Goal: Task Accomplishment & Management: Use online tool/utility

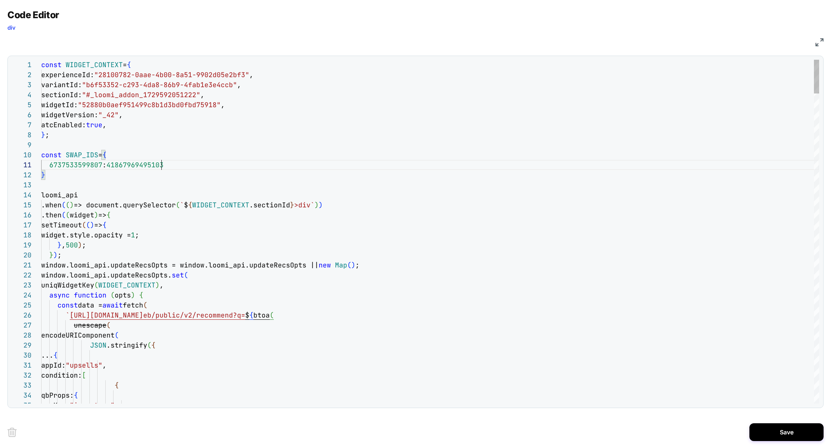
scroll to position [0, 120]
drag, startPoint x: 71, startPoint y: 176, endPoint x: 40, endPoint y: 158, distance: 35.6
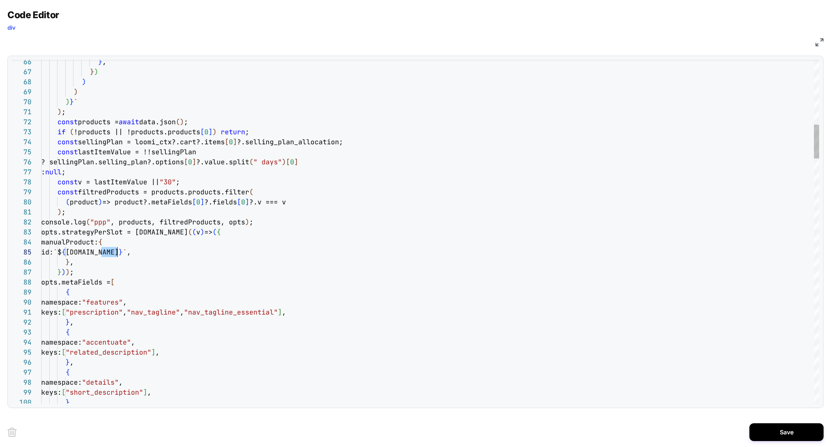
scroll to position [40, 76]
drag, startPoint x: 102, startPoint y: 253, endPoint x: 117, endPoint y: 253, distance: 15.6
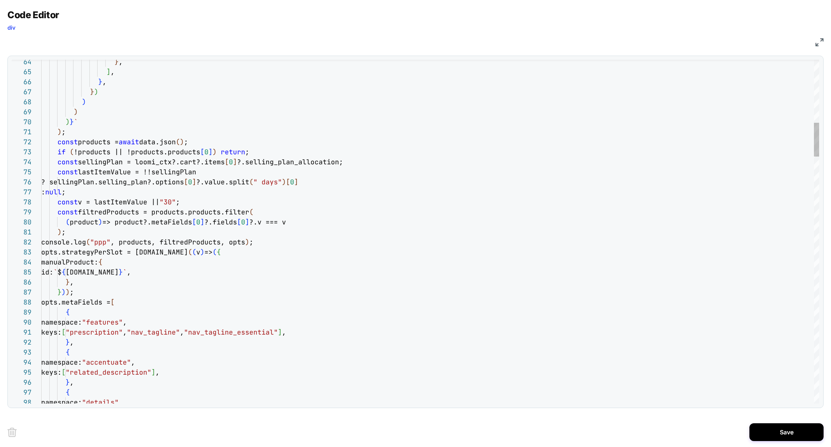
drag, startPoint x: 148, startPoint y: 272, endPoint x: 166, endPoint y: 273, distance: 17.5
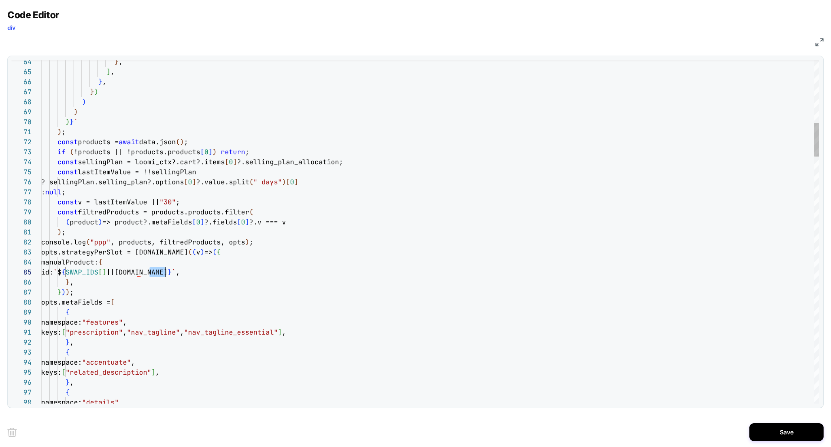
type textarea "**********"
click at [802, 435] on button "Save" at bounding box center [787, 433] width 74 height 18
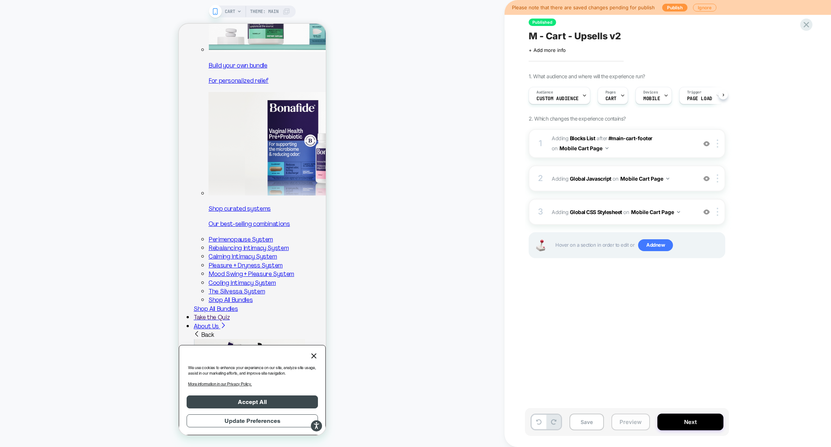
scroll to position [0, 0]
click at [632, 425] on button "Preview" at bounding box center [631, 422] width 39 height 17
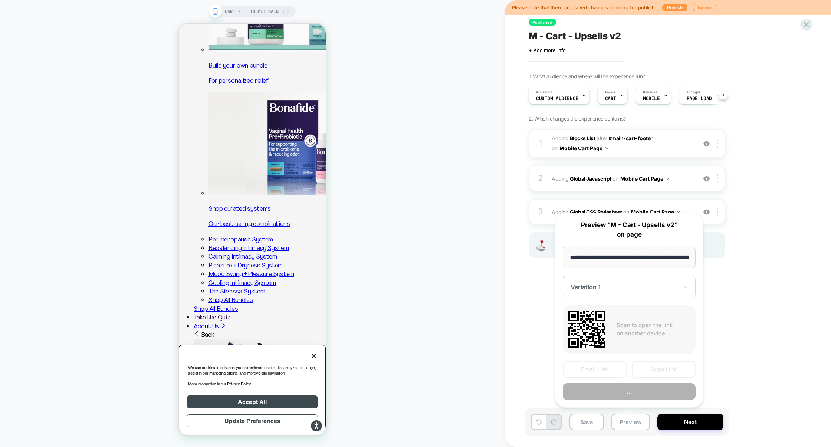
scroll to position [0, 30]
click at [634, 390] on button "Preview" at bounding box center [629, 392] width 133 height 17
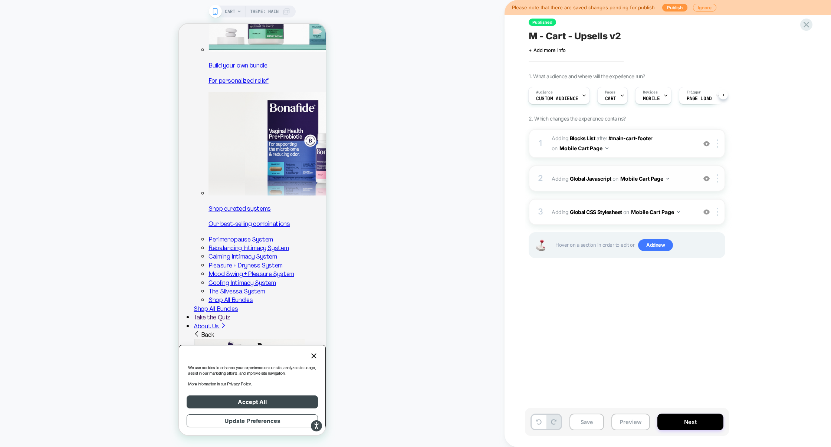
click at [608, 189] on div "2 Adding Global Javascript on Mobile Cart Page Add Before Add After Copy to Des…" at bounding box center [627, 179] width 197 height 26
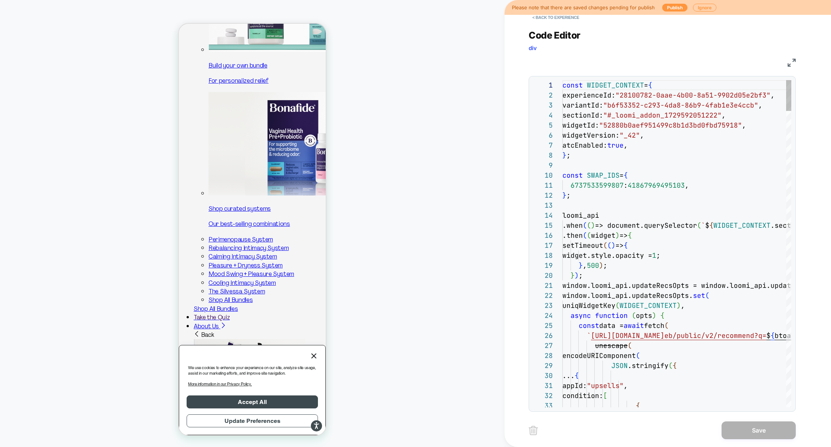
scroll to position [100, 0]
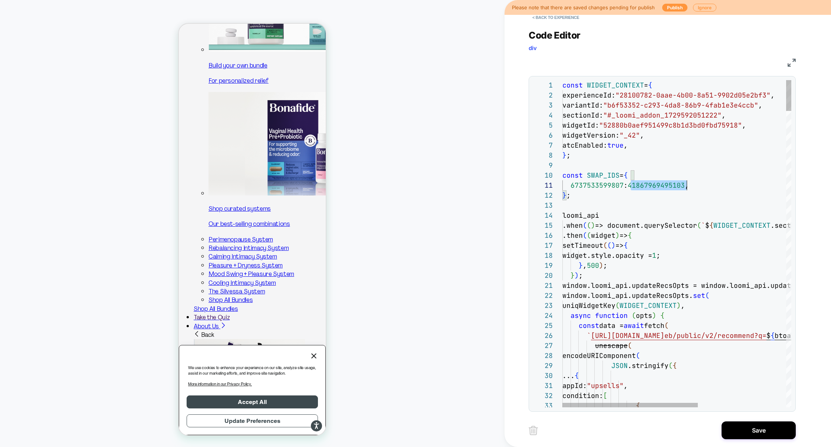
click at [792, 66] on div "JS" at bounding box center [662, 61] width 267 height 13
click at [792, 65] on img at bounding box center [792, 63] width 8 height 8
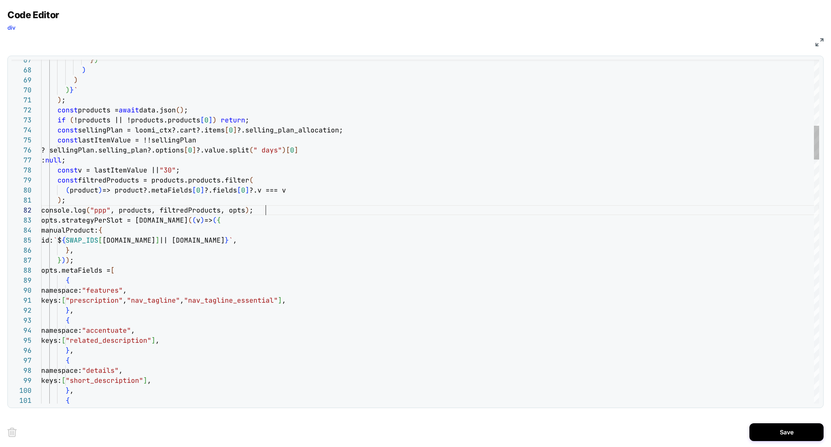
scroll to position [10, 224]
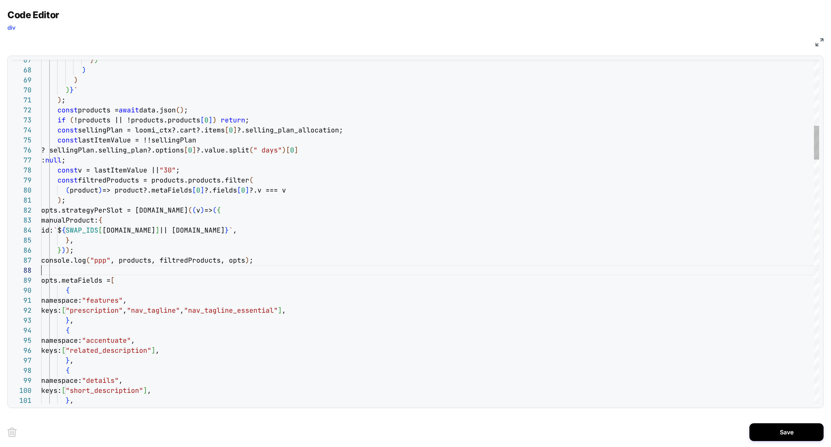
scroll to position [70, 0]
type textarea "**********"
click at [777, 435] on button "Save" at bounding box center [787, 433] width 74 height 18
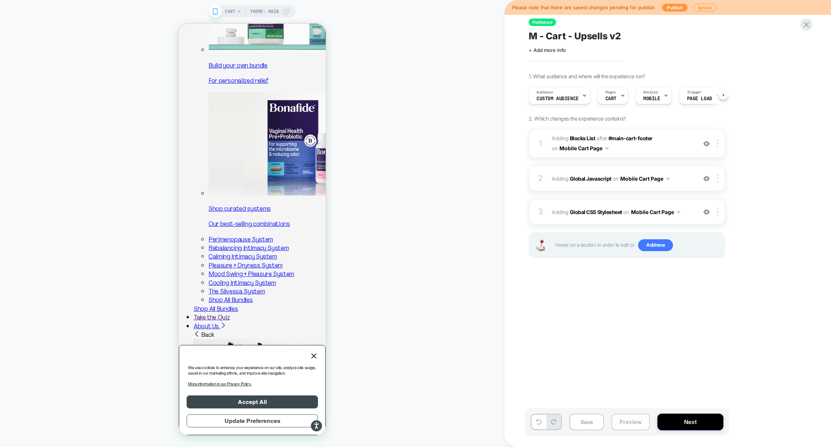
scroll to position [0, 0]
click at [641, 421] on button "Preview" at bounding box center [631, 422] width 39 height 17
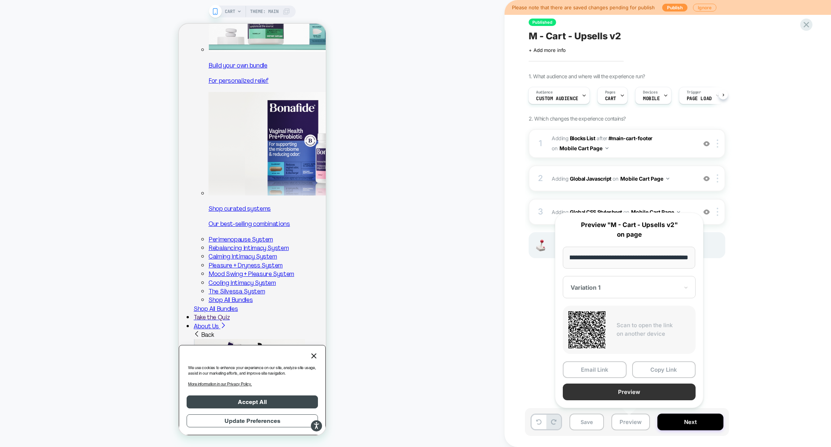
scroll to position [0, 0]
click at [642, 393] on button "Preview" at bounding box center [629, 392] width 133 height 17
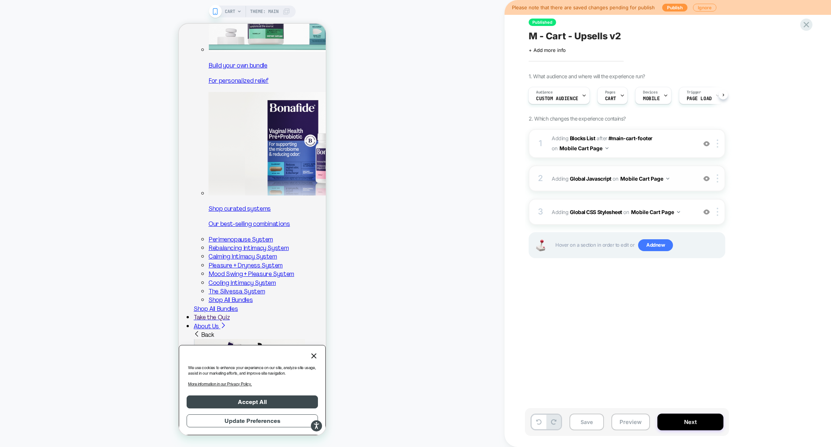
click at [618, 168] on div "2 Adding Global Javascript on Mobile Cart Page Add Before Add After Copy to Des…" at bounding box center [627, 179] width 197 height 26
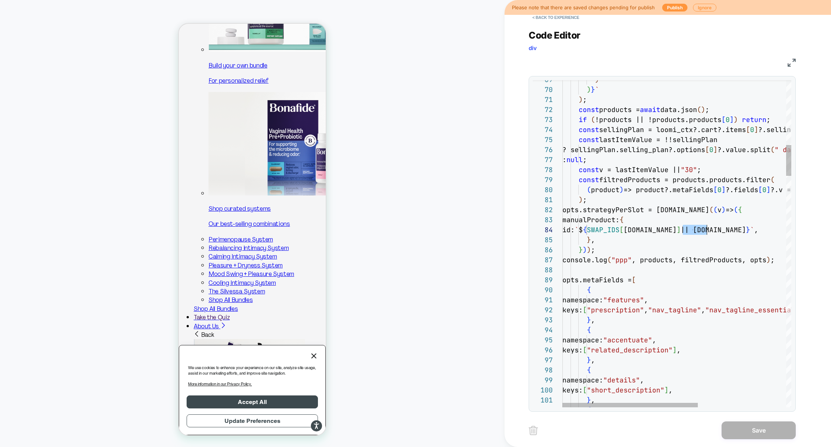
scroll to position [30, 148]
drag, startPoint x: 681, startPoint y: 232, endPoint x: 709, endPoint y: 233, distance: 27.9
click at [709, 233] on span "|| [DOMAIN_NAME]" at bounding box center [713, 230] width 65 height 9
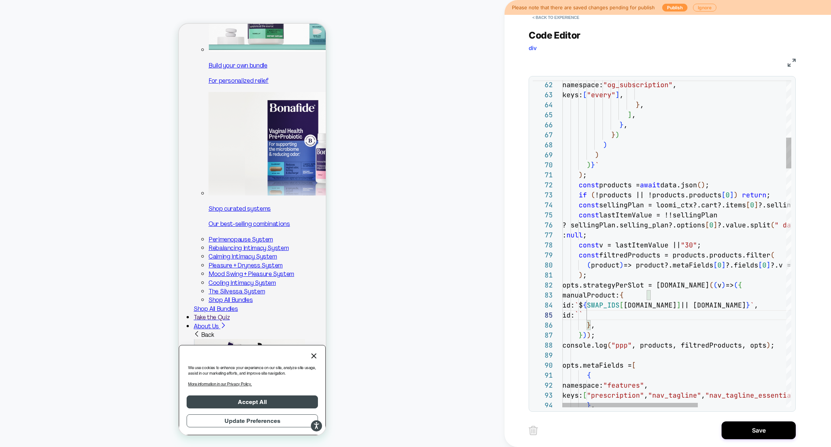
scroll to position [40, 104]
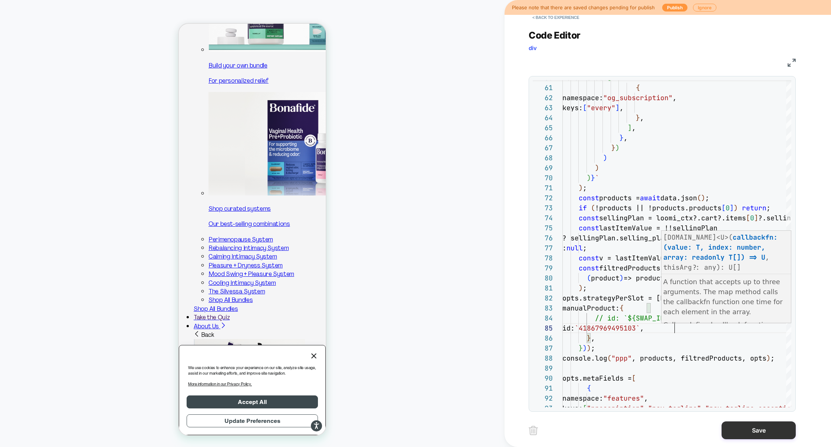
type textarea "**********"
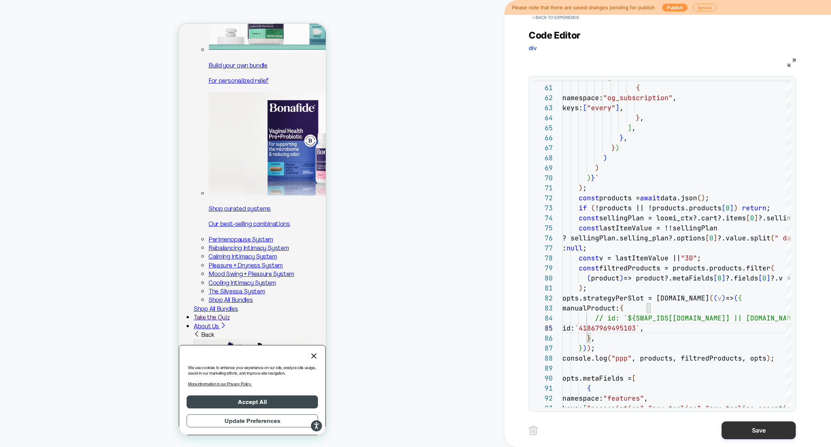
click at [744, 437] on button "Save" at bounding box center [759, 431] width 74 height 18
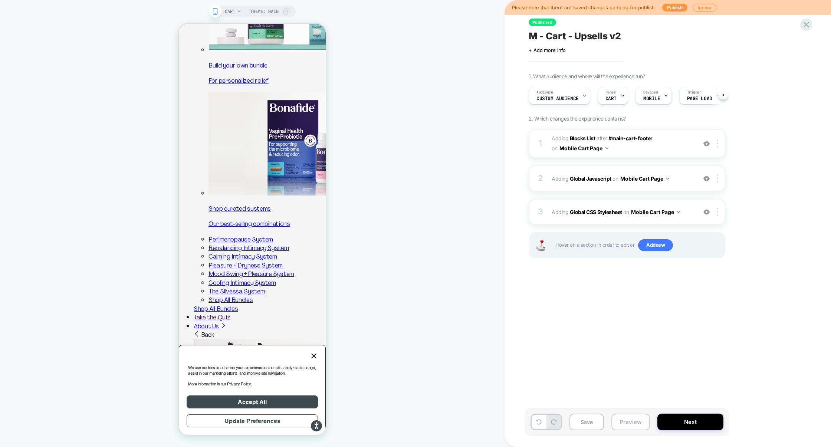
scroll to position [0, 0]
click at [628, 425] on button "Preview" at bounding box center [631, 422] width 39 height 17
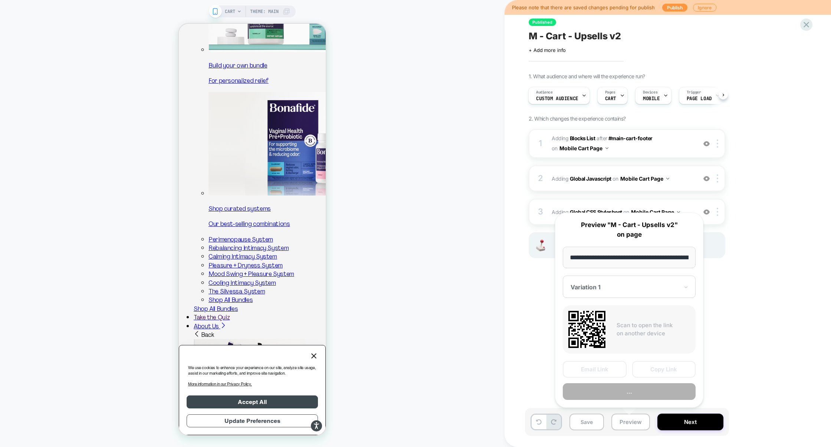
scroll to position [0, 30]
click at [637, 395] on button "Preview" at bounding box center [629, 392] width 133 height 17
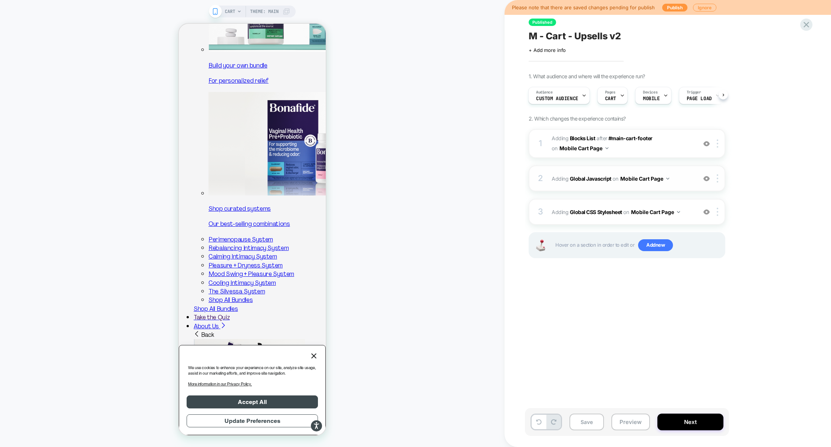
click at [615, 190] on div "2 Adding Global Javascript on Mobile Cart Page Add Before Add After Copy to Des…" at bounding box center [627, 179] width 197 height 26
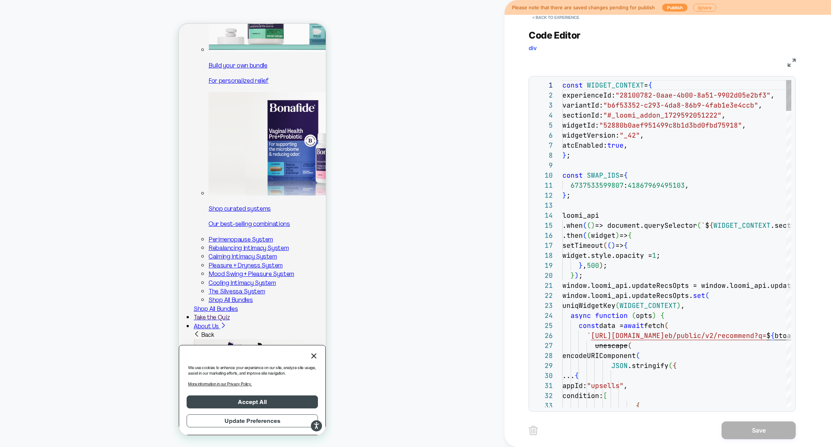
scroll to position [100, 0]
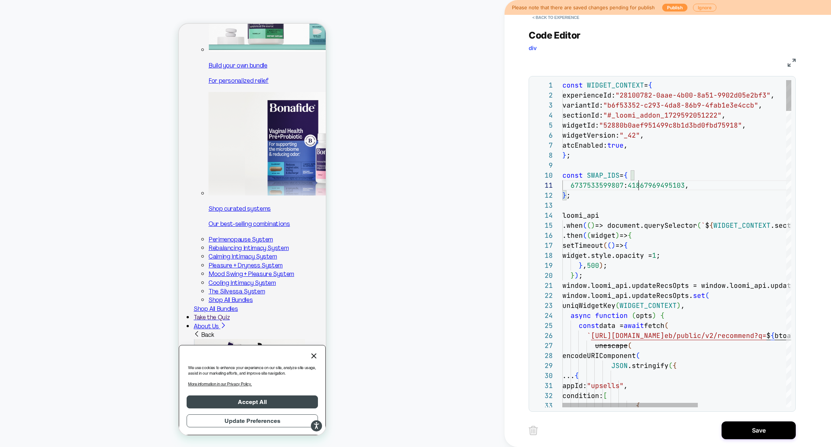
click at [793, 61] on img at bounding box center [792, 63] width 8 height 8
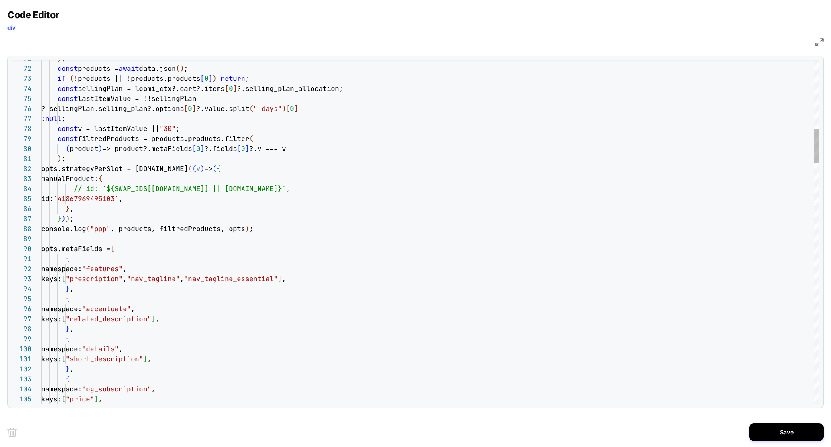
type textarea "**********"
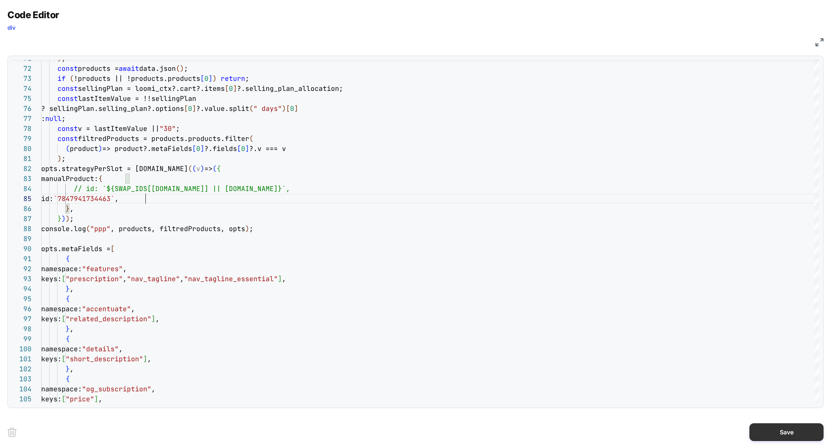
click at [770, 431] on button "Save" at bounding box center [787, 433] width 74 height 18
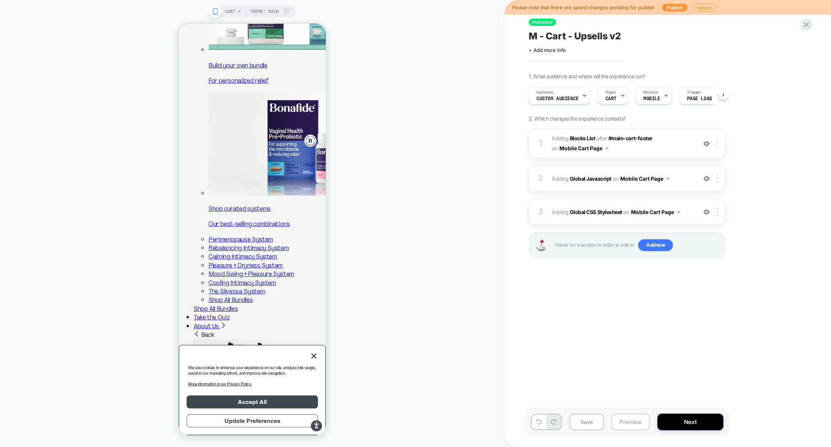
scroll to position [0, 0]
click at [647, 422] on button "Preview" at bounding box center [631, 422] width 39 height 17
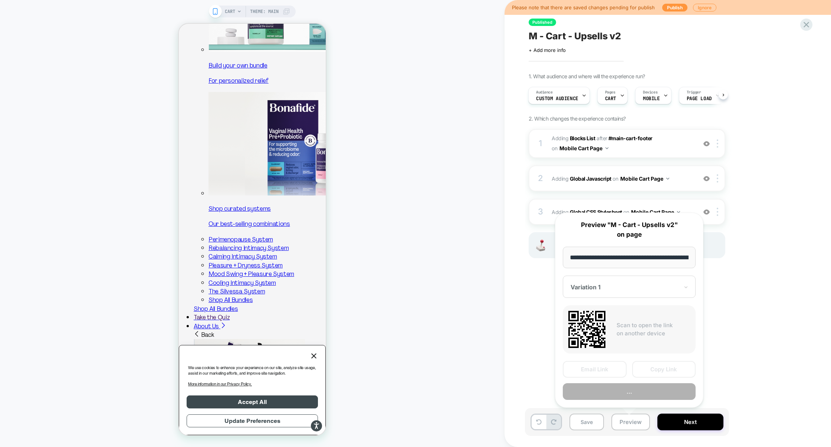
scroll to position [0, 30]
click at [645, 391] on button "Preview" at bounding box center [629, 392] width 133 height 17
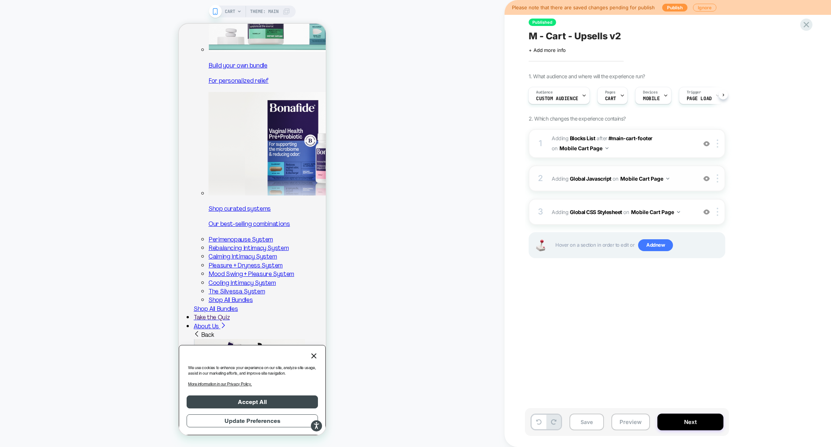
click at [614, 190] on div "2 Adding Global Javascript on Mobile Cart Page Add Before Add After Copy to Des…" at bounding box center [627, 179] width 197 height 26
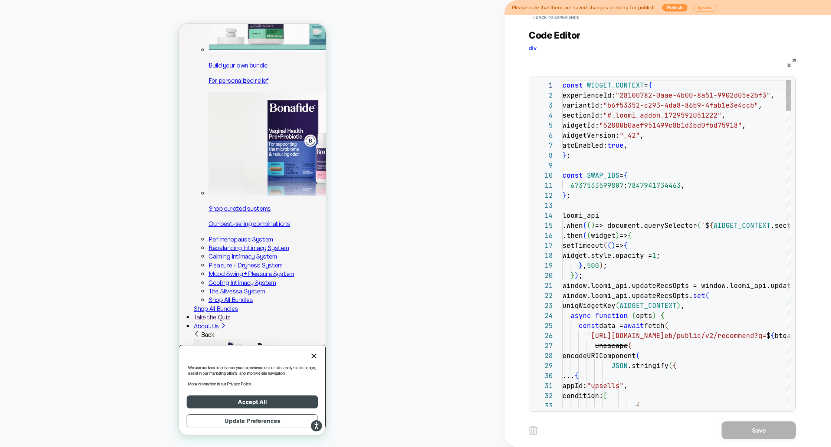
scroll to position [100, 0]
click at [792, 65] on img at bounding box center [792, 63] width 8 height 8
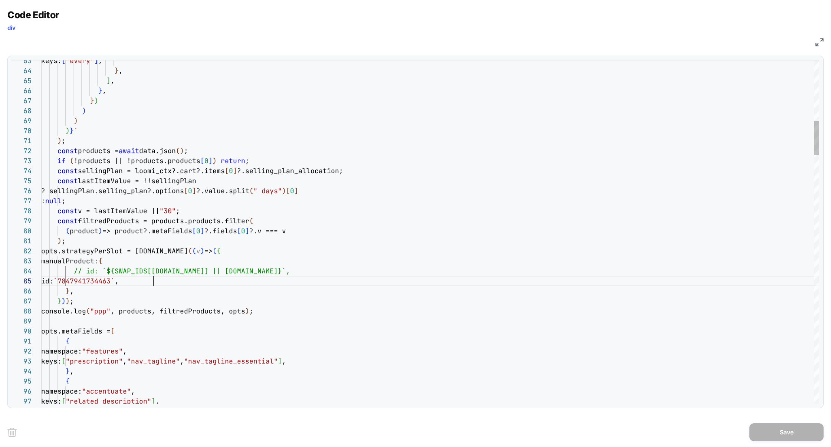
type textarea "**********"
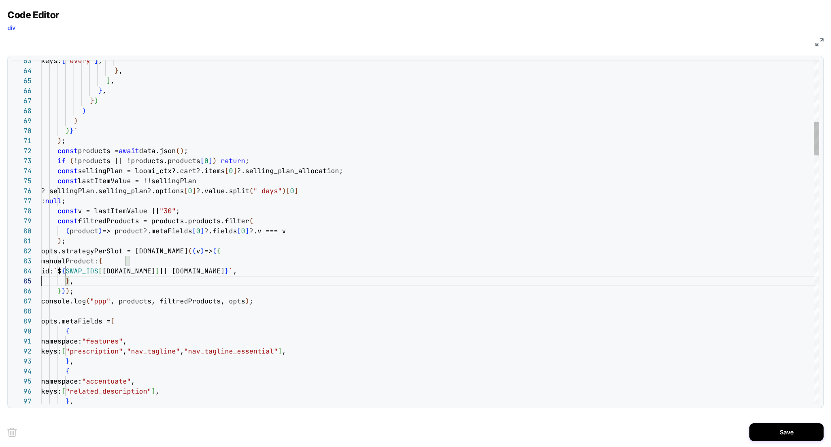
click at [780, 430] on button "Save" at bounding box center [787, 433] width 74 height 18
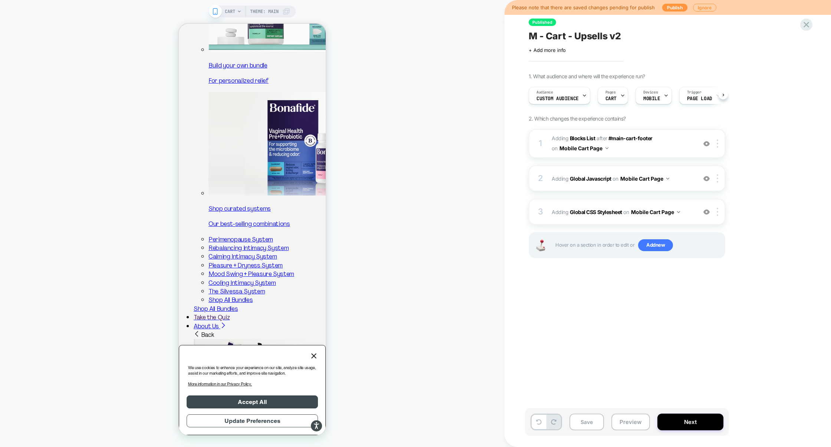
scroll to position [0, 0]
click at [631, 417] on button "Preview" at bounding box center [631, 422] width 39 height 17
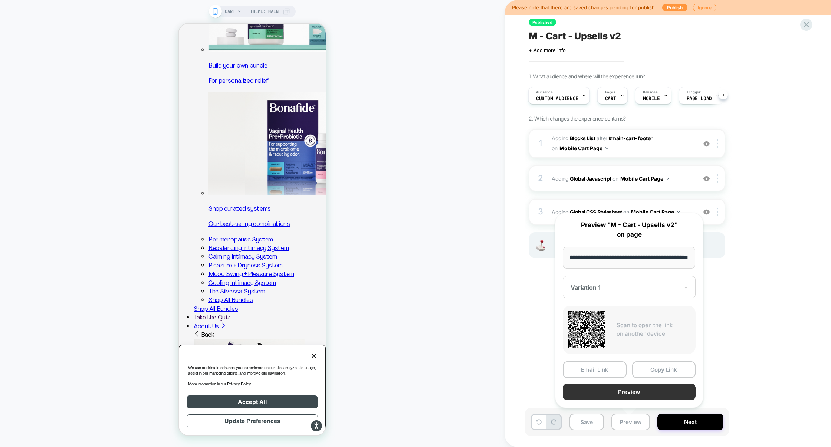
scroll to position [0, 0]
click at [634, 396] on button "Preview" at bounding box center [629, 392] width 133 height 17
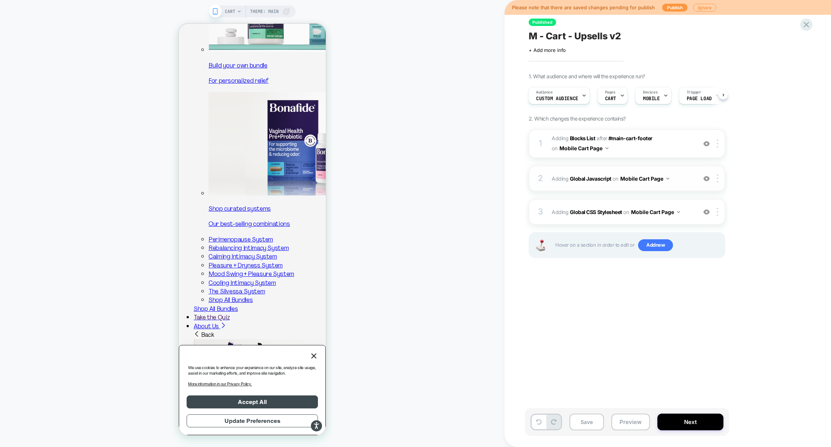
click at [609, 187] on div "2 Adding Global Javascript on Mobile Cart Page Add Before Add After Copy to Des…" at bounding box center [627, 179] width 197 height 26
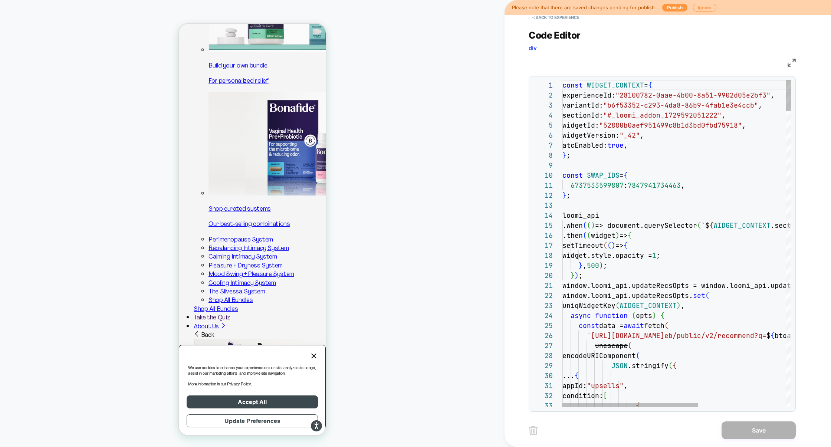
scroll to position [0, 124]
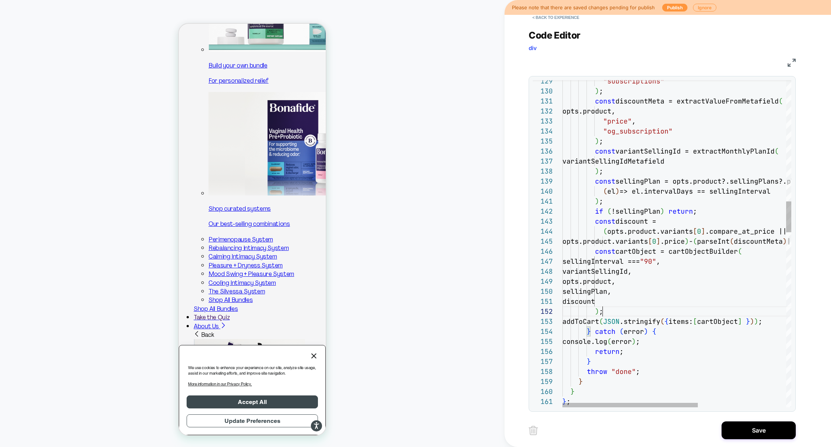
scroll to position [10, 40]
type textarea "**********"
type textarea "*"
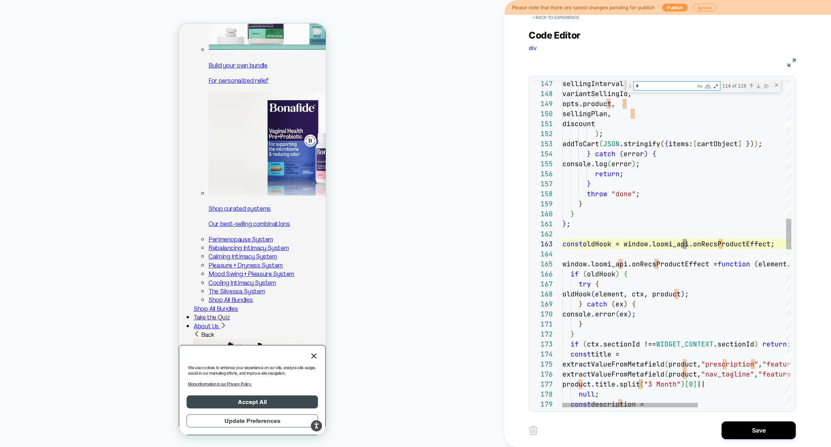
type textarea "**********"
type textarea "**"
type textarea "**********"
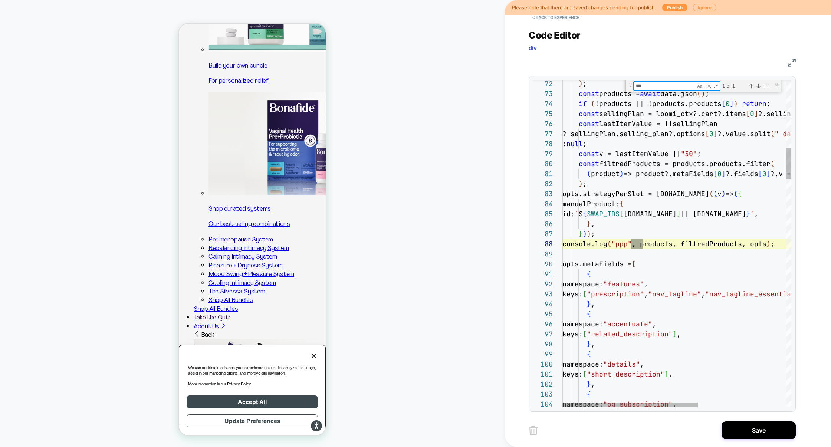
scroll to position [100, 80]
type textarea "***"
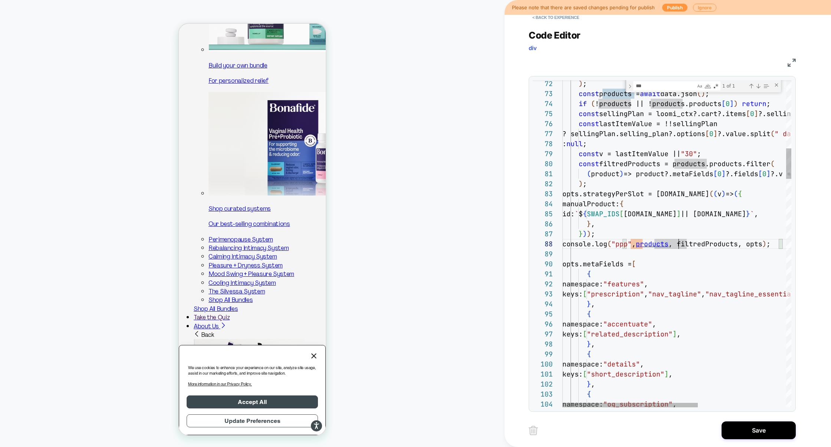
type textarea "**********"
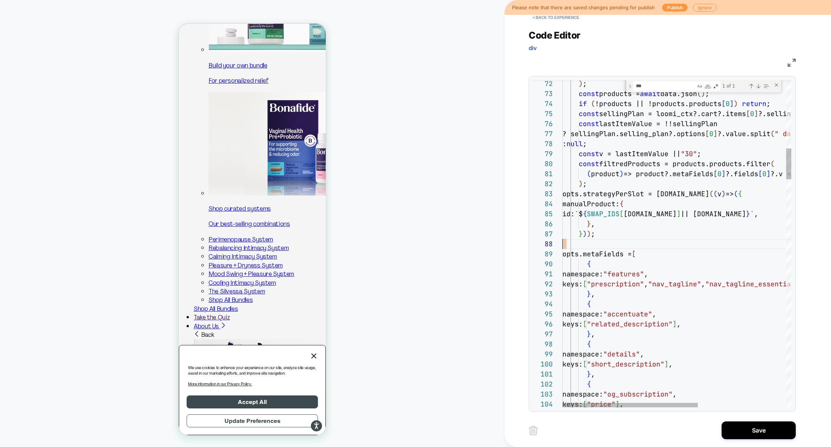
scroll to position [70, 0]
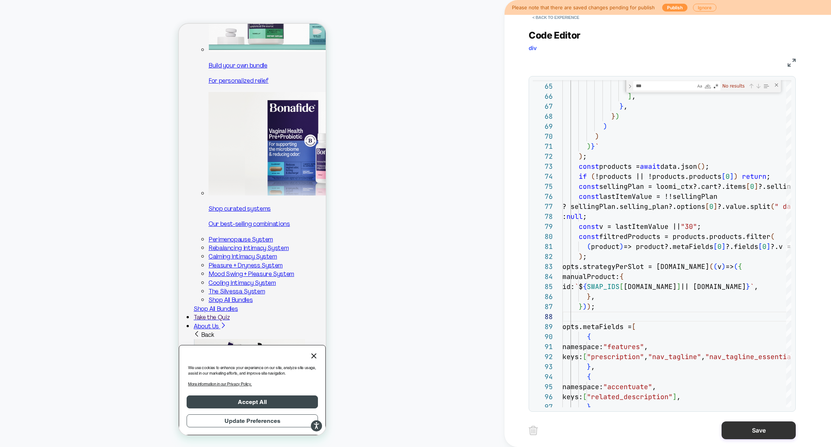
click at [746, 425] on button "Save" at bounding box center [759, 431] width 74 height 18
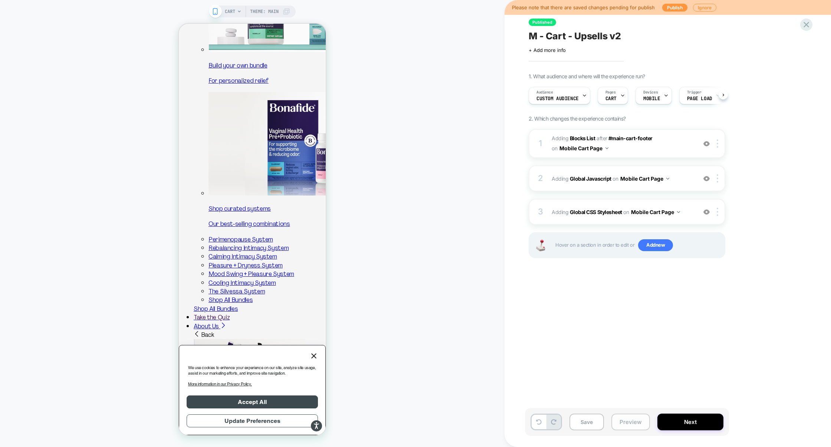
scroll to position [0, 0]
click at [621, 424] on button "Preview" at bounding box center [631, 422] width 39 height 17
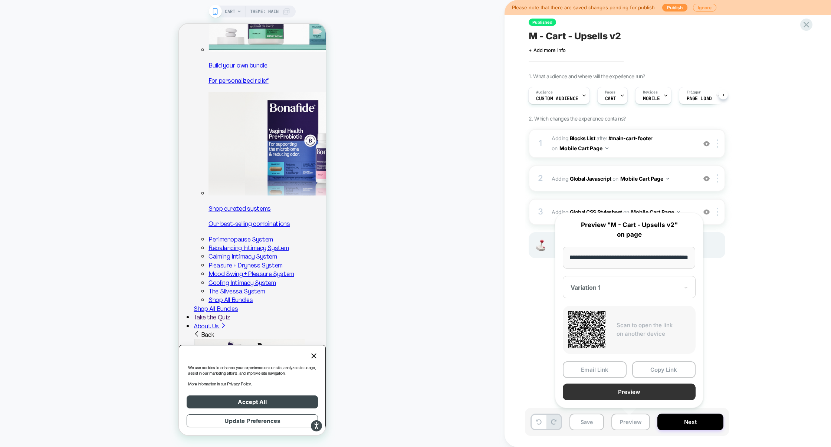
scroll to position [0, 0]
click at [622, 393] on button "Preview" at bounding box center [629, 392] width 133 height 17
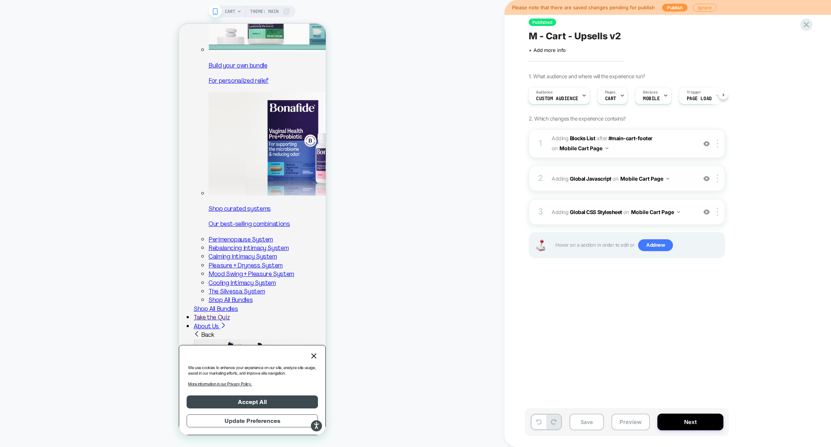
click at [680, 178] on span "Adding Global Javascript on Mobile Cart Page" at bounding box center [622, 178] width 141 height 11
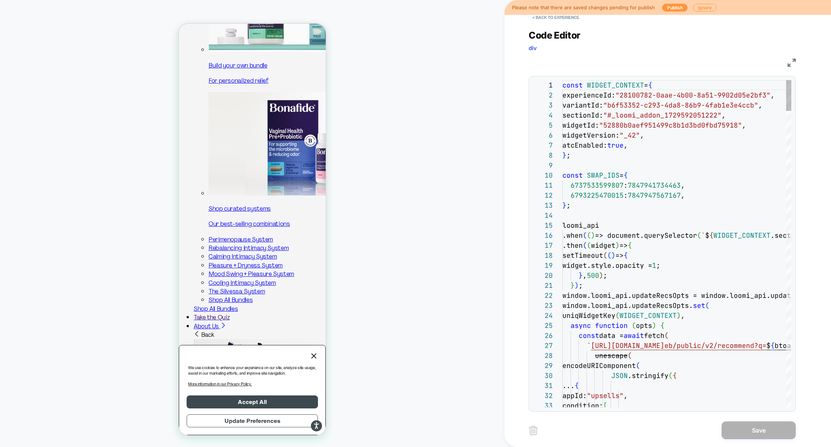
scroll to position [100, 0]
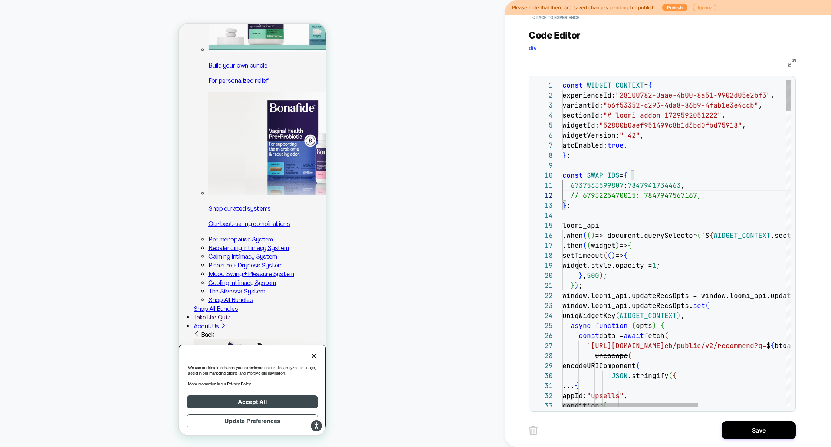
scroll to position [10, 136]
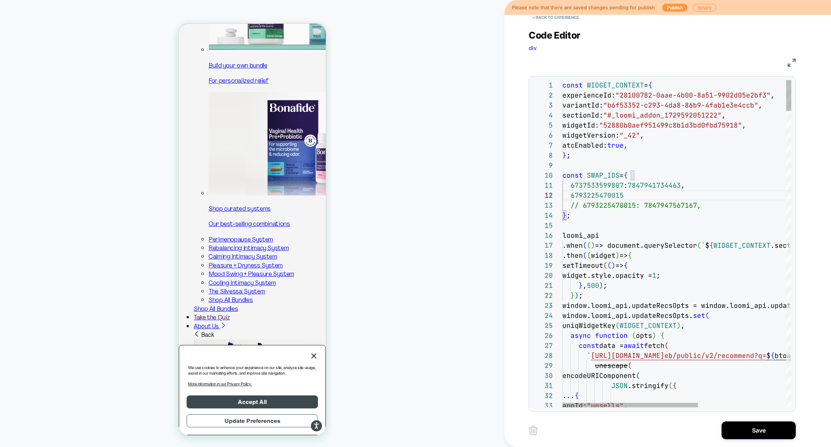
scroll to position [10, 64]
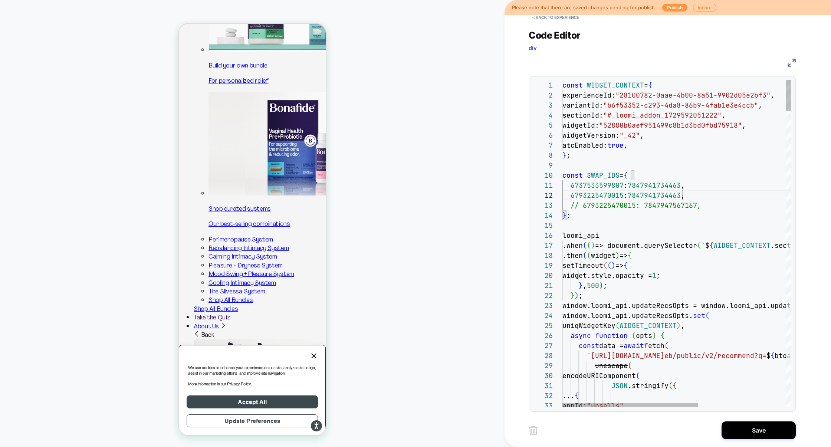
scroll to position [10, 120]
type textarea "**********"
click at [745, 432] on button "Save" at bounding box center [759, 431] width 74 height 18
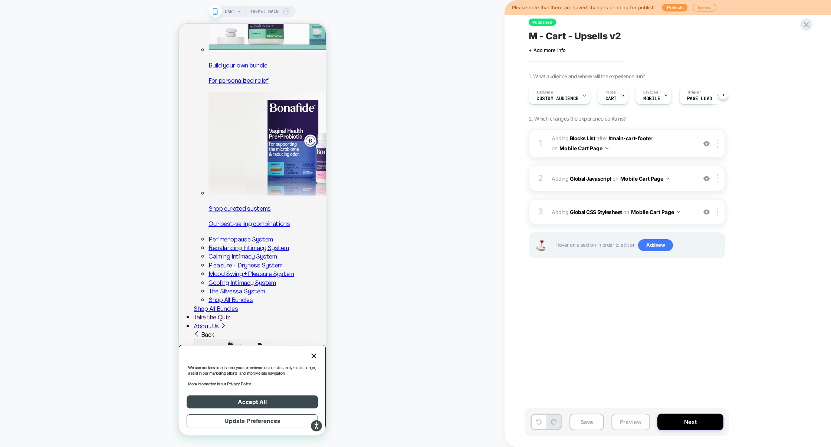
scroll to position [0, 0]
click at [637, 428] on button "Preview" at bounding box center [631, 422] width 39 height 17
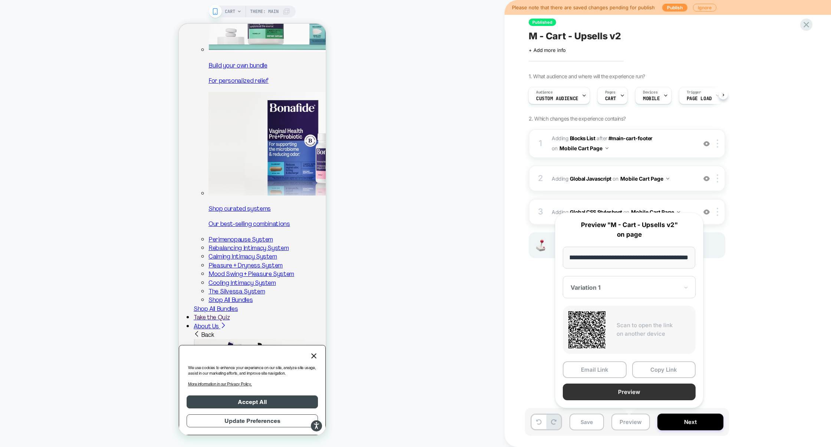
scroll to position [0, 0]
click at [627, 398] on button "Preview" at bounding box center [629, 392] width 133 height 17
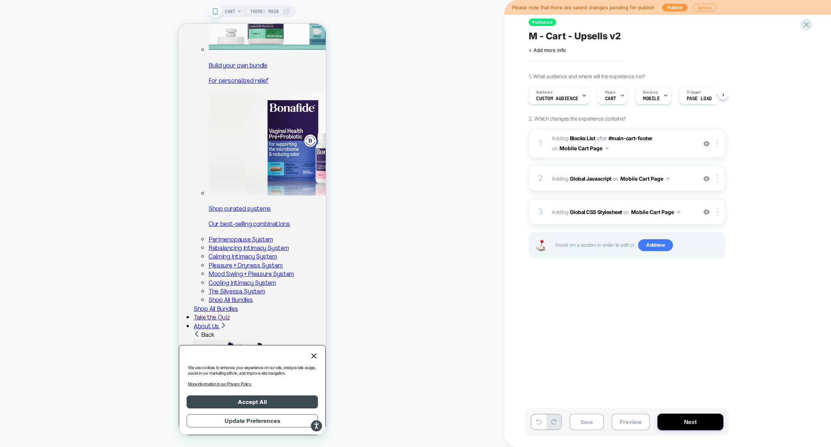
click at [617, 193] on div "1 #_loomi_addon_1729592051222 Adding Blocks List AFTER #main-cart-footer #main-…" at bounding box center [627, 203] width 197 height 148
click at [618, 188] on div "2 Adding Global Javascript on Mobile Cart Page Add Before Add After Copy to Des…" at bounding box center [627, 179] width 197 height 26
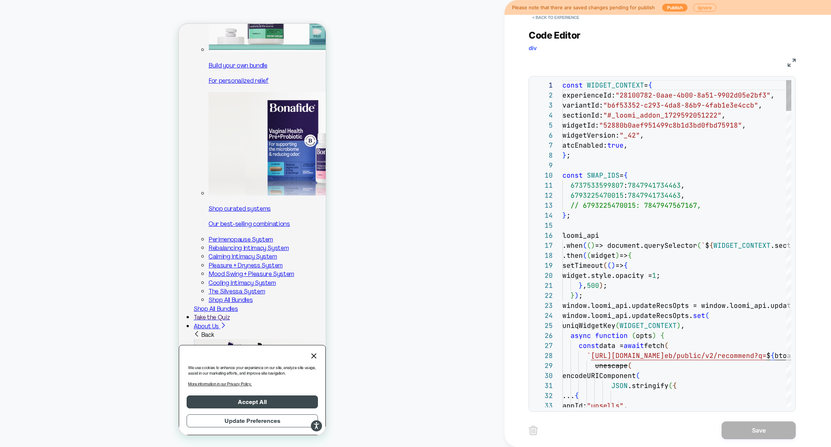
scroll to position [100, 0]
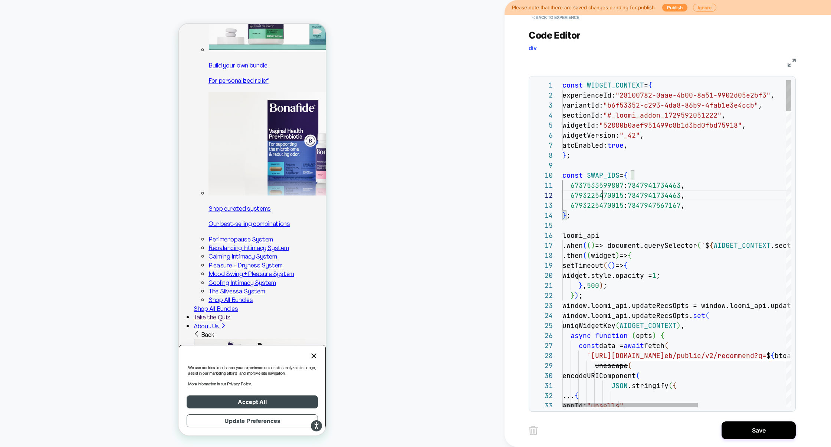
type textarea "**********"
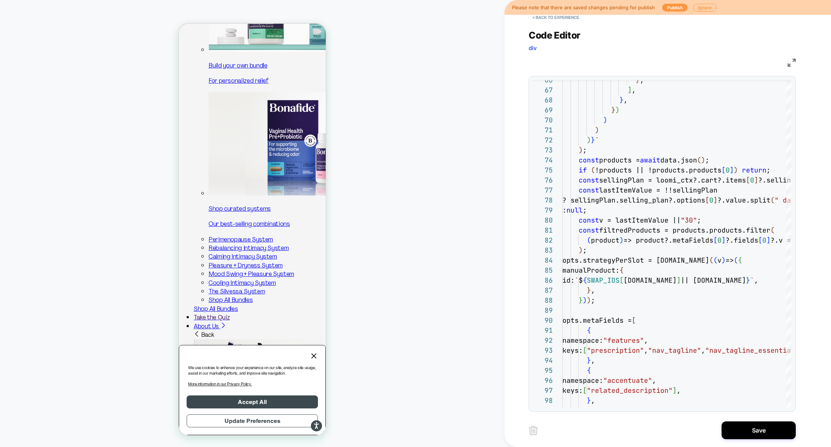
click at [787, 63] on div "JS" at bounding box center [662, 61] width 267 height 13
click at [790, 64] on img at bounding box center [792, 63] width 8 height 8
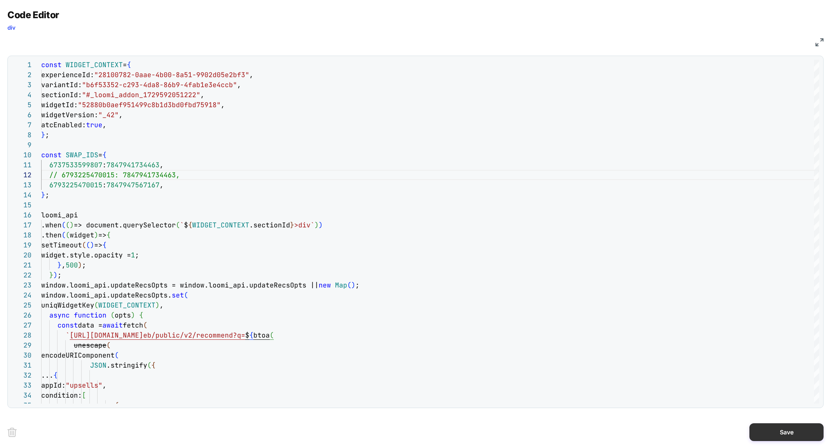
click at [778, 426] on button "Save" at bounding box center [787, 433] width 74 height 18
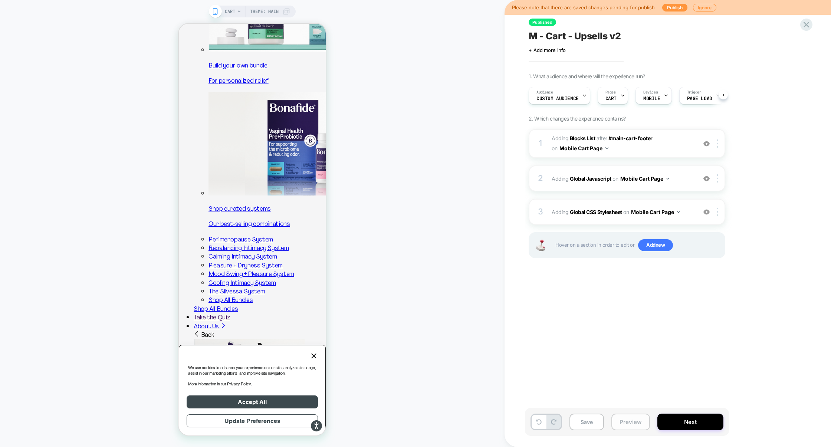
scroll to position [0, 0]
click at [627, 422] on button "Preview" at bounding box center [631, 422] width 39 height 17
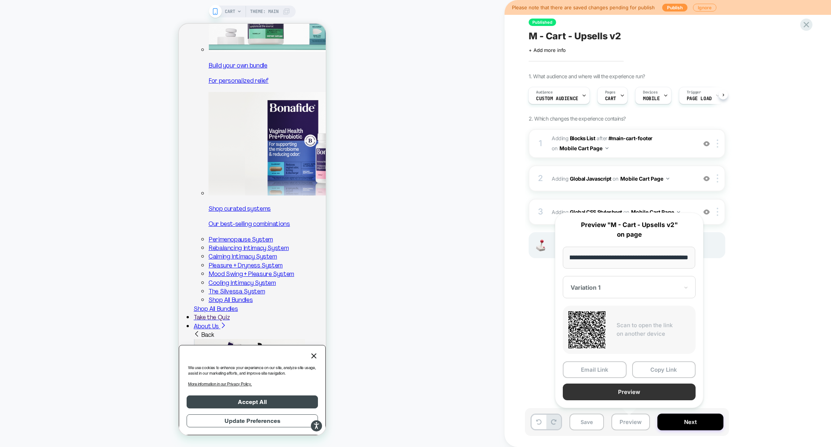
scroll to position [0, 0]
click at [629, 394] on button "Preview" at bounding box center [629, 392] width 133 height 17
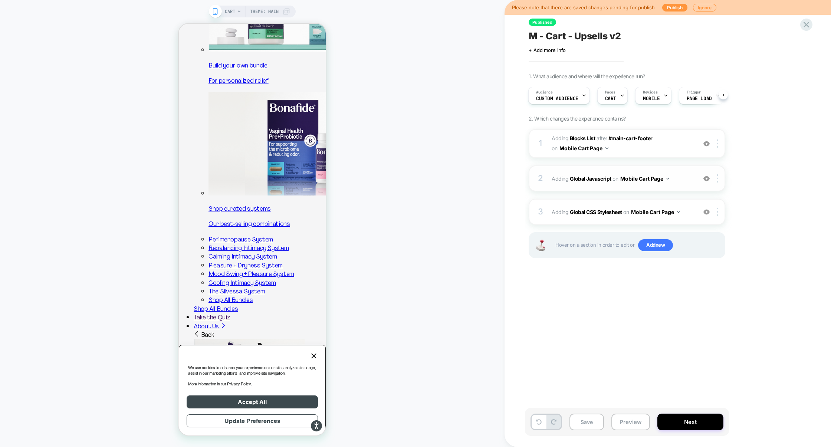
click at [601, 171] on div "2 Adding Global Javascript on Mobile Cart Page Add Before Add After Copy to Des…" at bounding box center [627, 179] width 197 height 26
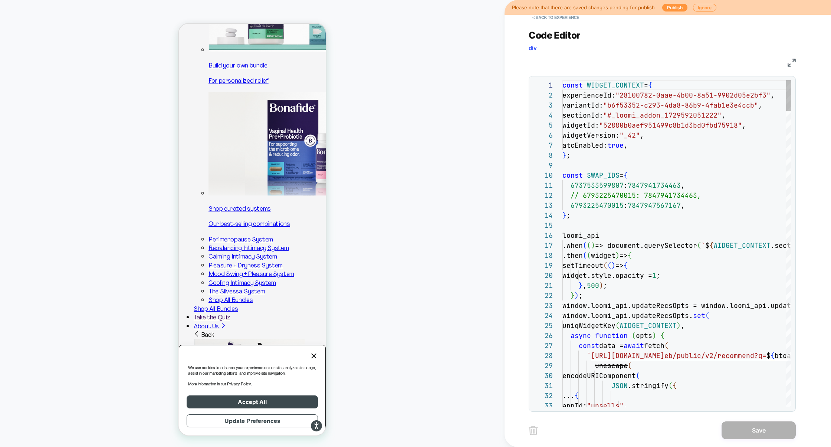
scroll to position [100, 0]
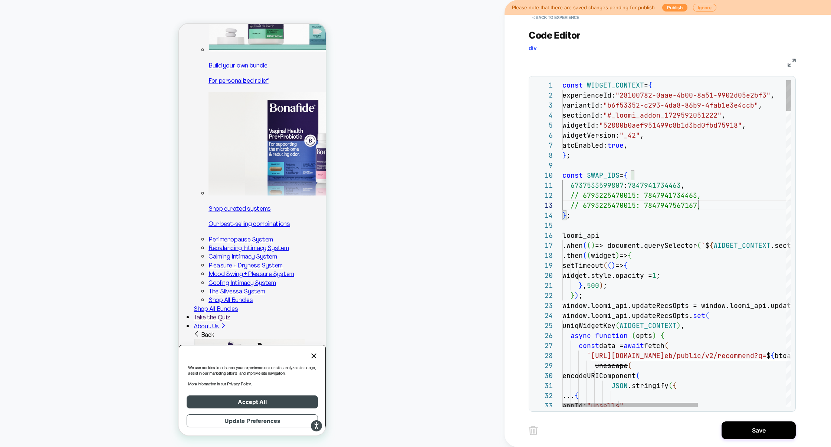
scroll to position [10, 136]
type textarea "**********"
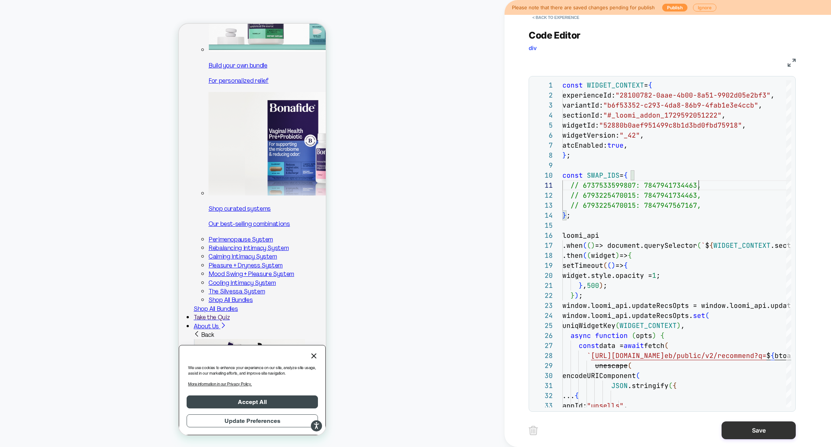
click at [755, 424] on button "Save" at bounding box center [759, 431] width 74 height 18
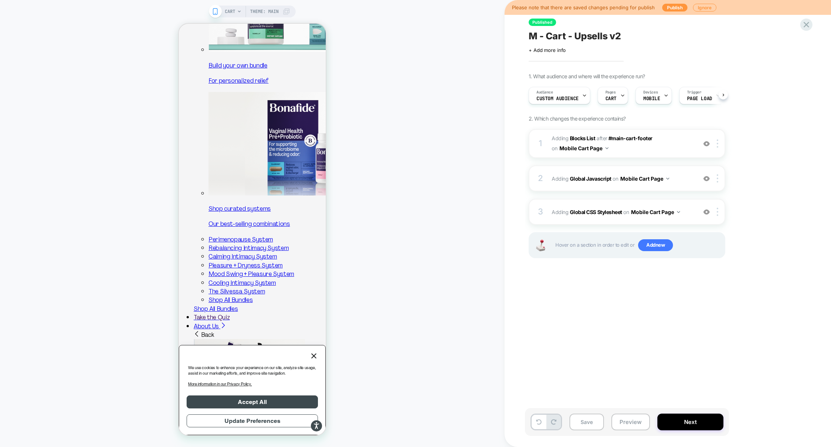
scroll to position [0, 0]
click at [646, 425] on button "Preview" at bounding box center [631, 422] width 39 height 17
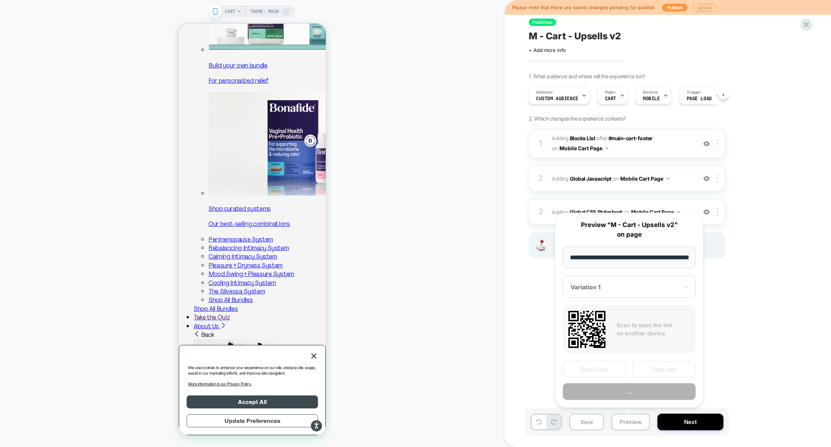
scroll to position [0, 30]
click at [638, 397] on button "Preview" at bounding box center [629, 392] width 133 height 17
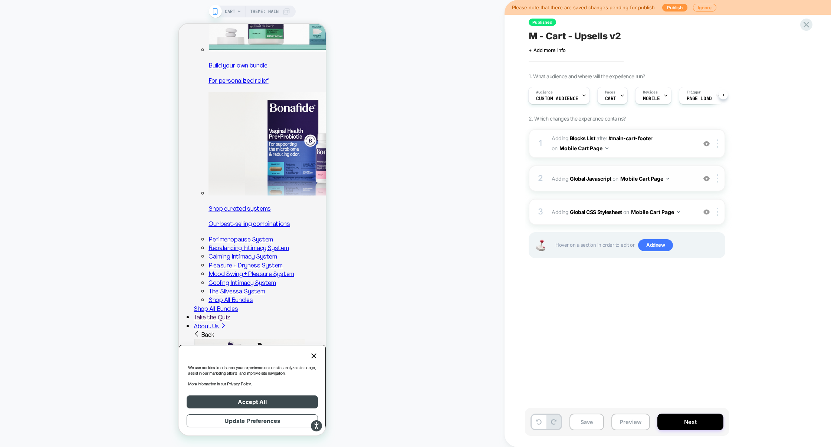
click at [611, 190] on div "2 Adding Global Javascript on Mobile Cart Page Add Before Add After Copy to Des…" at bounding box center [627, 179] width 197 height 26
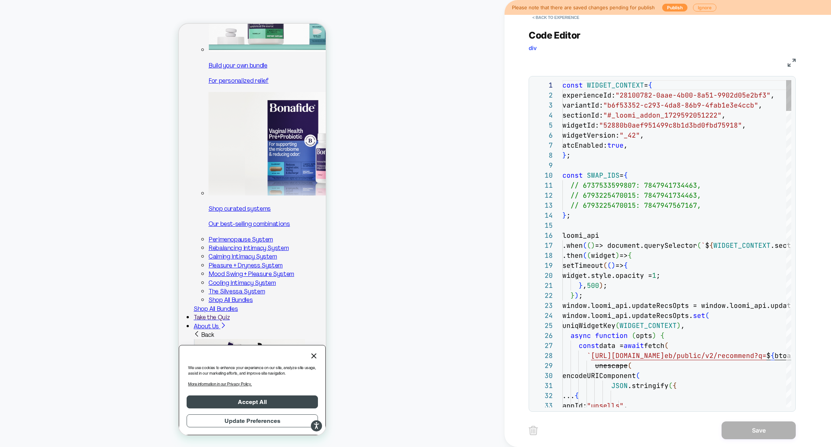
scroll to position [100, 0]
click at [794, 63] on img at bounding box center [792, 63] width 8 height 8
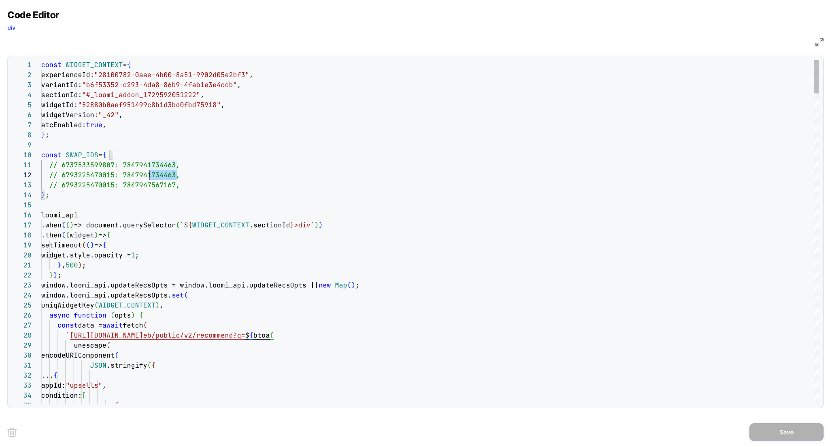
scroll to position [10, 0]
drag, startPoint x: 192, startPoint y: 174, endPoint x: 0, endPoint y: 173, distance: 191.5
click at [0, 173] on div "Code Editor div JS 1 2 3 4 5 6 7 8 9 10 11 12 13 14 15 16 17 18 19 20 21 22 23 …" at bounding box center [415, 223] width 831 height 447
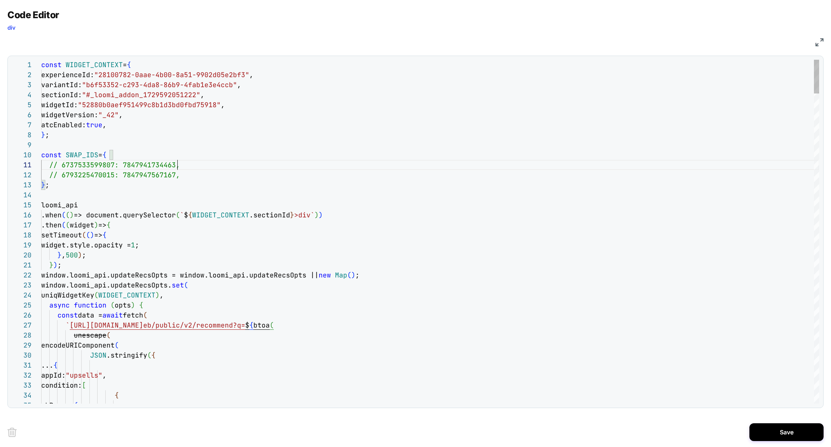
scroll to position [0, 136]
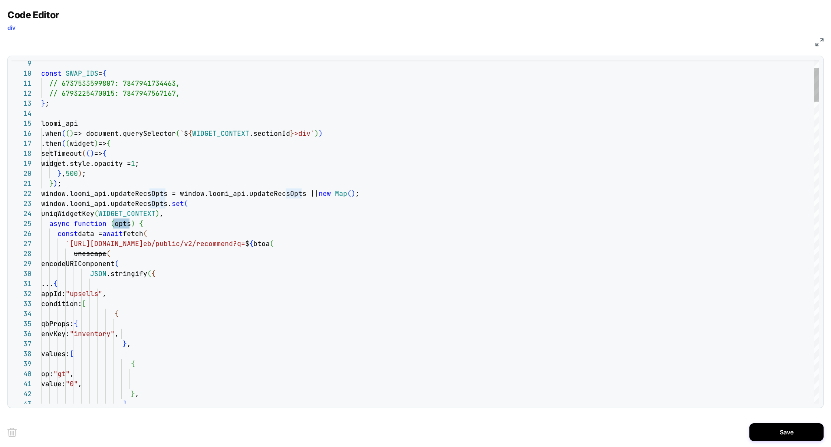
scroll to position [40, 100]
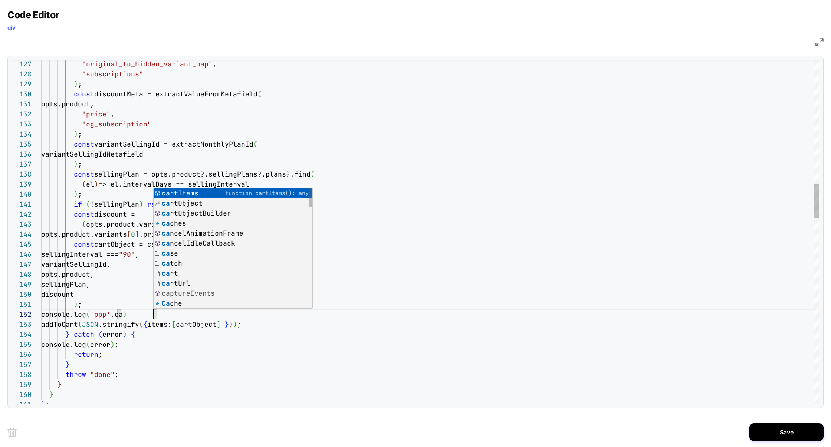
scroll to position [10, 112]
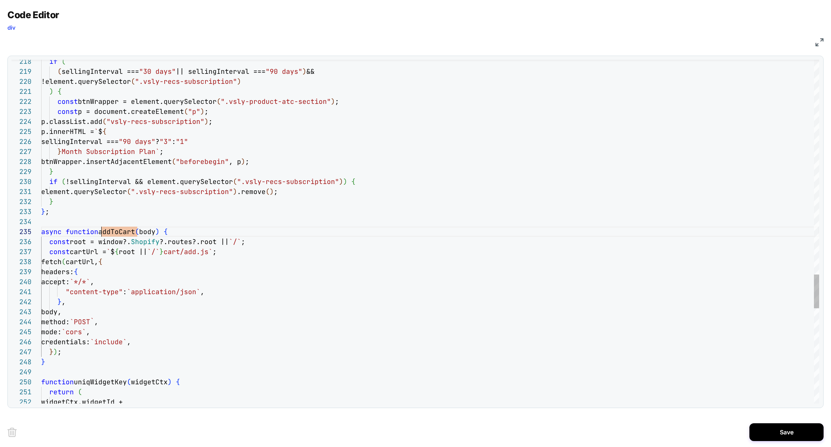
scroll to position [40, 60]
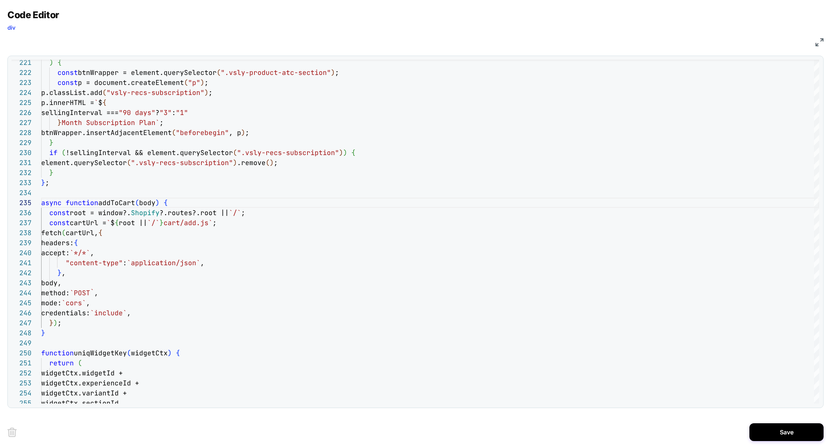
type textarea "**********"
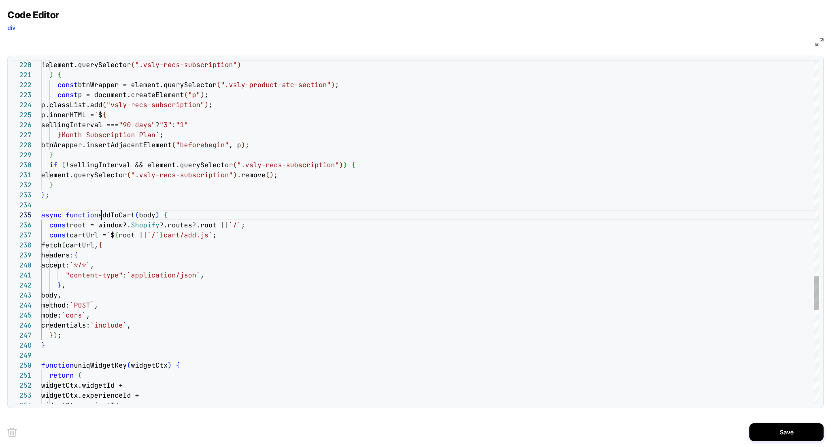
type textarea "*"
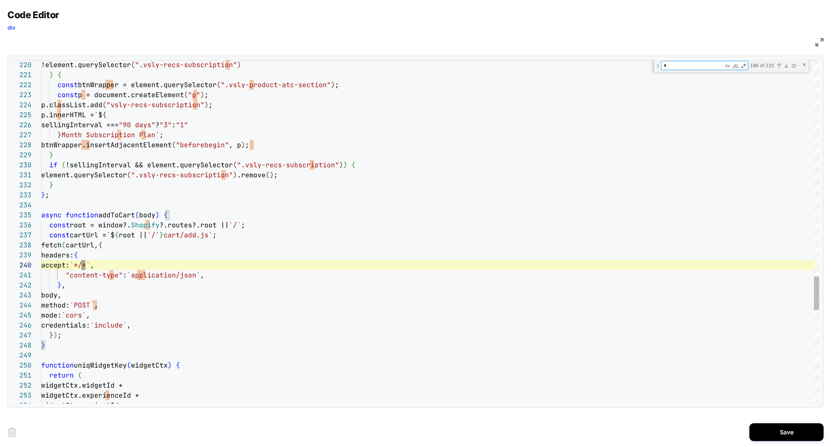
type textarea "**********"
type textarea "**"
type textarea "**********"
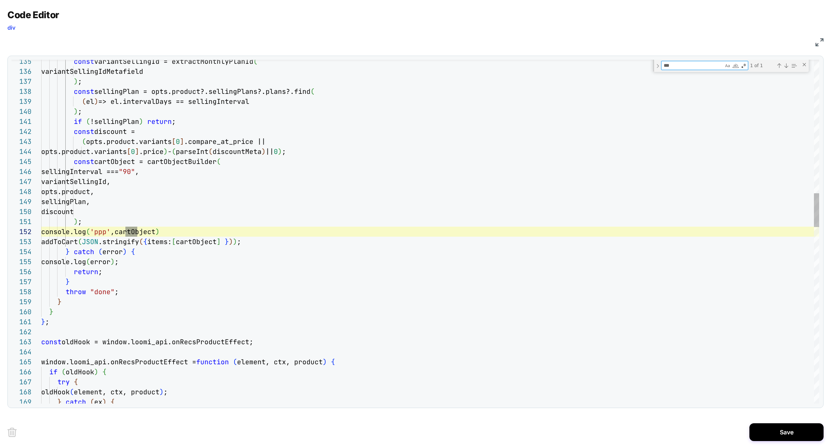
scroll to position [100, 96]
type textarea "***"
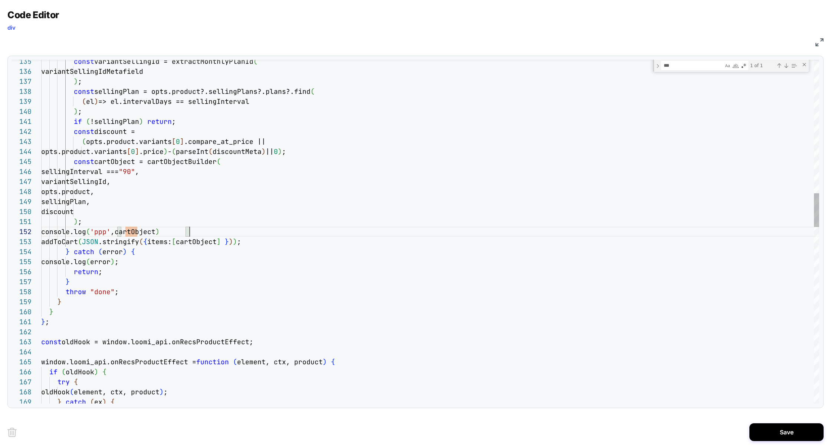
click at [201, 230] on div "const variantSellingId = extractMonthlyPlanId ( variantSellingIdMetafield ) ; c…" at bounding box center [430, 452] width 778 height 3503
click at [180, 246] on div "const variantSellingId = extractMonthlyPlanId ( variantSellingIdMetafield ) ; c…" at bounding box center [430, 452] width 778 height 3503
type textarea "**********"
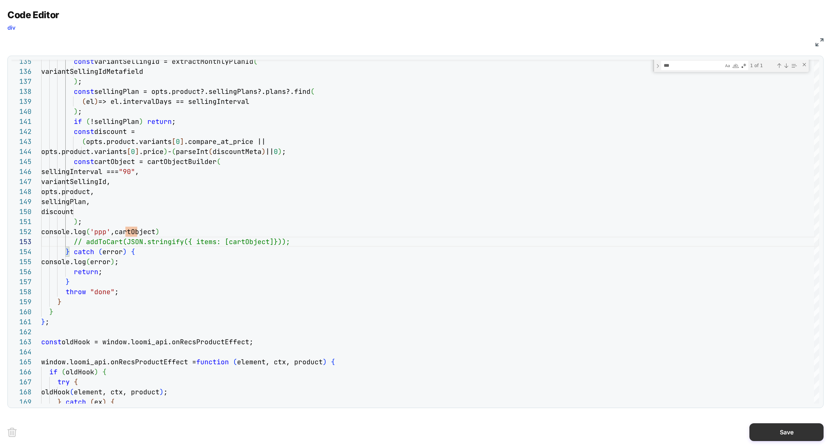
click at [778, 427] on button "Save" at bounding box center [787, 433] width 74 height 18
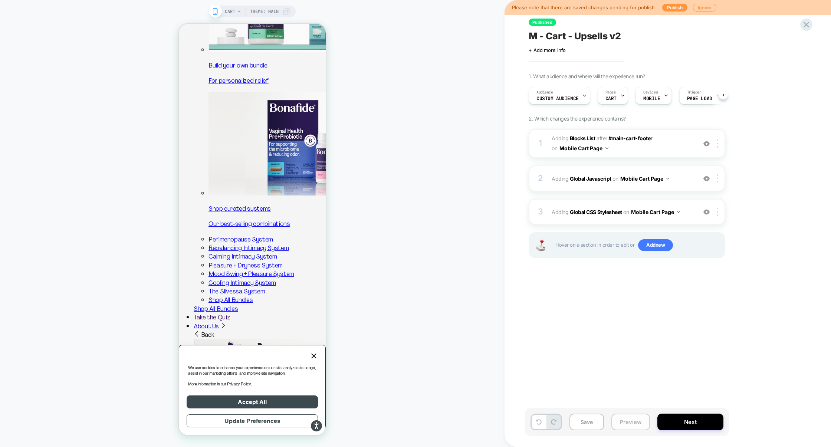
scroll to position [0, 0]
click at [615, 186] on div "2 Adding Global Javascript on Mobile Cart Page Add Before Add After Copy to Des…" at bounding box center [627, 179] width 197 height 26
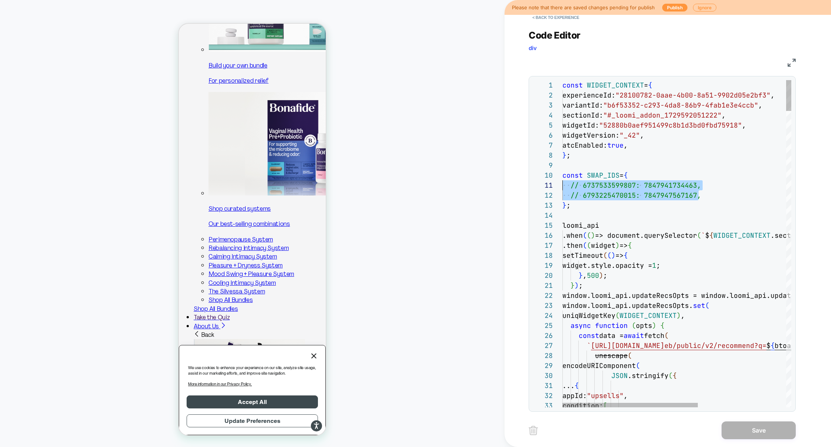
scroll to position [0, 0]
drag, startPoint x: 721, startPoint y: 197, endPoint x: 500, endPoint y: 185, distance: 220.8
type textarea "**********"
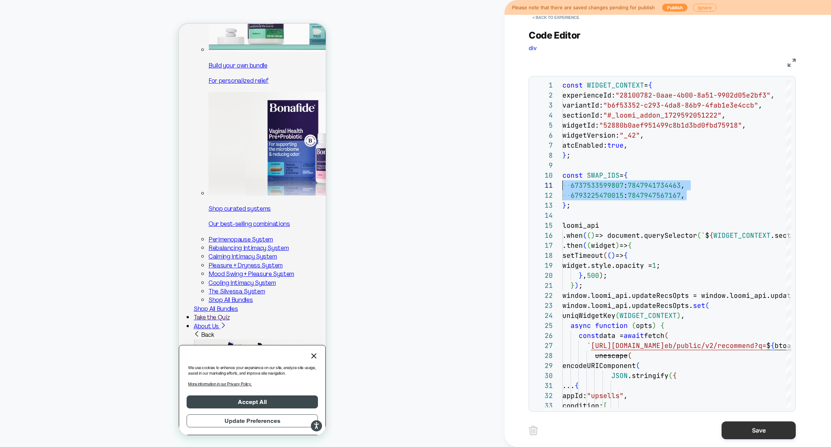
click at [757, 426] on button "Save" at bounding box center [759, 431] width 74 height 18
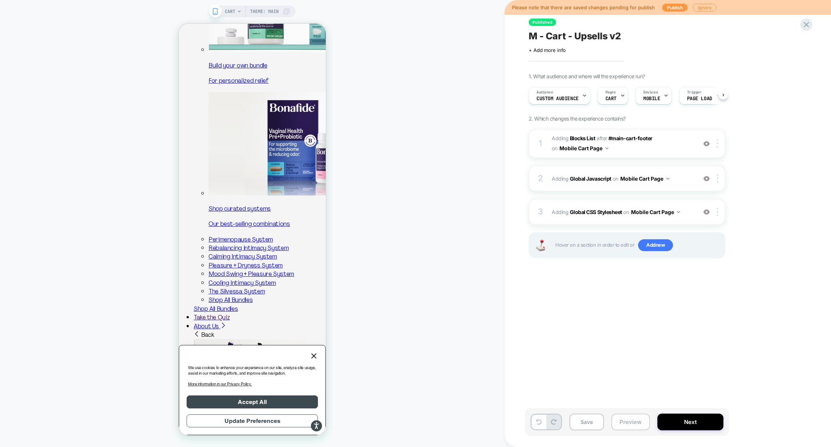
scroll to position [0, 0]
click at [620, 421] on button "Preview" at bounding box center [631, 422] width 39 height 17
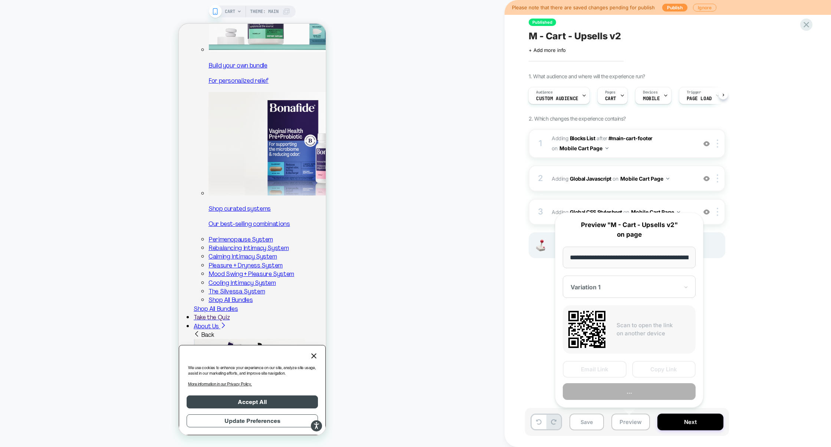
scroll to position [0, 30]
click at [629, 393] on button "Preview" at bounding box center [629, 392] width 133 height 17
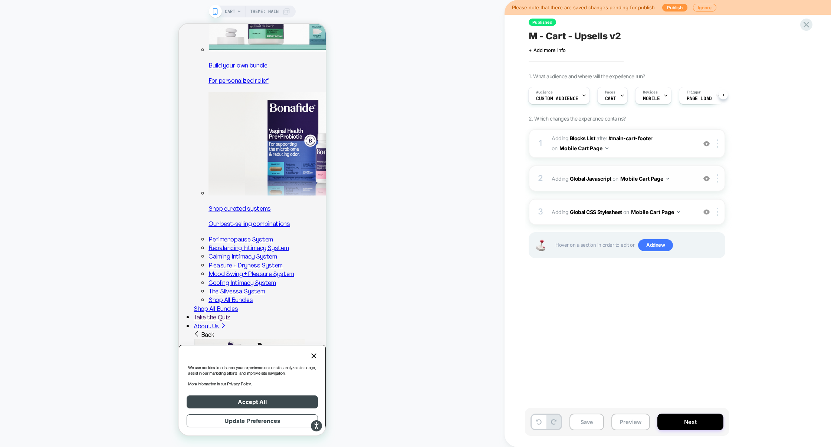
click at [595, 189] on div "2 Adding Global Javascript on Mobile Cart Page Add Before Add After Copy to Des…" at bounding box center [627, 179] width 197 height 26
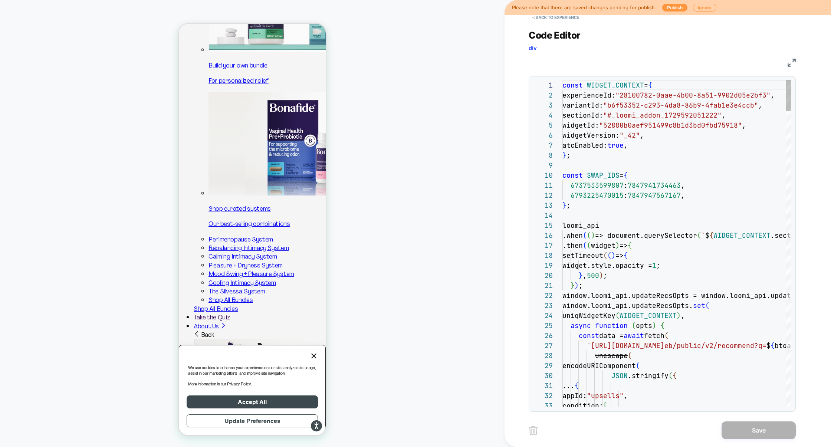
scroll to position [100, 0]
click at [794, 61] on img at bounding box center [792, 63] width 8 height 8
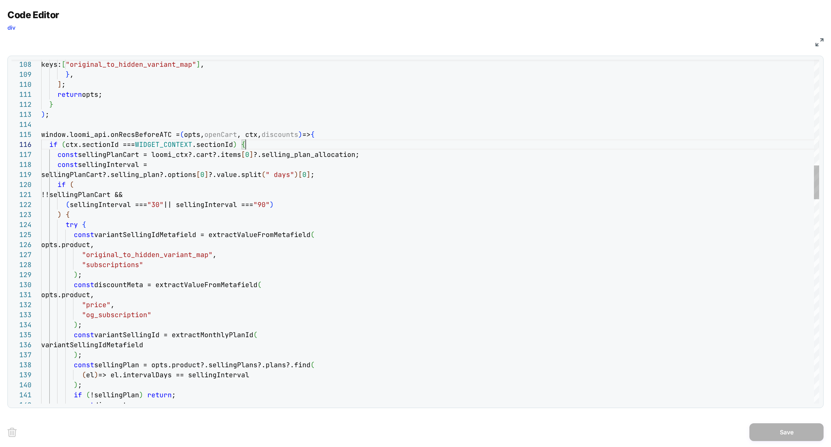
scroll to position [50, 204]
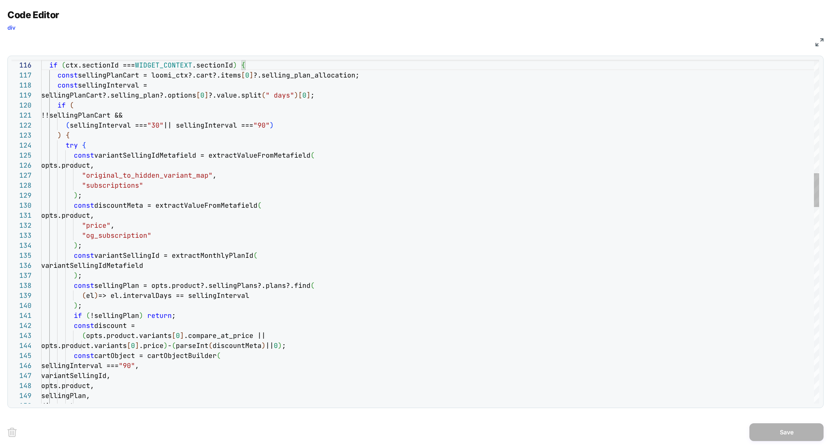
scroll to position [30, 44]
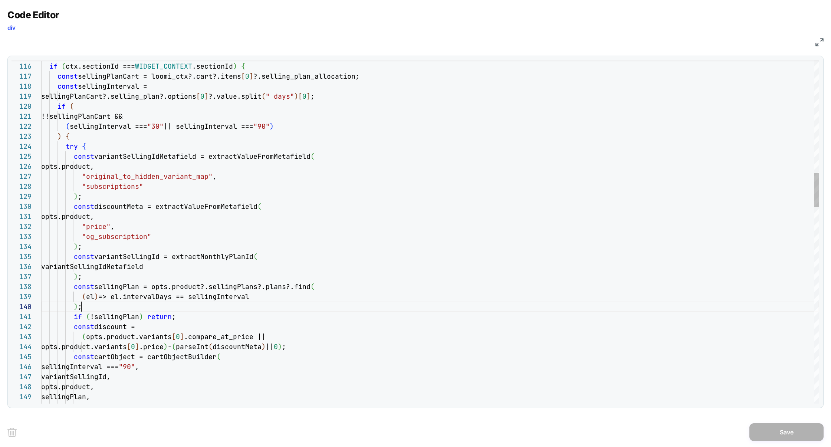
scroll to position [90, 40]
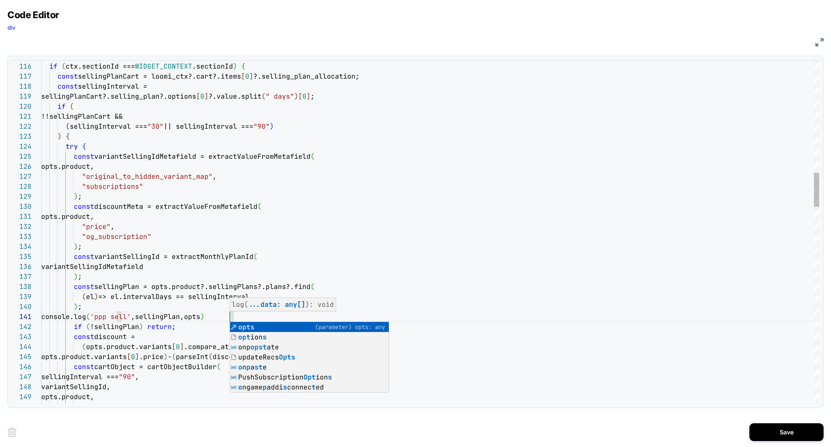
scroll to position [0, 189]
type textarea "**********"
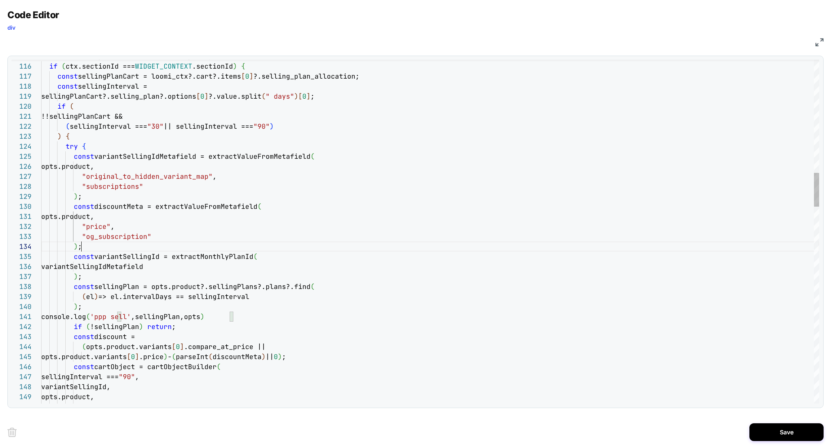
click at [784, 434] on button "Save" at bounding box center [787, 433] width 74 height 18
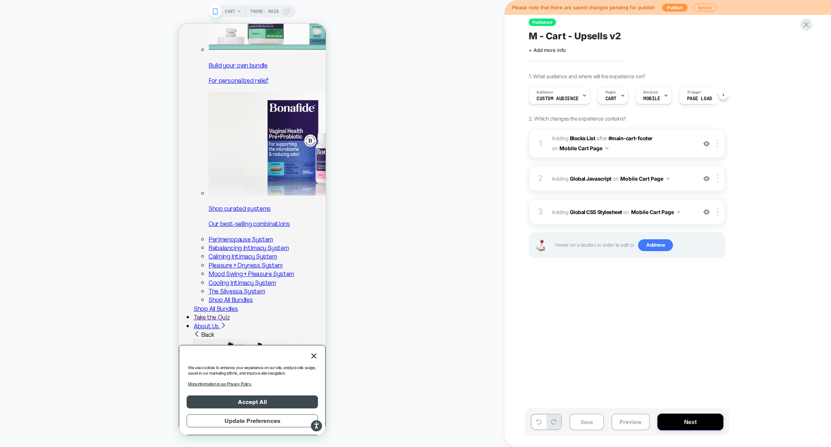
scroll to position [0, 0]
click at [647, 421] on button "Preview" at bounding box center [631, 422] width 39 height 17
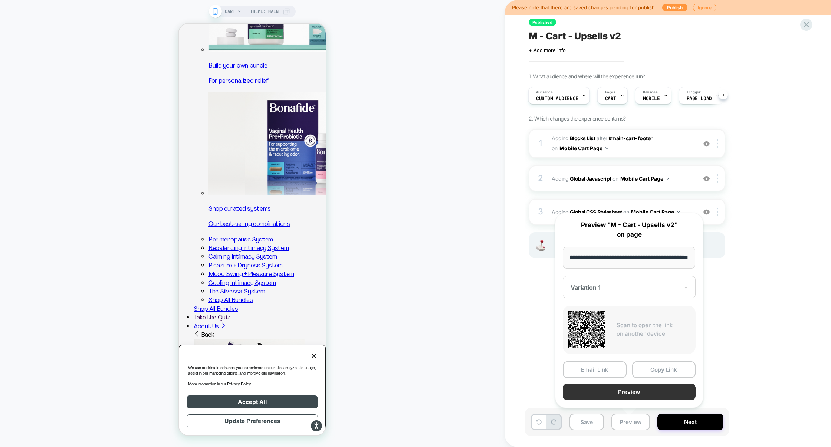
scroll to position [0, 0]
click at [642, 396] on button "Preview" at bounding box center [629, 392] width 133 height 17
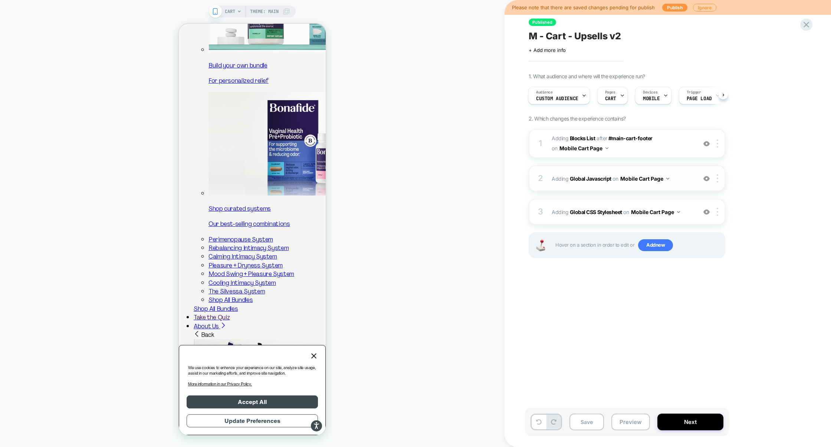
click at [611, 189] on div "2 Adding Global Javascript on Mobile Cart Page Add Before Add After Copy to Des…" at bounding box center [627, 179] width 197 height 26
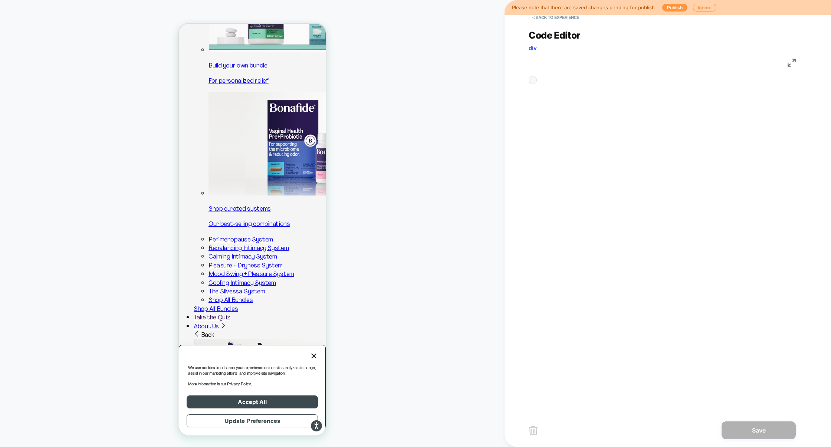
scroll to position [100, 0]
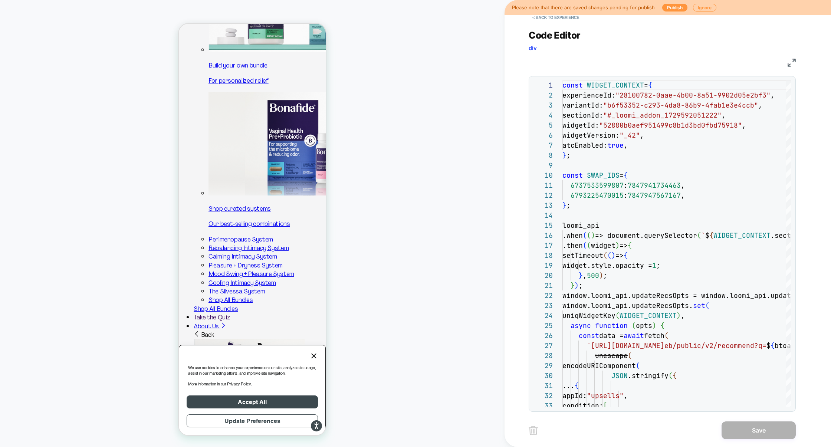
click at [792, 65] on img at bounding box center [792, 63] width 8 height 8
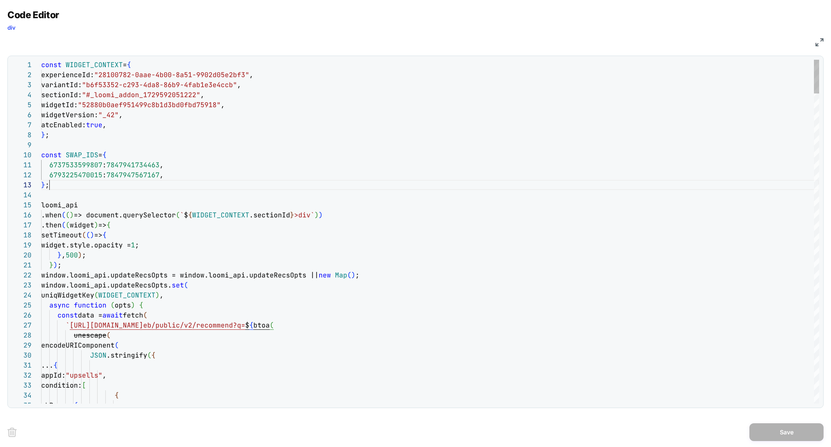
scroll to position [20, 8]
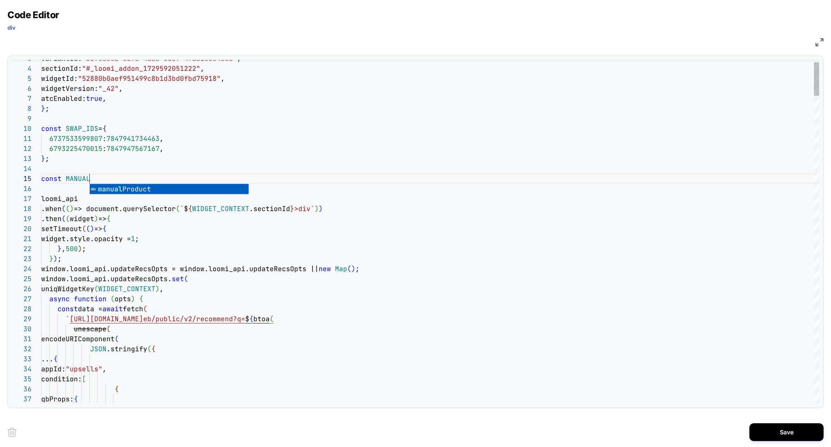
scroll to position [30, 148]
type textarea "**********"
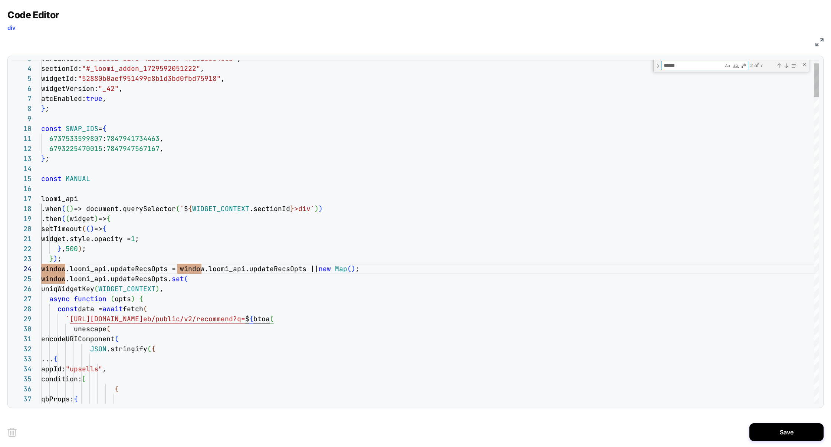
type textarea "*"
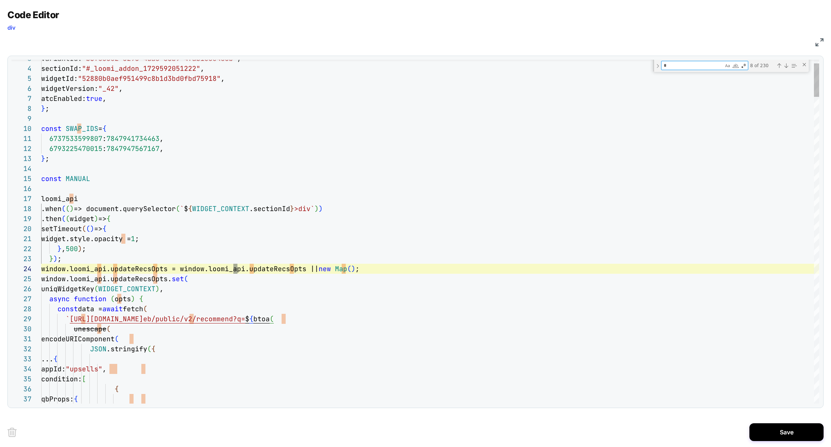
type textarea "**********"
type textarea "**"
type textarea "**********"
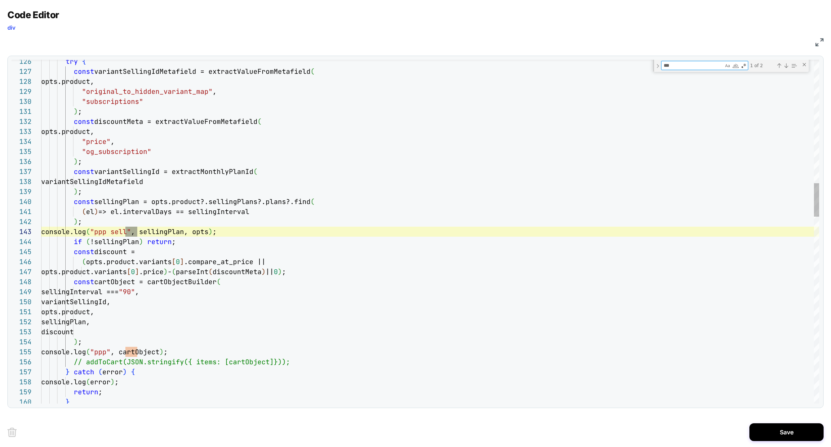
scroll to position [100, 96]
type textarea "***"
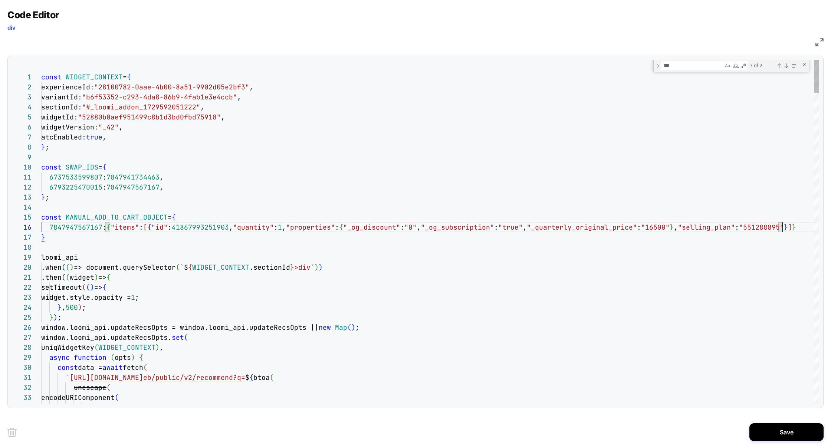
scroll to position [50, 741]
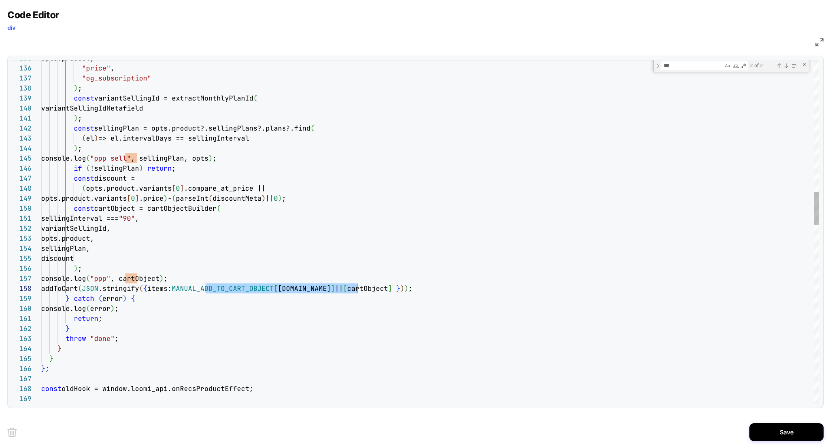
drag, startPoint x: 206, startPoint y: 288, endPoint x: 350, endPoint y: 285, distance: 144.8
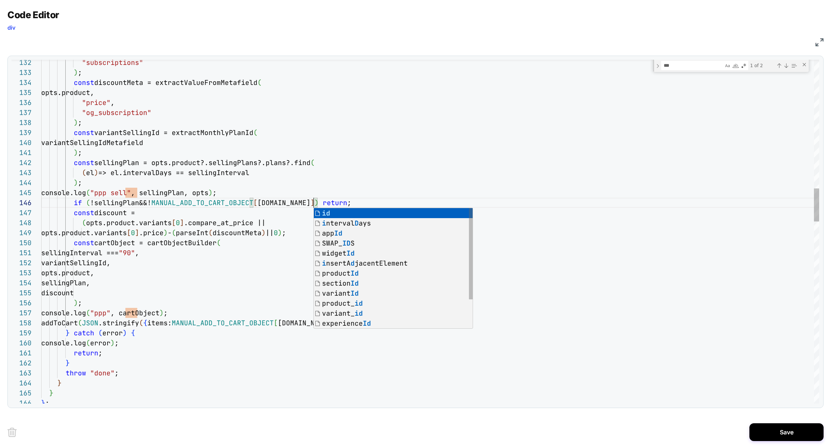
scroll to position [50, 272]
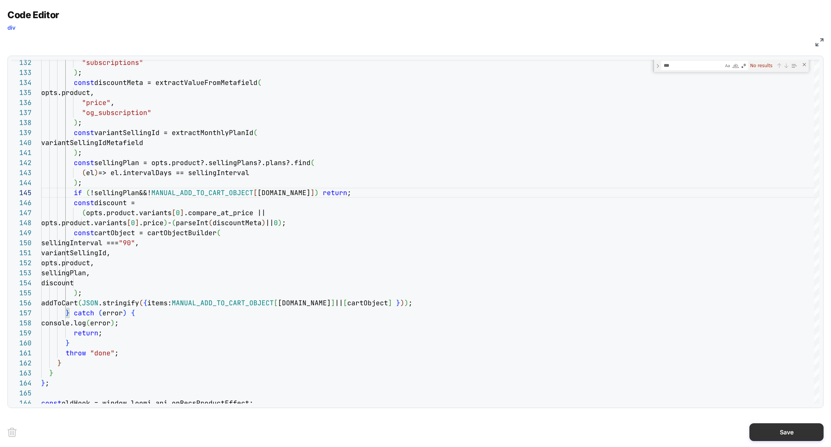
type textarea "**********"
click at [773, 437] on button "Save" at bounding box center [787, 433] width 74 height 18
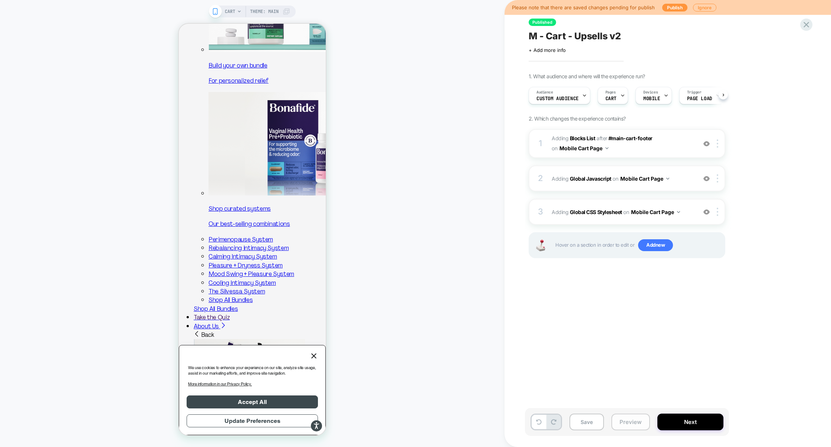
scroll to position [0, 0]
click at [637, 421] on button "Preview" at bounding box center [631, 422] width 39 height 17
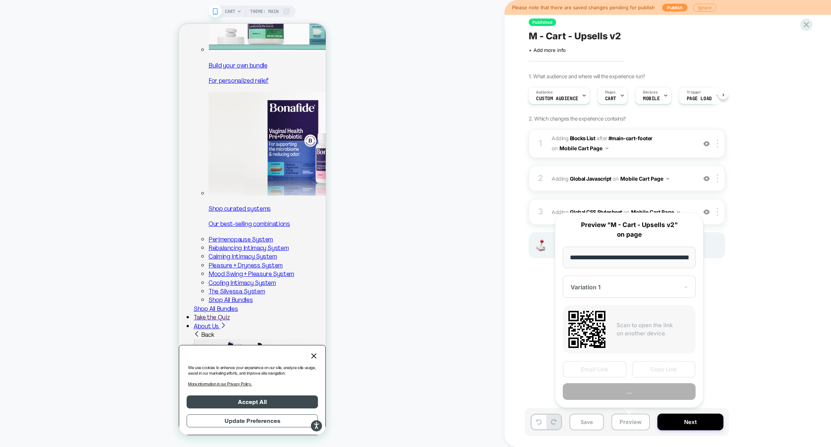
scroll to position [0, 30]
click at [632, 396] on button "Preview" at bounding box center [629, 392] width 133 height 17
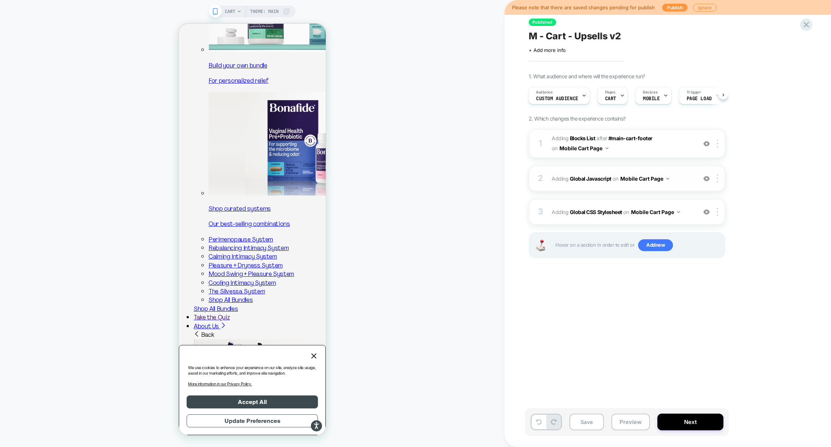
click at [606, 190] on div "2 Adding Global Javascript on Mobile Cart Page Add Before Add After Copy to Des…" at bounding box center [627, 179] width 197 height 26
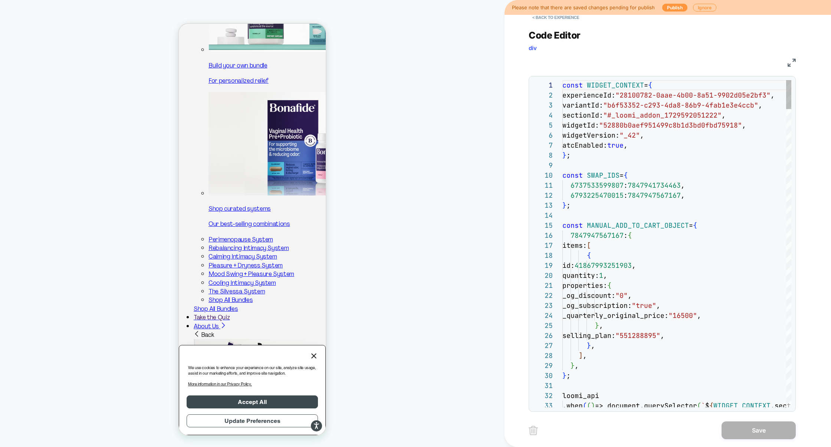
scroll to position [100, 0]
click at [794, 67] on div "JS" at bounding box center [662, 61] width 267 height 13
click at [792, 64] on img at bounding box center [792, 63] width 8 height 8
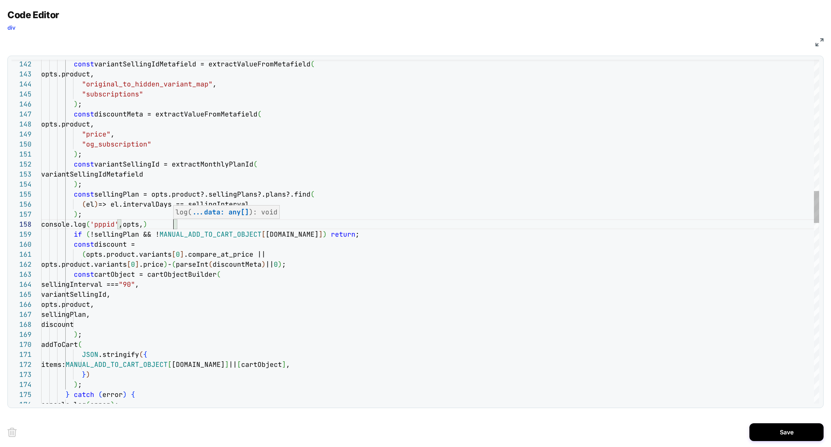
scroll to position [70, 140]
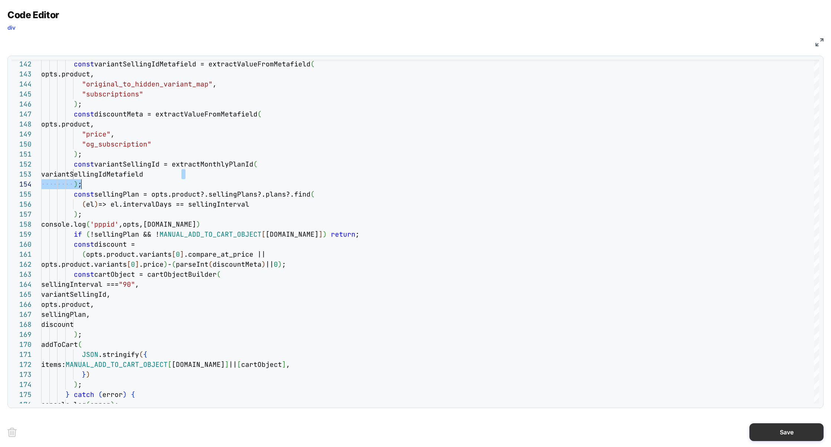
type textarea "**********"
click at [776, 431] on button "Save" at bounding box center [787, 433] width 74 height 18
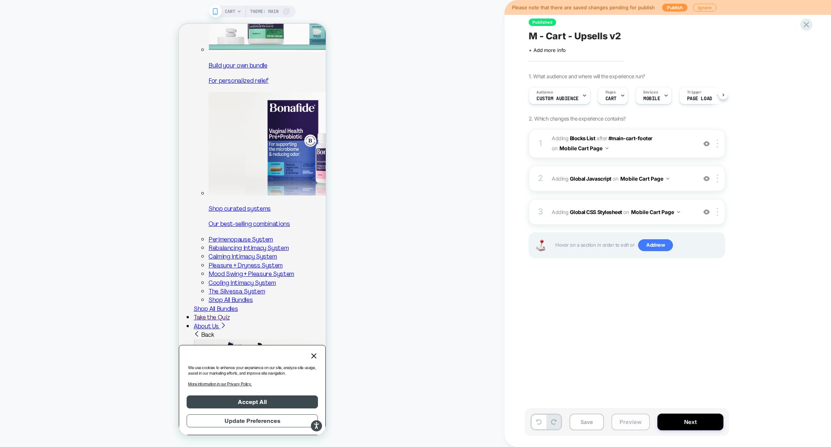
scroll to position [0, 0]
click at [617, 425] on button "Preview" at bounding box center [631, 422] width 39 height 17
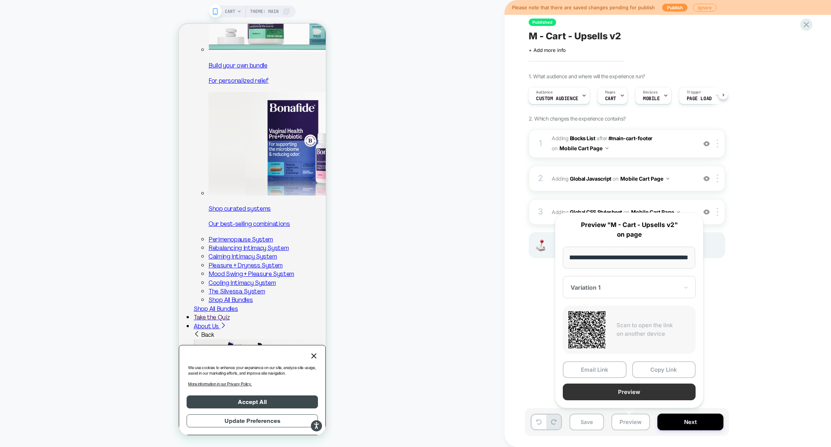
scroll to position [0, 0]
click at [630, 397] on button "Preview" at bounding box center [629, 392] width 133 height 17
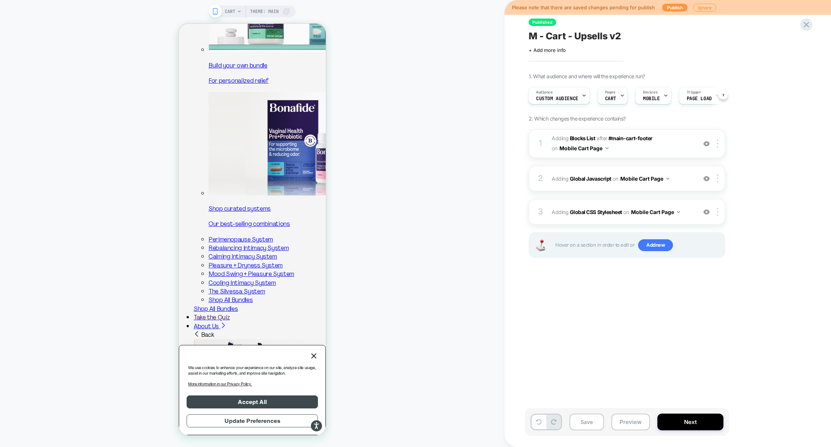
click at [616, 192] on div "1 #_loomi_addon_1729592051222 Adding Blocks List AFTER #main-cart-footer #main-…" at bounding box center [627, 203] width 197 height 148
click at [617, 191] on div "2 Adding Global Javascript on Mobile Cart Page Add Before Add After Copy to Des…" at bounding box center [627, 179] width 197 height 26
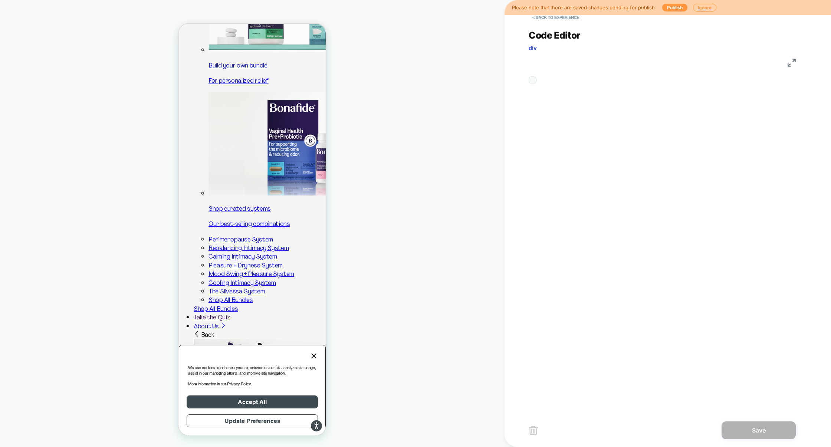
scroll to position [100, 0]
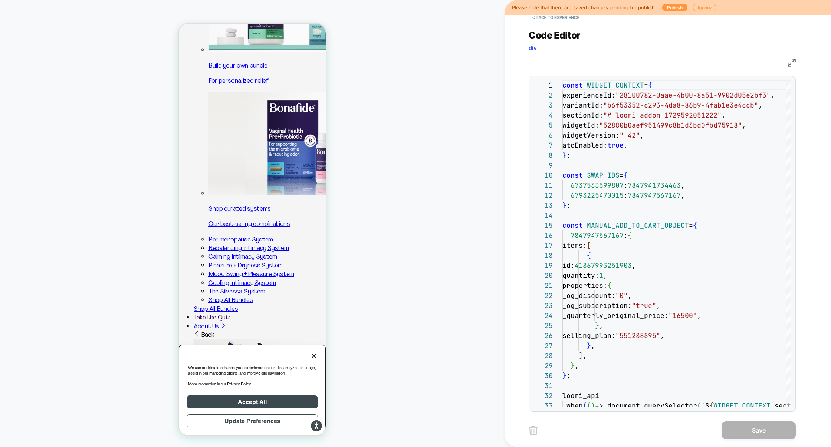
click at [791, 66] on img at bounding box center [792, 63] width 8 height 8
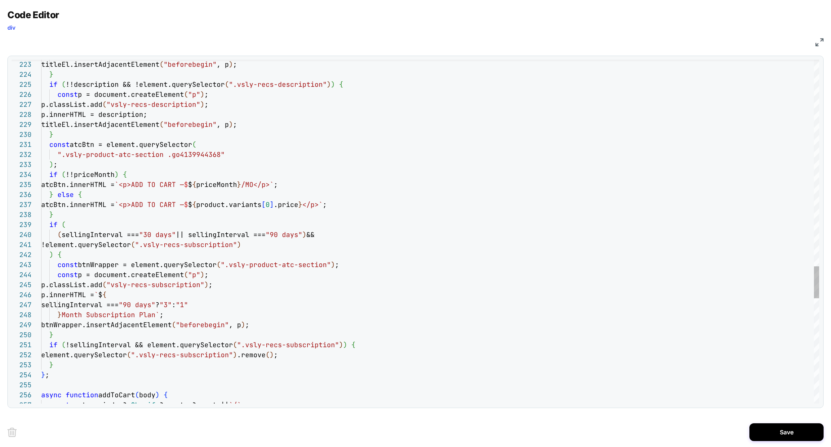
type textarea "**********"
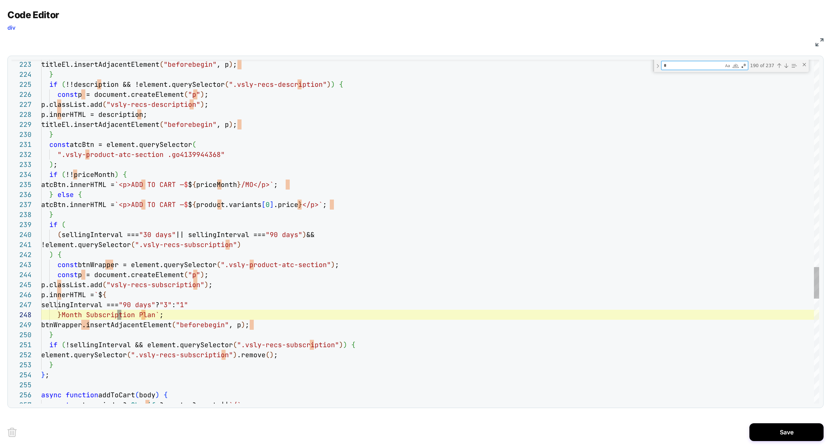
type textarea "**"
type textarea "**********"
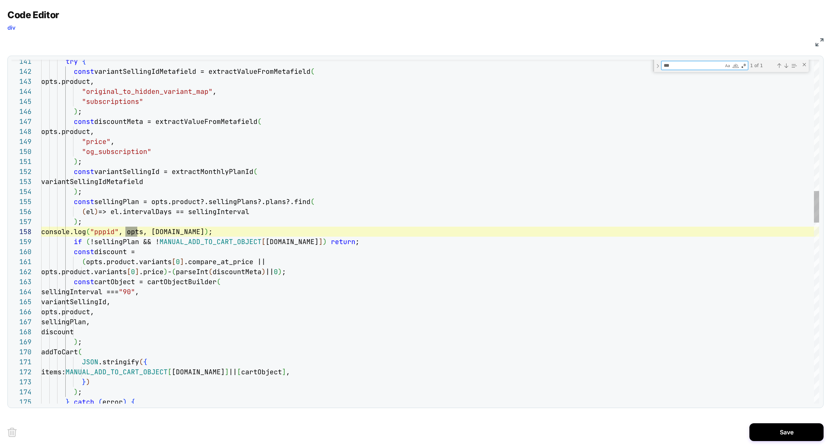
scroll to position [100, 96]
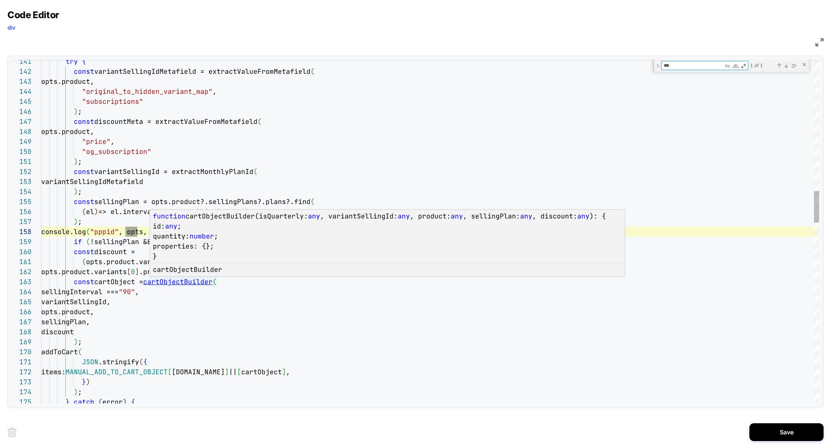
type textarea "***"
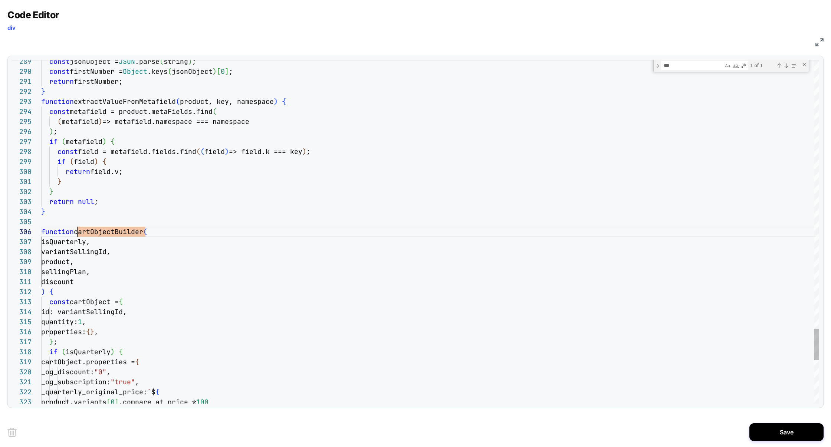
scroll to position [50, 36]
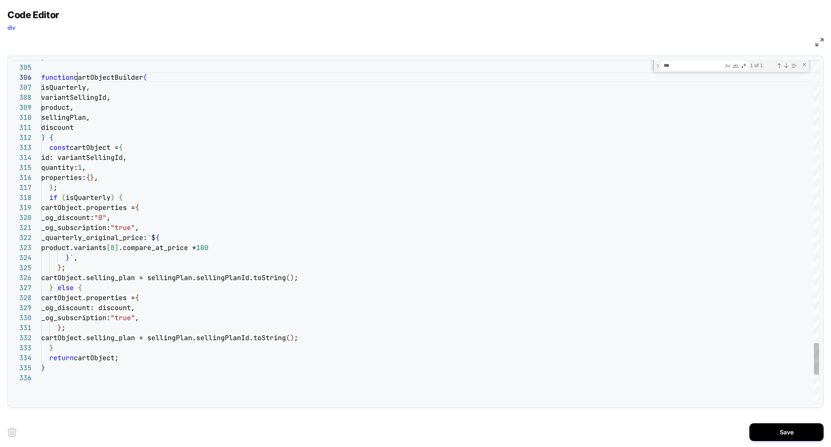
type textarea "**********"
type textarea "*"
type textarea "**********"
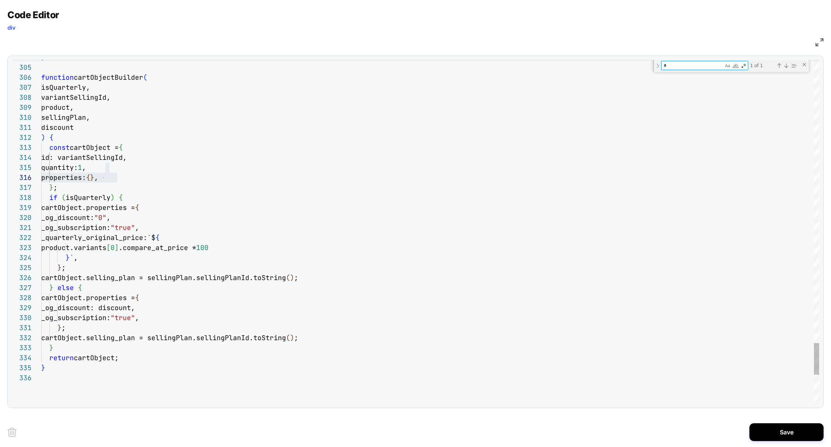
type textarea "**"
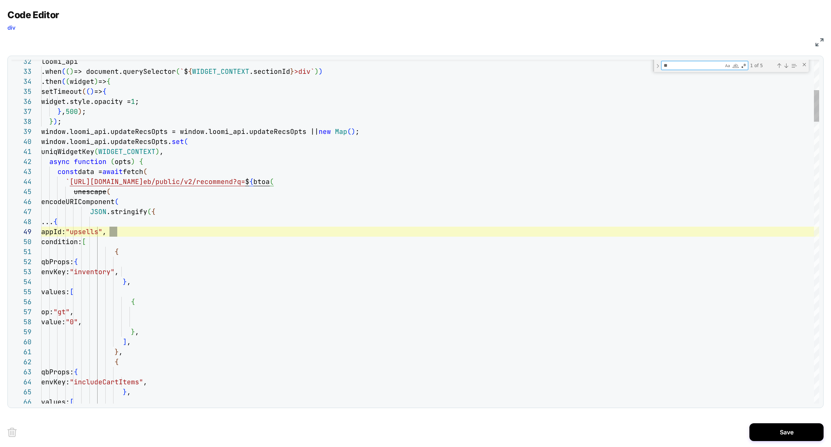
scroll to position [100, 96]
type textarea "**********"
type textarea "***"
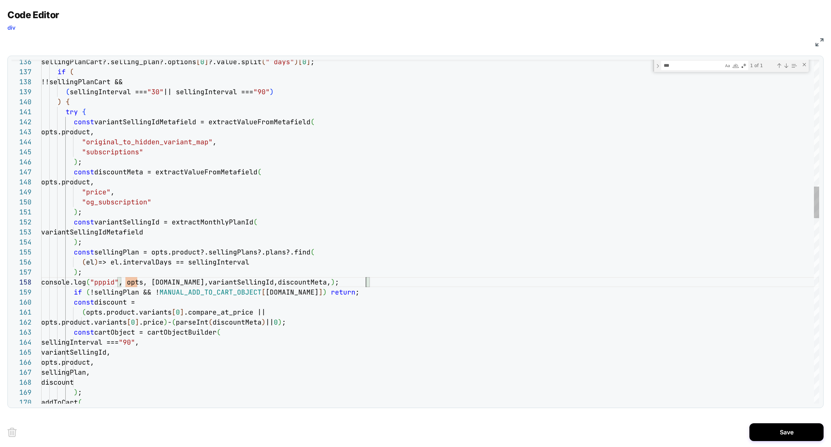
scroll to position [70, 425]
type textarea "**********"
click at [757, 431] on button "Save" at bounding box center [787, 433] width 74 height 18
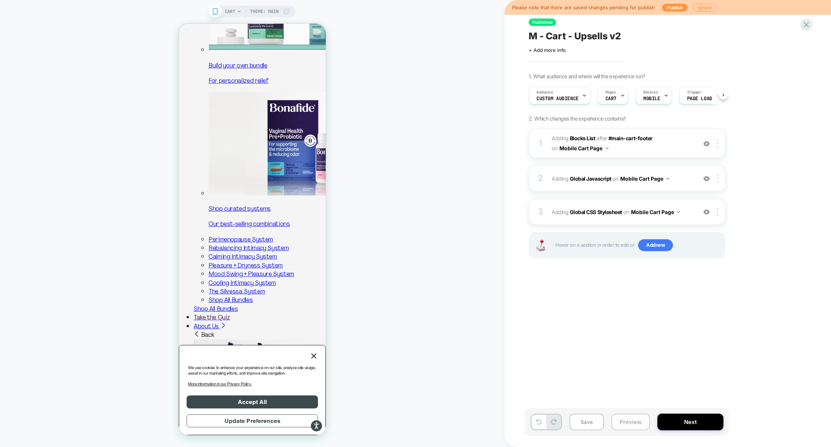
scroll to position [0, 0]
click at [620, 421] on button "Preview" at bounding box center [631, 422] width 39 height 17
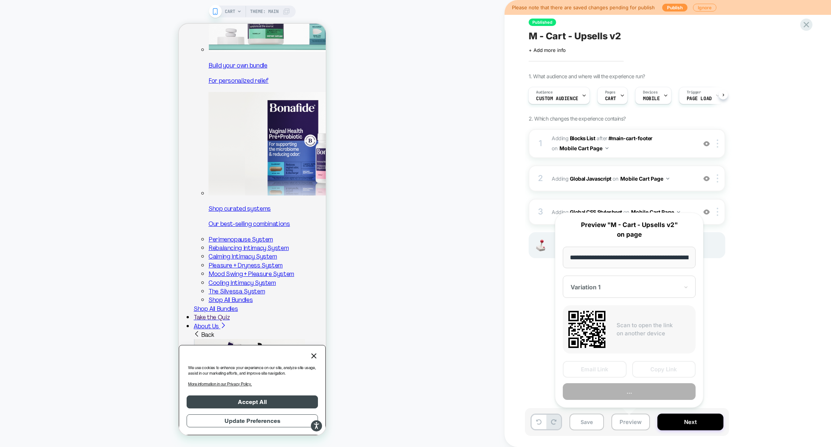
scroll to position [0, 30]
click at [621, 390] on button "Preview" at bounding box center [629, 392] width 133 height 17
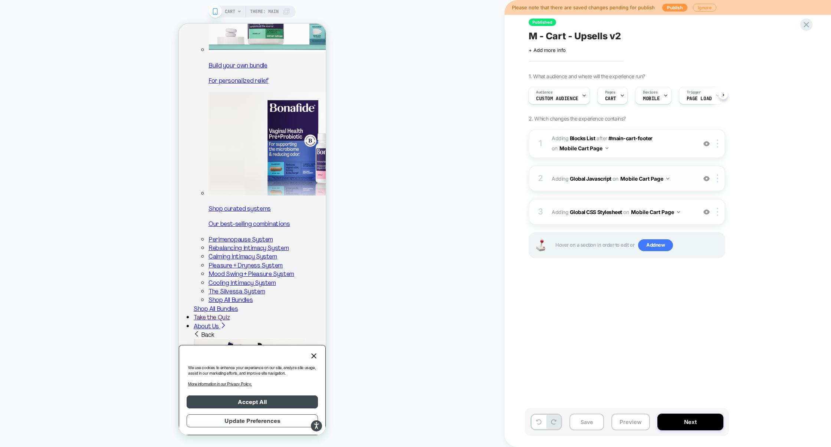
click at [685, 181] on span "Adding Global Javascript on Mobile Cart Page" at bounding box center [622, 178] width 141 height 11
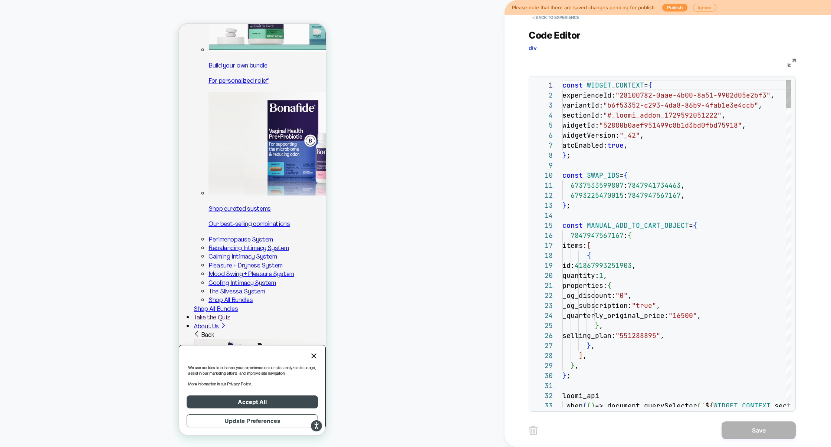
scroll to position [100, 0]
click at [795, 62] on img at bounding box center [792, 63] width 8 height 8
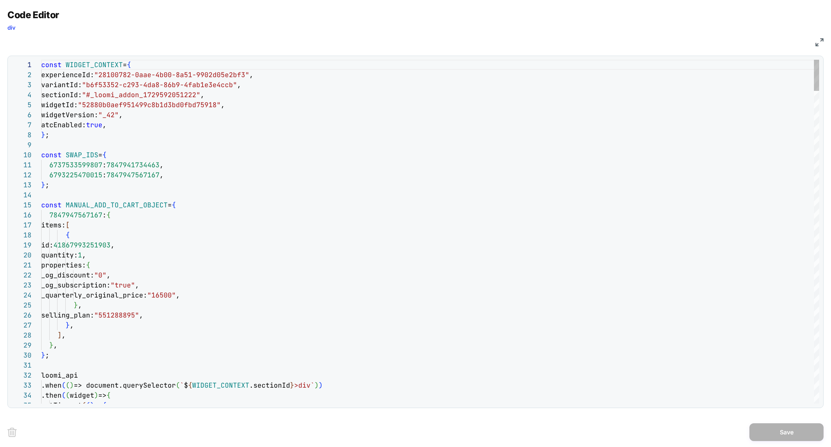
type textarea "**********"
type textarea "*"
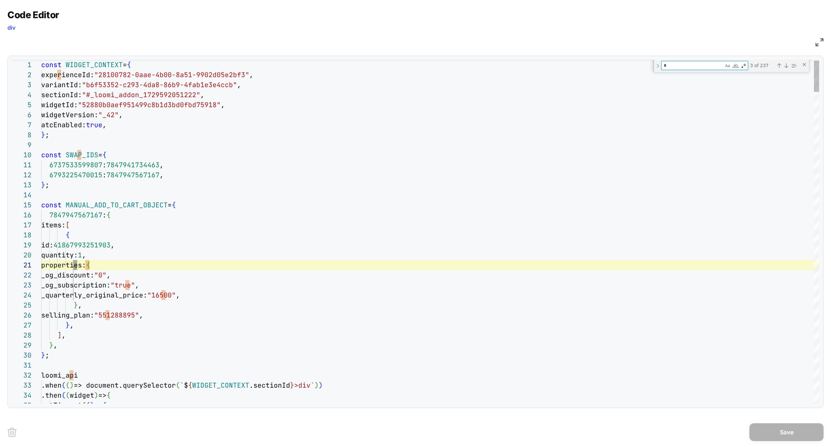
type textarea "**********"
type textarea "**"
type textarea "**********"
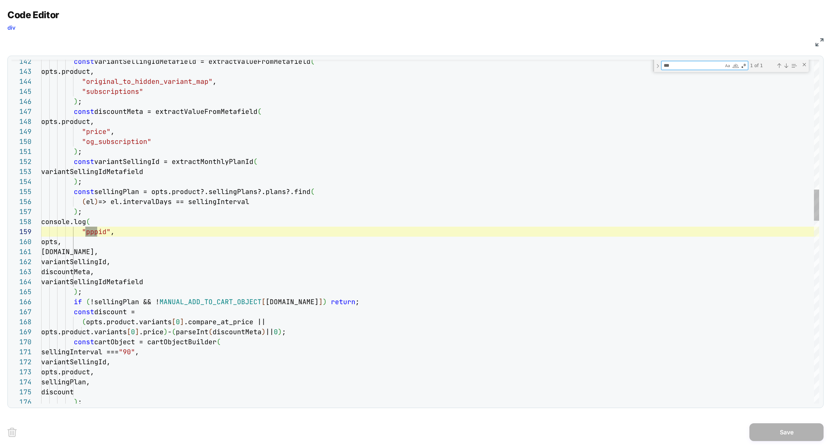
scroll to position [100, 56]
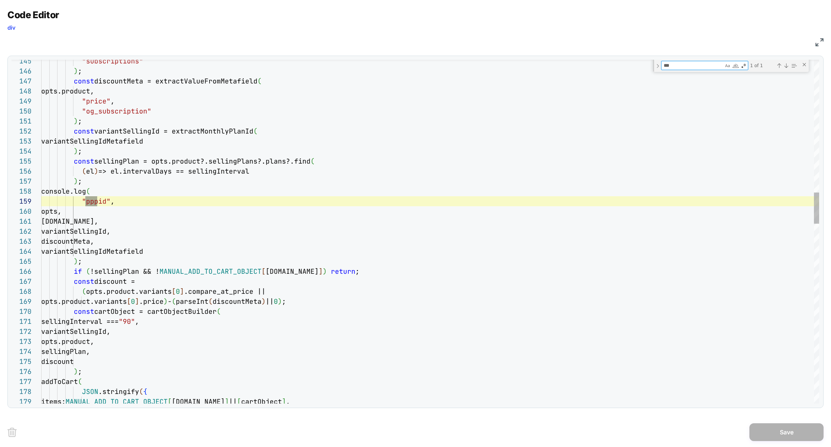
type textarea "***"
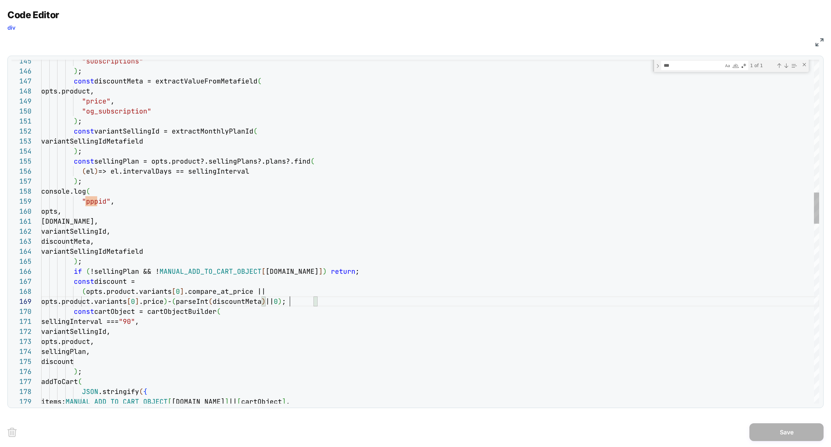
scroll to position [80, 272]
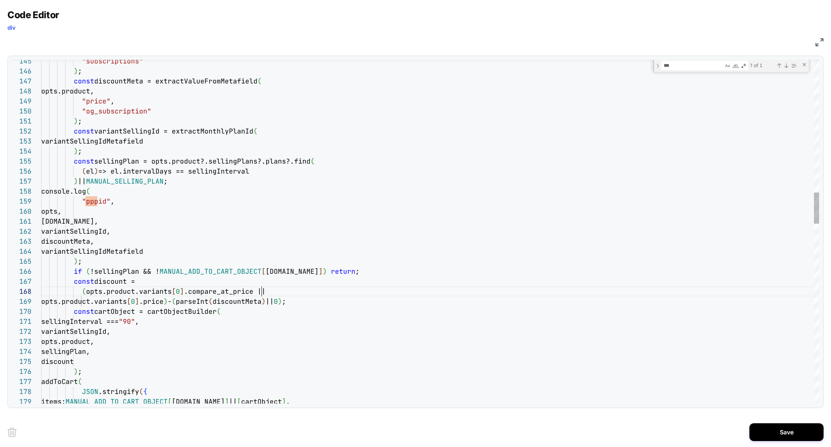
paste textarea "**********"
type textarea "**********"
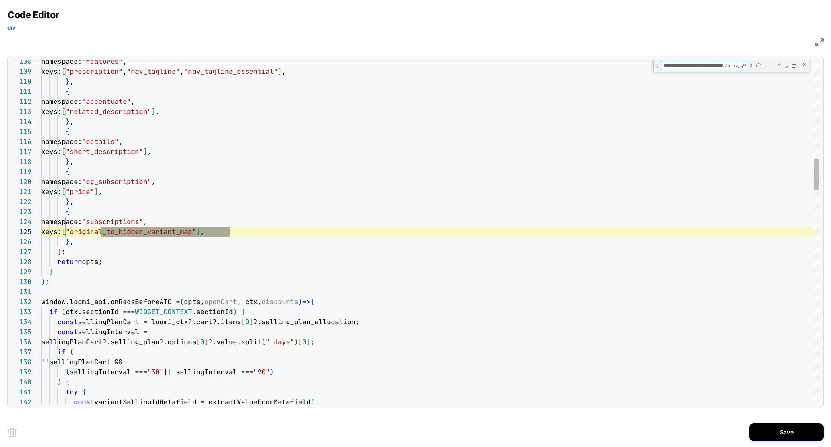
scroll to position [100, 189]
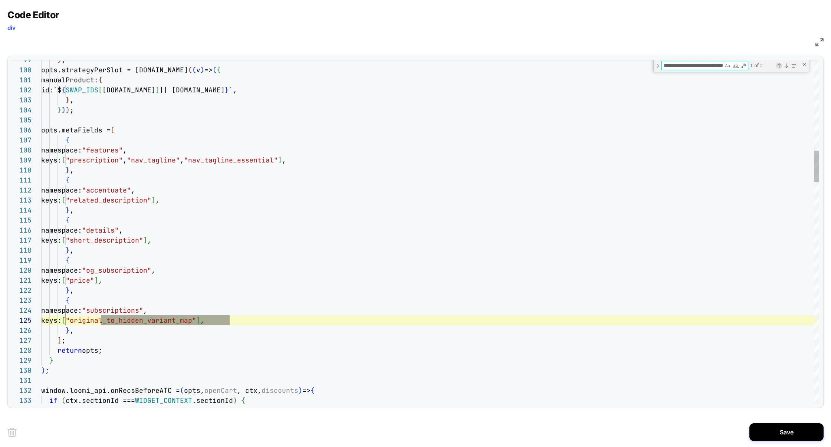
type textarea "**********"
click at [779, 65] on div "Previous Match (⇧Enter)" at bounding box center [780, 66] width 6 height 6
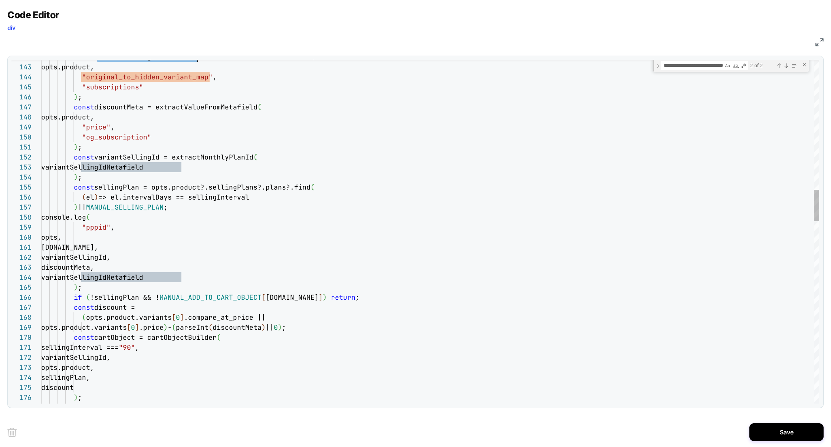
scroll to position [30, 140]
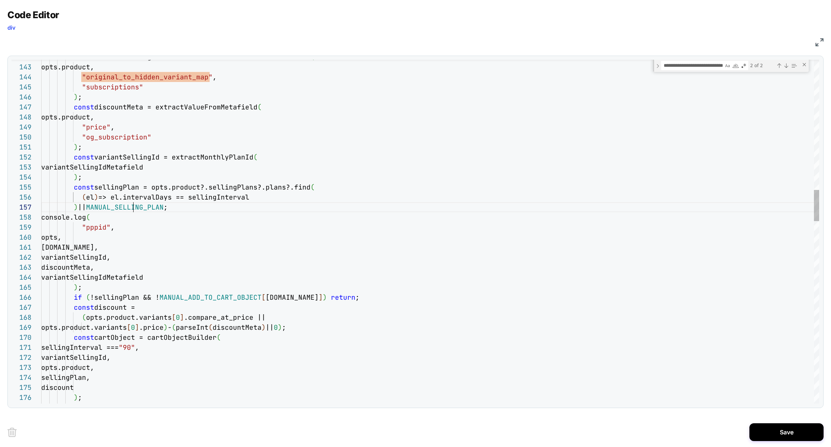
scroll to position [60, 120]
drag, startPoint x: 137, startPoint y: 297, endPoint x: 325, endPoint y: 297, distance: 187.5
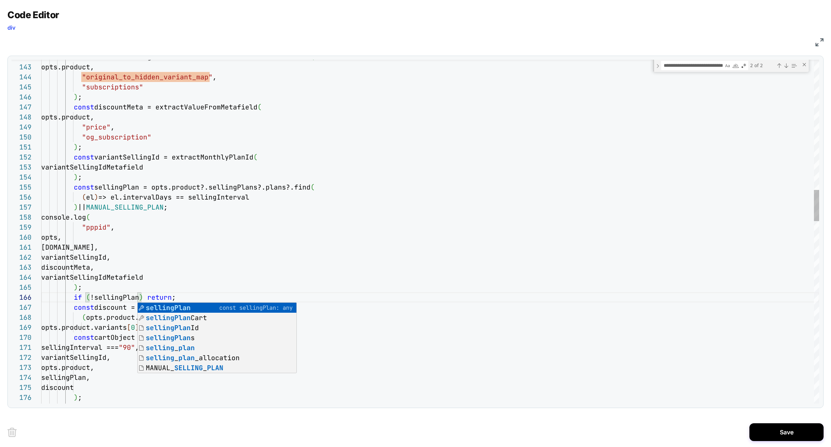
scroll to position [20, 92]
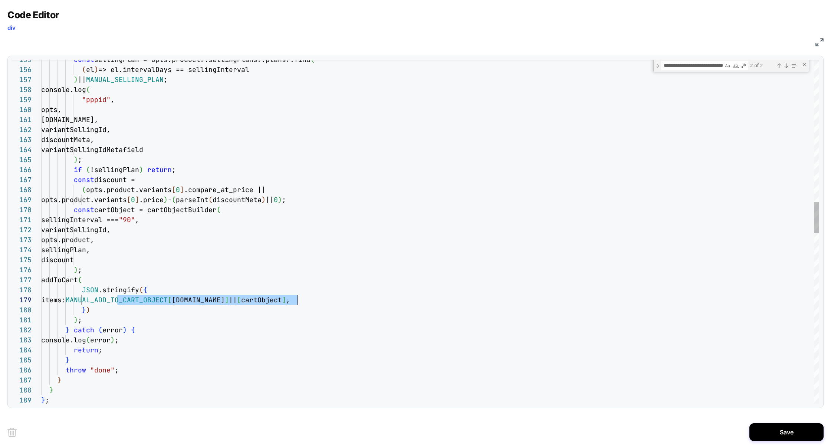
scroll to position [80, 256]
drag, startPoint x: 116, startPoint y: 300, endPoint x: 296, endPoint y: 297, distance: 179.7
click at [296, 297] on div "const sellingPlan = opts.product?.sellingPlans?.plans?. find ( ( el ) => el.int…" at bounding box center [430, 391] width 778 height 3784
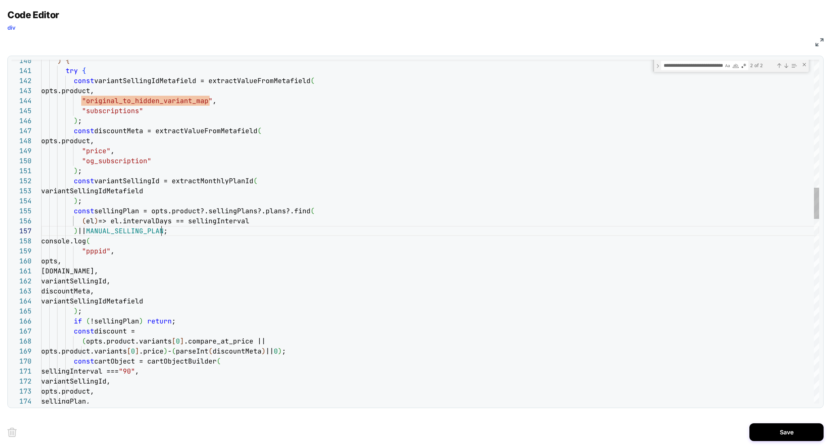
scroll to position [60, 120]
drag, startPoint x: 81, startPoint y: 271, endPoint x: 141, endPoint y: 270, distance: 60.5
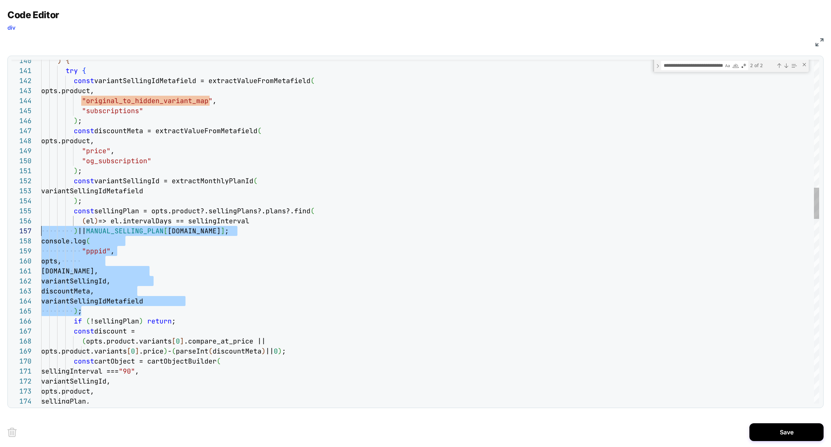
scroll to position [70, 0]
drag, startPoint x: 85, startPoint y: 312, endPoint x: 35, endPoint y: 238, distance: 89.6
click at [35, 239] on div "155 156 157 158 159 160 161 162 163 164 165 166 167 168 169 170 171 172 173 174…" at bounding box center [416, 232] width 808 height 344
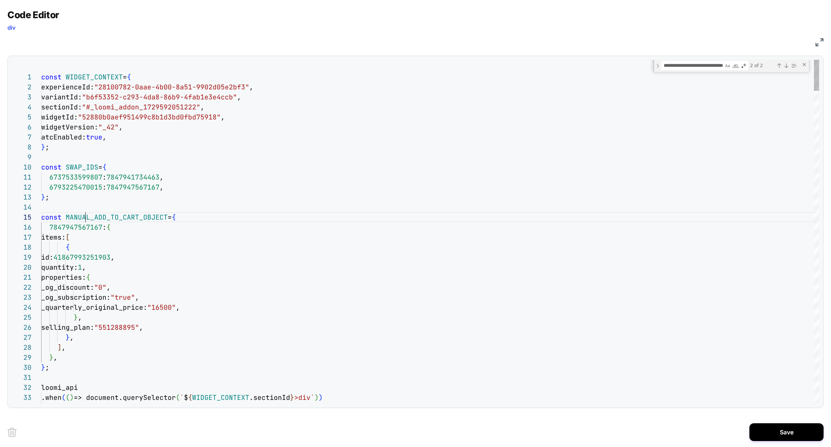
drag, startPoint x: 131, startPoint y: 329, endPoint x: 172, endPoint y: 329, distance: 41.2
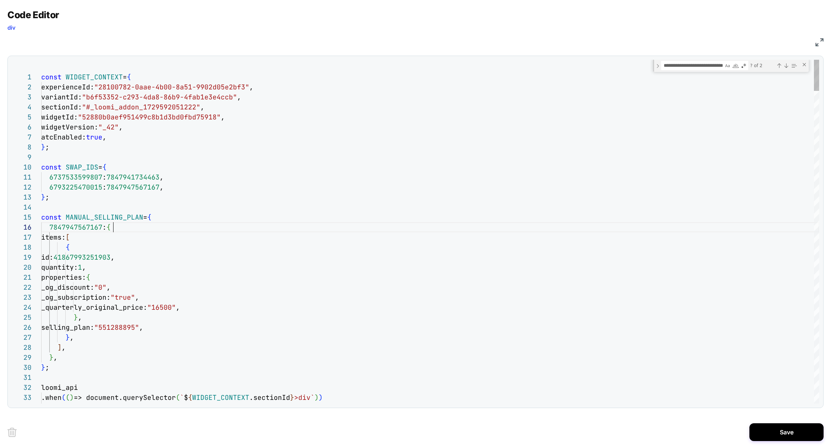
scroll to position [50, 72]
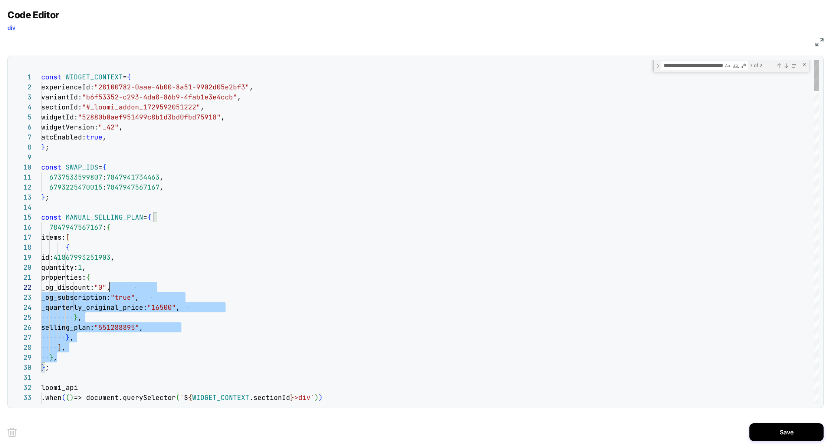
scroll to position [0, 72]
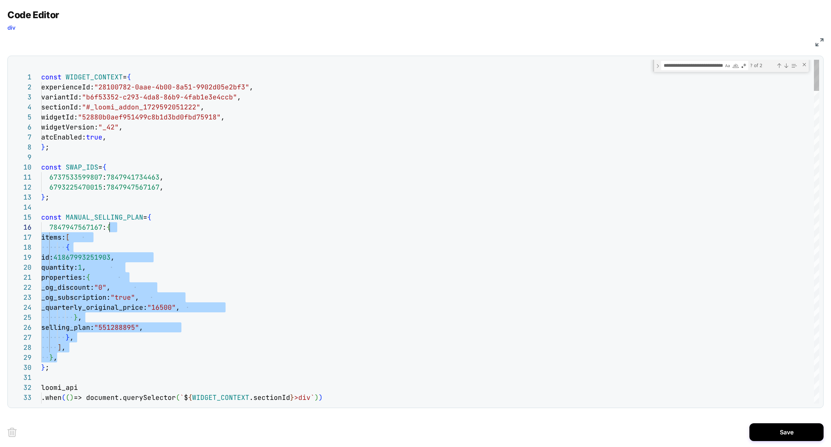
drag, startPoint x: 72, startPoint y: 354, endPoint x: 110, endPoint y: 231, distance: 129.7
type textarea "**********"
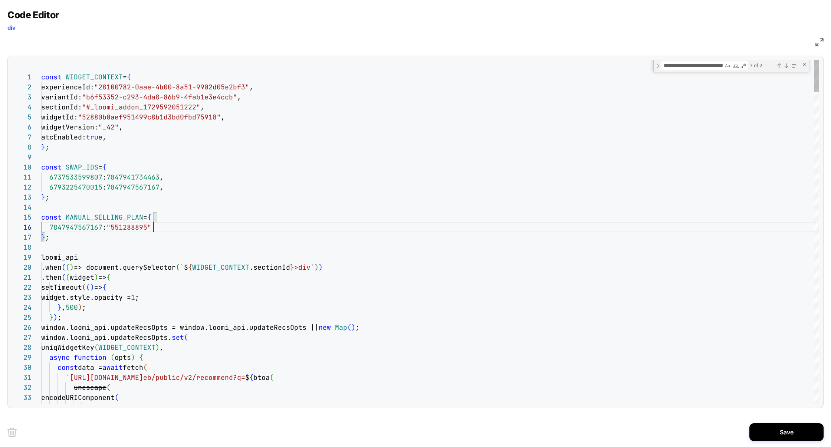
scroll to position [50, 112]
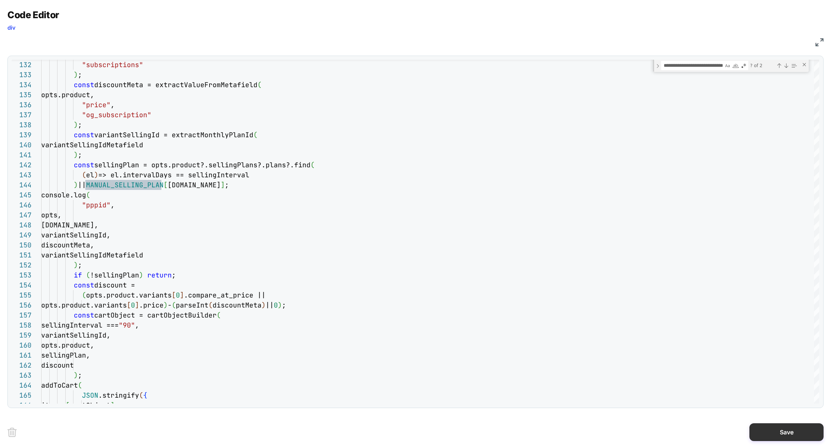
click at [768, 430] on button "Save" at bounding box center [787, 433] width 74 height 18
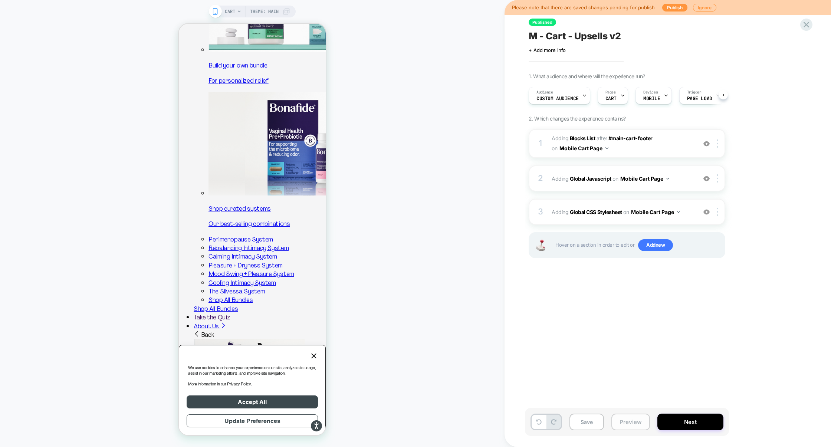
scroll to position [0, 0]
click at [634, 418] on button "Preview" at bounding box center [631, 422] width 39 height 17
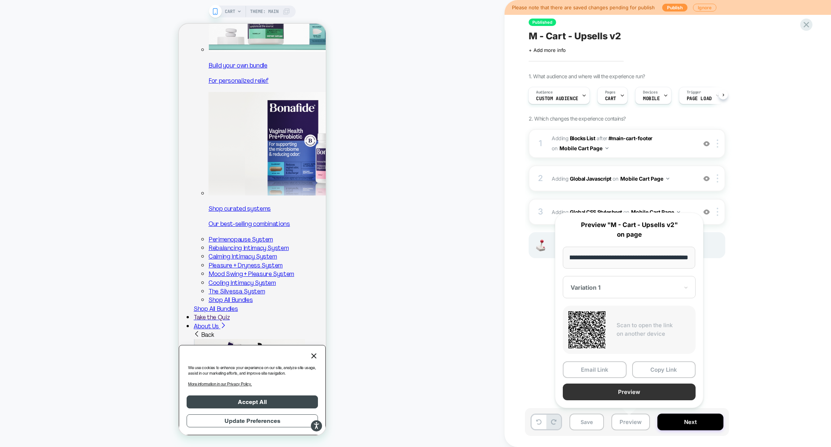
scroll to position [0, 0]
click at [635, 393] on button "Preview" at bounding box center [629, 392] width 133 height 17
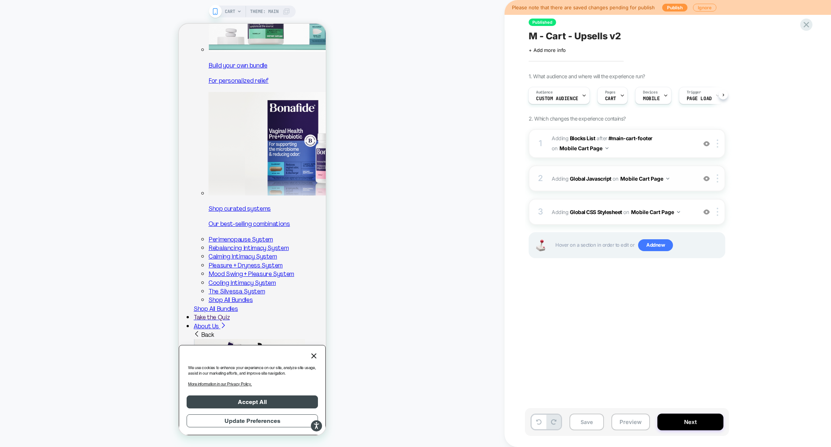
click at [575, 167] on div "2 Adding Global Javascript on Mobile Cart Page Add Before Add After Copy to Des…" at bounding box center [627, 179] width 197 height 26
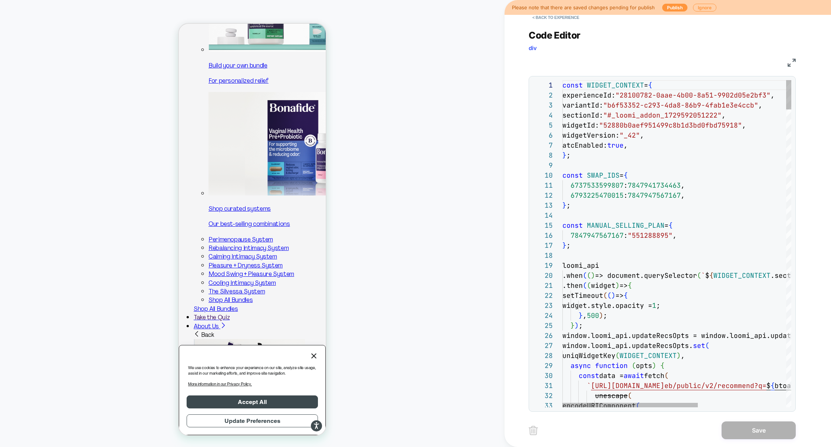
scroll to position [60, 76]
type textarea "*"
type textarea "**********"
type textarea "**"
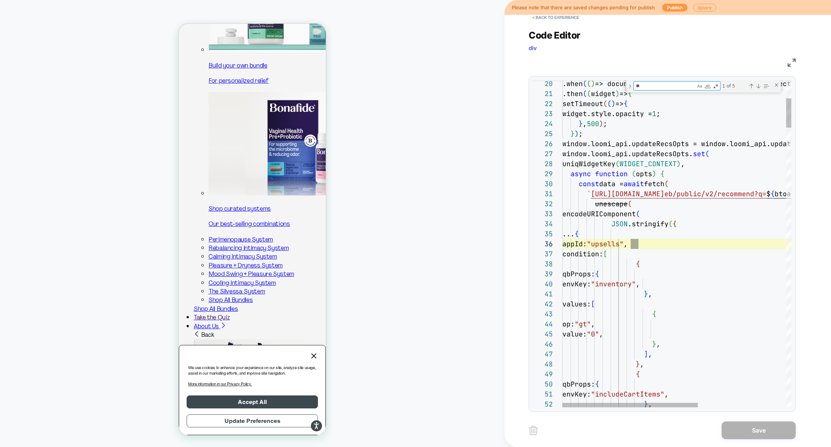
scroll to position [100, 56]
type textarea "**********"
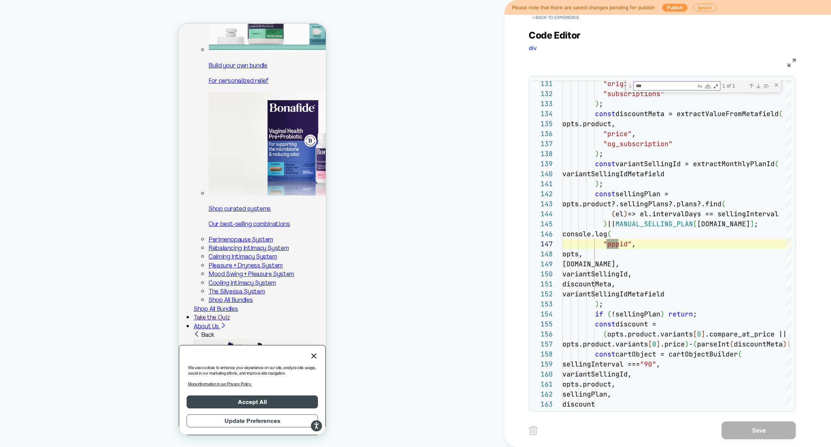
type textarea "***"
click at [790, 62] on img at bounding box center [792, 63] width 8 height 8
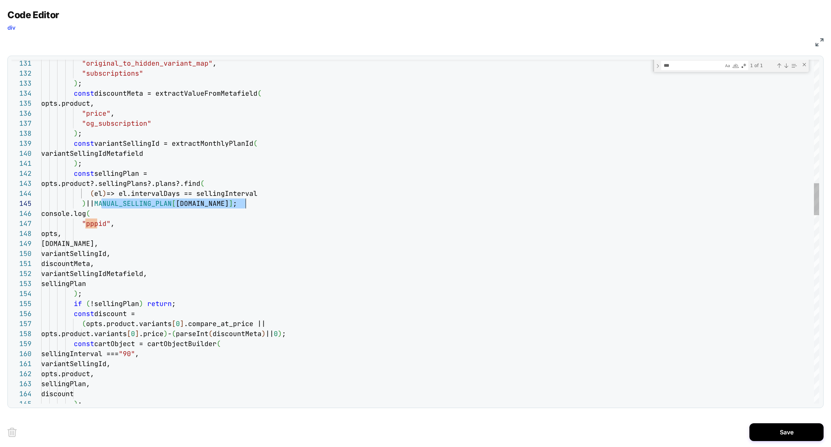
scroll to position [40, 204]
drag, startPoint x: 101, startPoint y: 205, endPoint x: 244, endPoint y: 205, distance: 143.3
click at [237, 205] on span ") || MANUAL_SELLING_PLAN [ [DOMAIN_NAME] ] ;" at bounding box center [139, 203] width 196 height 9
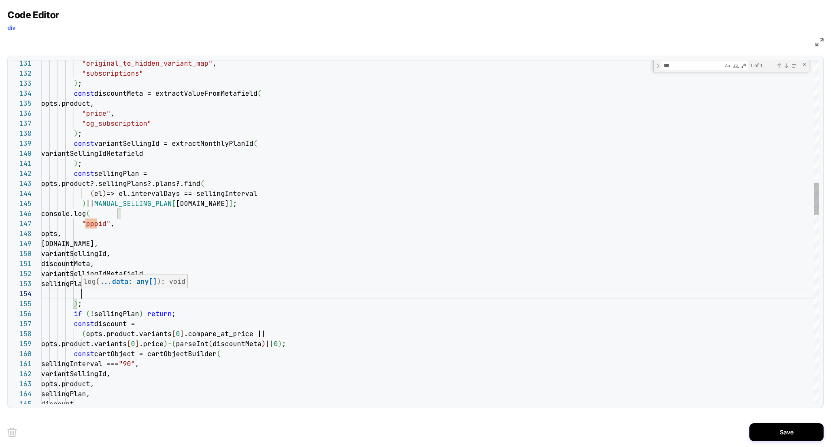
scroll to position [30, 184]
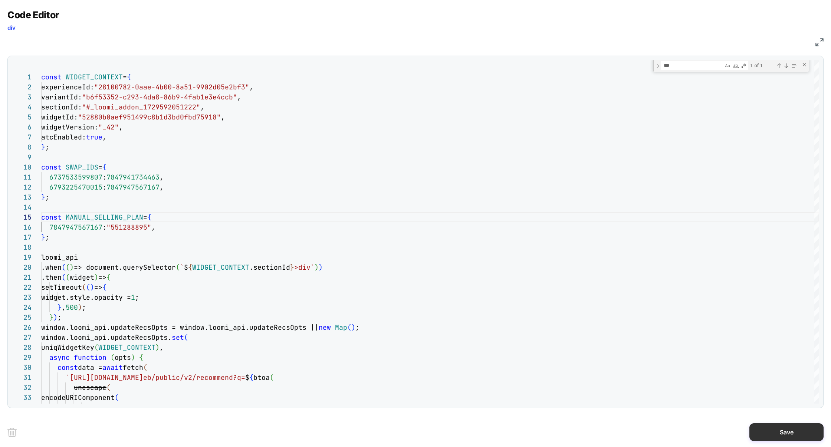
type textarea "**********"
click at [780, 435] on button "Save" at bounding box center [787, 433] width 74 height 18
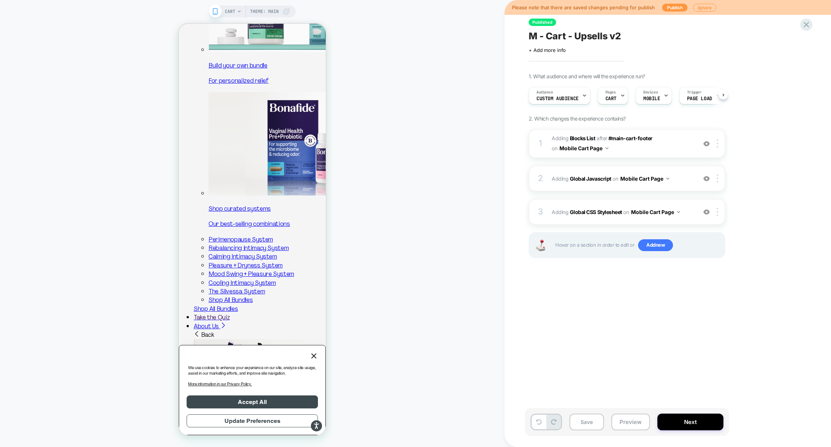
scroll to position [0, 0]
click at [616, 422] on button "Preview" at bounding box center [631, 422] width 39 height 17
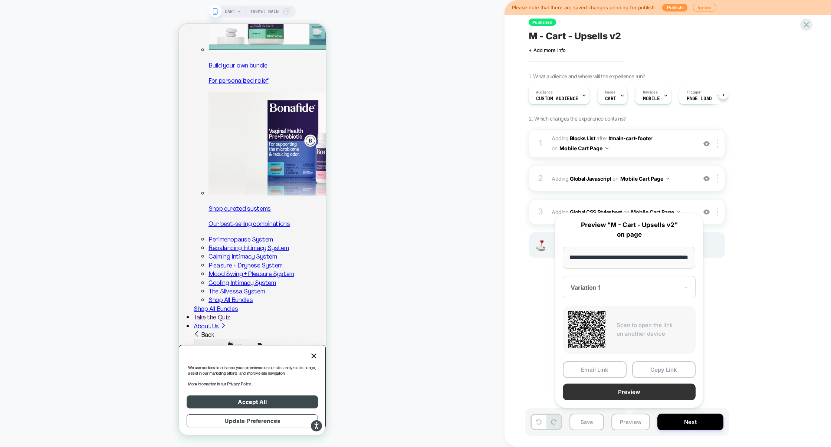
scroll to position [0, 0]
click at [631, 392] on button "Preview" at bounding box center [629, 392] width 133 height 17
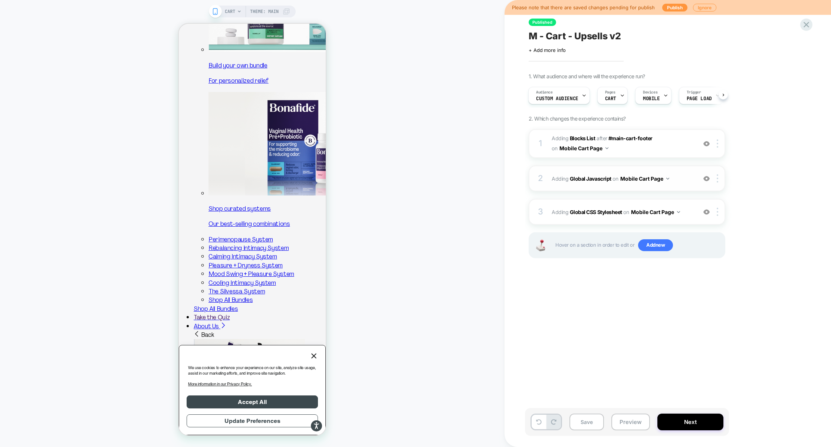
click at [595, 191] on div "2 Adding Global Javascript on Mobile Cart Page Add Before Add After Copy to Des…" at bounding box center [627, 179] width 197 height 26
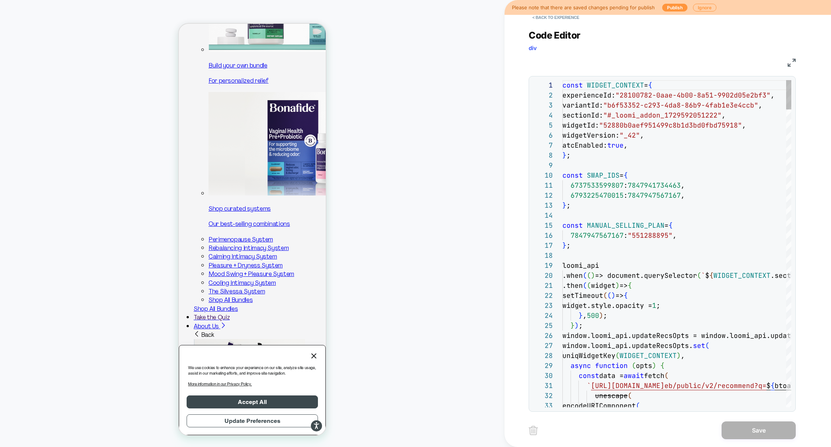
scroll to position [100, 0]
click at [790, 64] on img at bounding box center [792, 63] width 8 height 8
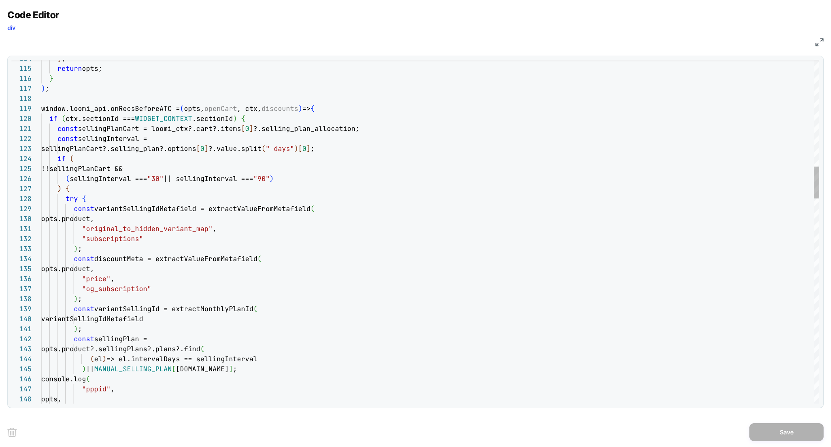
type textarea "**********"
type textarea "*"
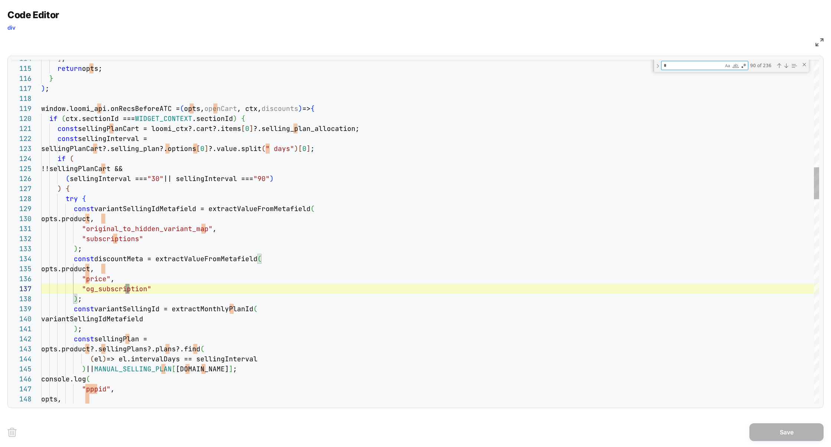
type textarea "**********"
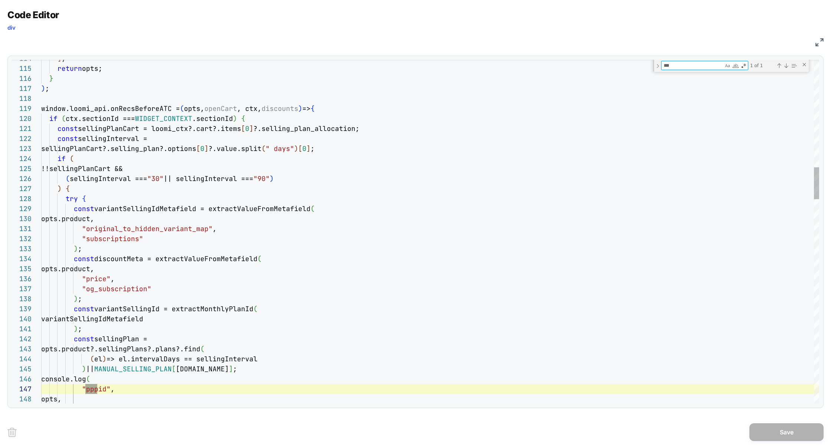
scroll to position [100, 56]
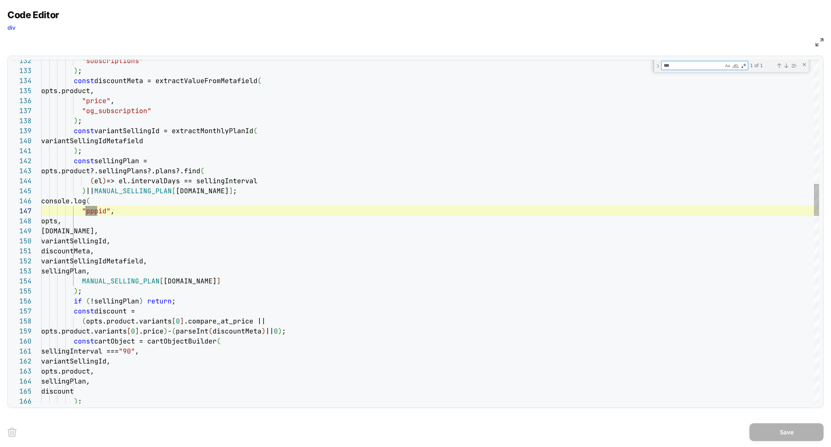
type textarea "***"
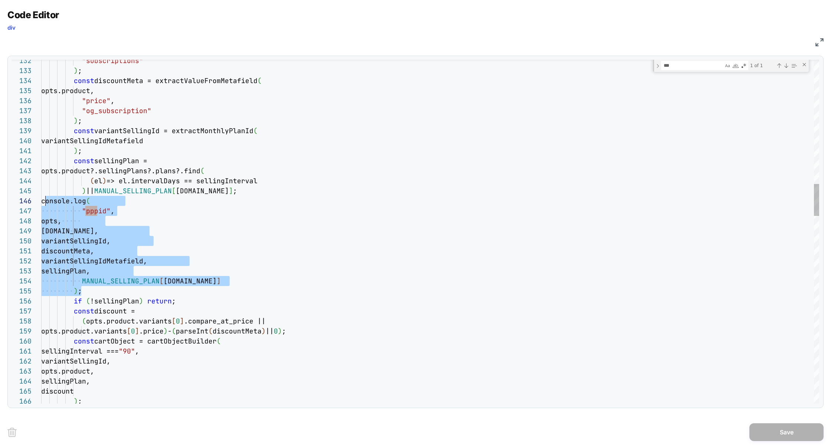
scroll to position [50, 0]
drag, startPoint x: 88, startPoint y: 288, endPoint x: 41, endPoint y: 200, distance: 99.8
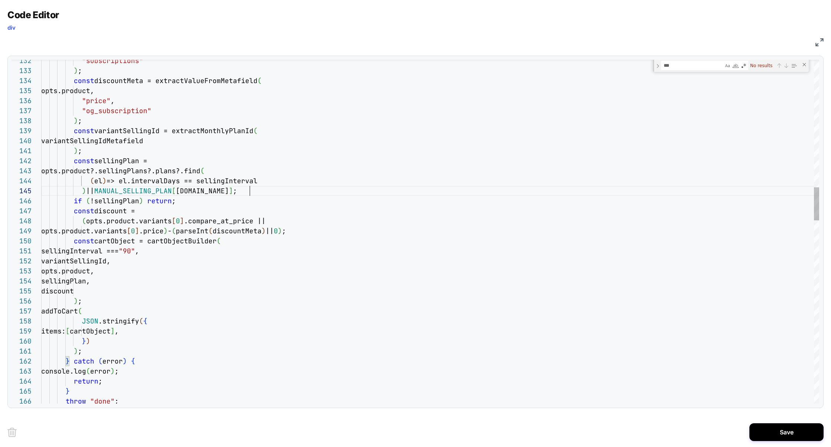
scroll to position [40, 209]
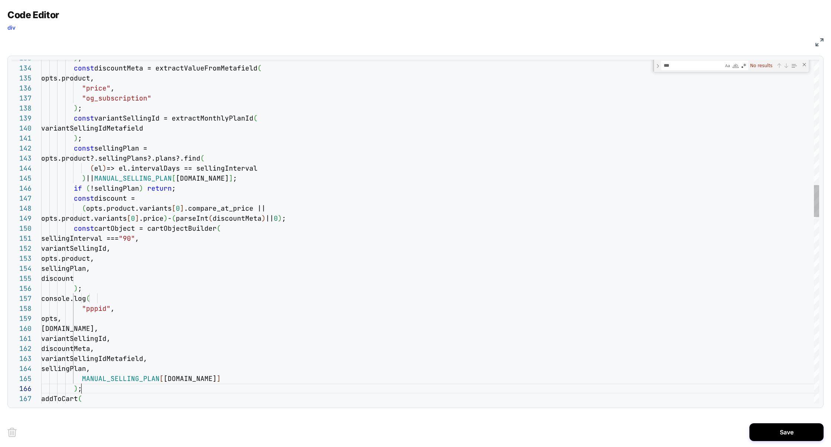
scroll to position [50, 40]
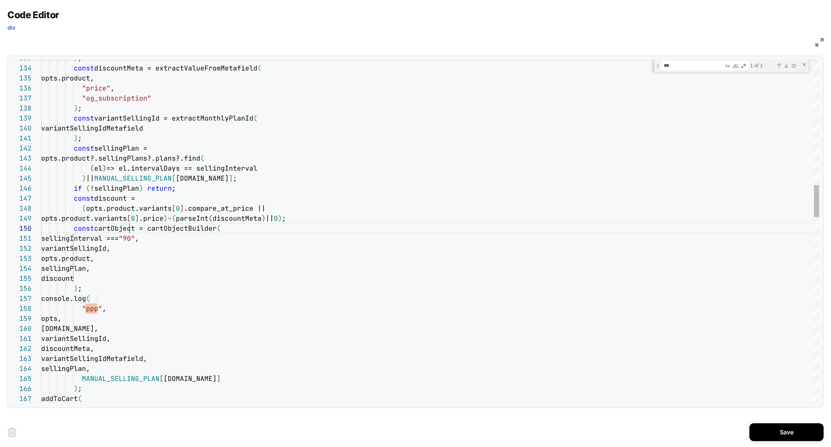
scroll to position [90, 96]
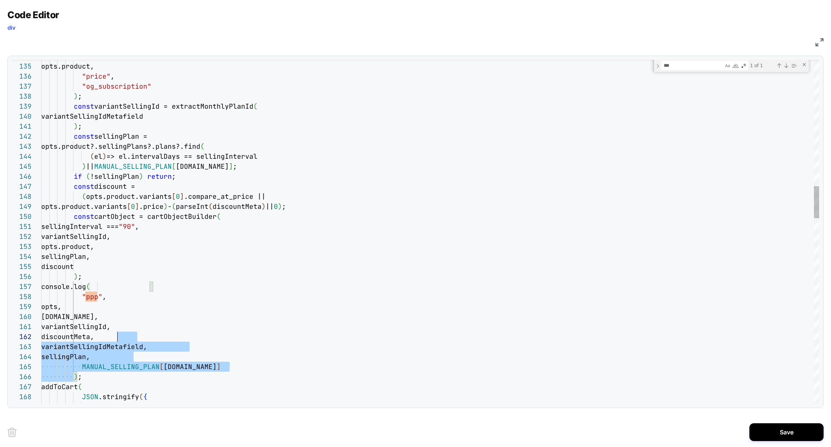
scroll to position [70, 64]
drag, startPoint x: 74, startPoint y: 377, endPoint x: 169, endPoint y: 292, distance: 127.2
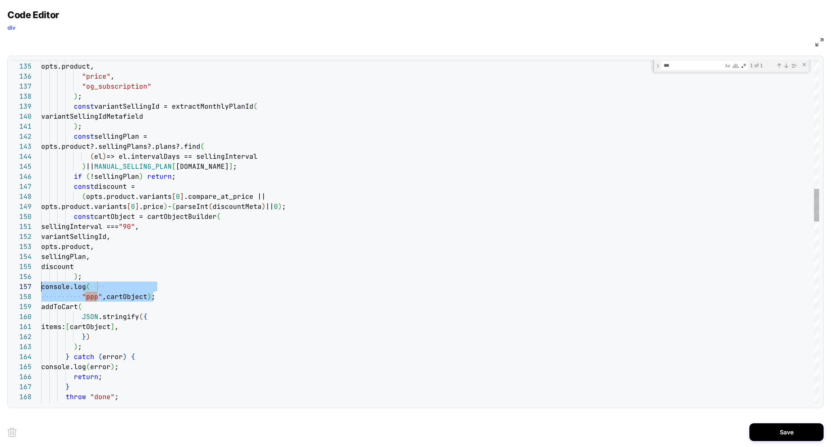
scroll to position [60, 0]
drag, startPoint x: 157, startPoint y: 298, endPoint x: 0, endPoint y: 286, distance: 157.5
click at [0, 286] on div "Code Editor div JS 134 135 136 137 138 139 140 141 142 143 144 145 146 147 148 …" at bounding box center [415, 223] width 831 height 447
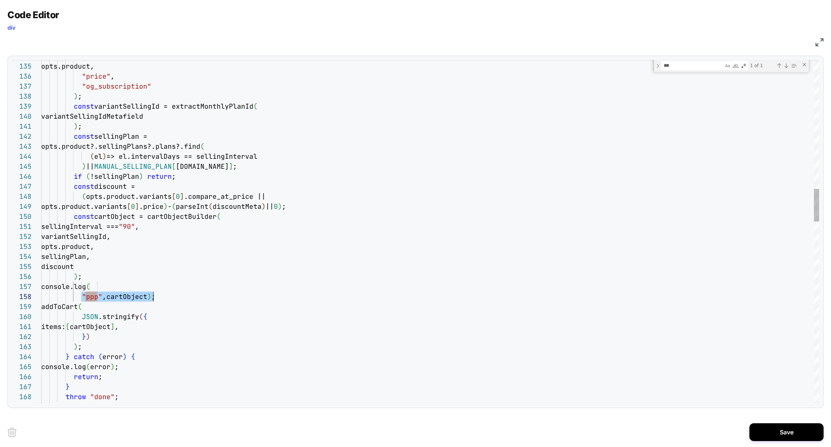
scroll to position [60, 112]
drag, startPoint x: 81, startPoint y: 298, endPoint x: 177, endPoint y: 289, distance: 95.8
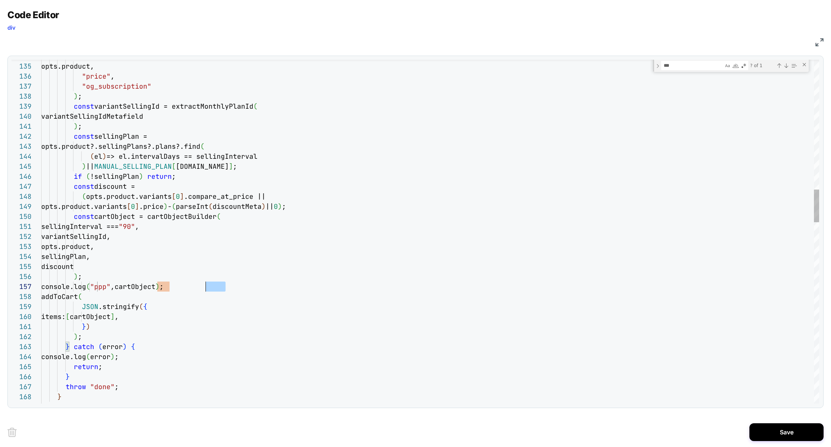
scroll to position [60, 0]
drag, startPoint x: 235, startPoint y: 288, endPoint x: 8, endPoint y: 285, distance: 227.2
click at [7, 285] on div "134 135 136 137 138 139 140 141 142 143 144 145 146 147 148 149 150 151 152 153…" at bounding box center [415, 232] width 817 height 353
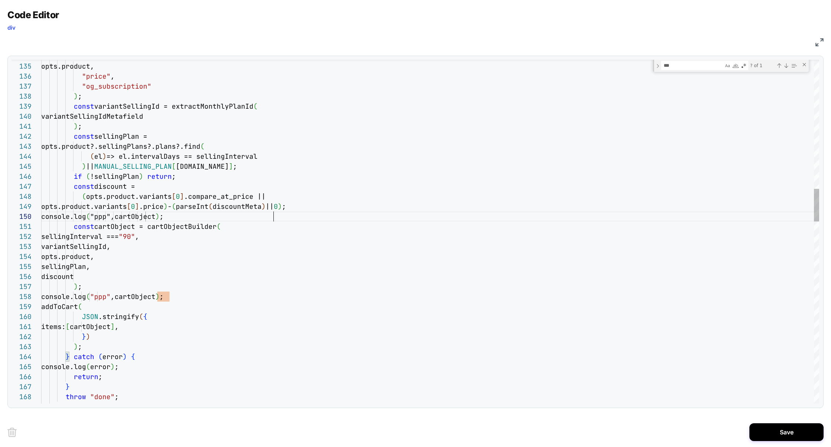
scroll to position [90, 232]
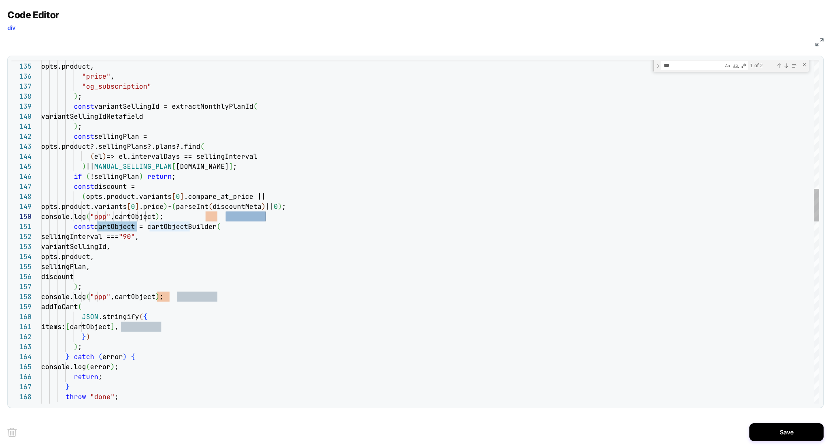
scroll to position [90, 216]
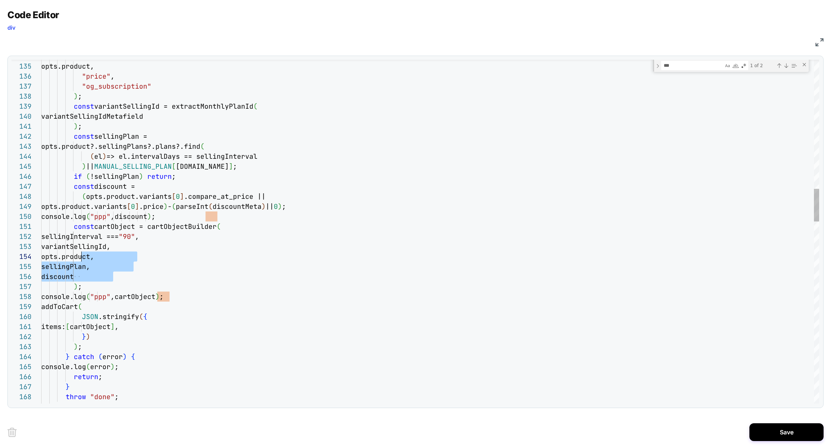
drag, startPoint x: 124, startPoint y: 275, endPoint x: 81, endPoint y: 253, distance: 48.1
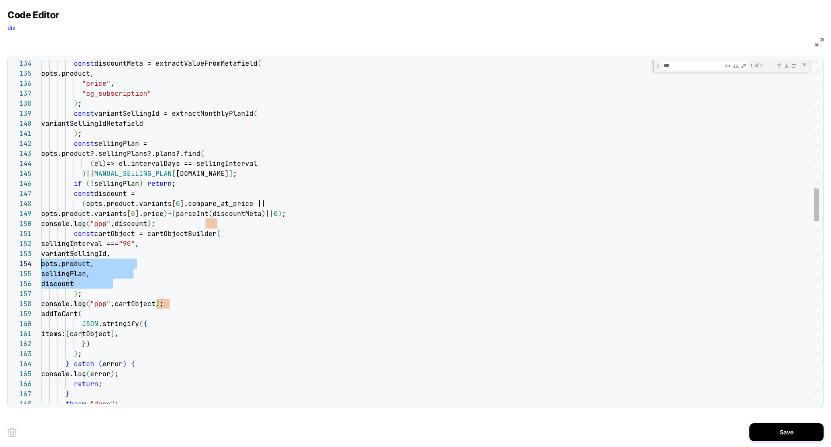
scroll to position [20, 0]
drag, startPoint x: 118, startPoint y: 282, endPoint x: 23, endPoint y: 256, distance: 98.5
click at [23, 256] on div "134 135 136 137 138 139 140 141 142 143 144 145 146 147 148 149 151 152 153 154…" at bounding box center [416, 232] width 808 height 344
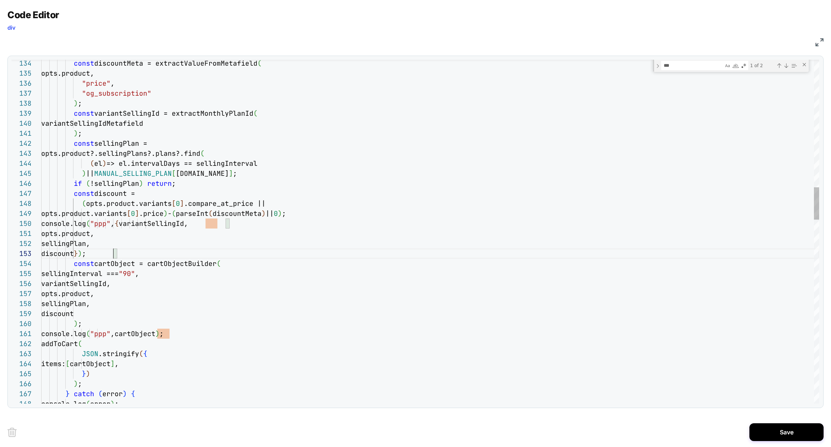
scroll to position [20, 72]
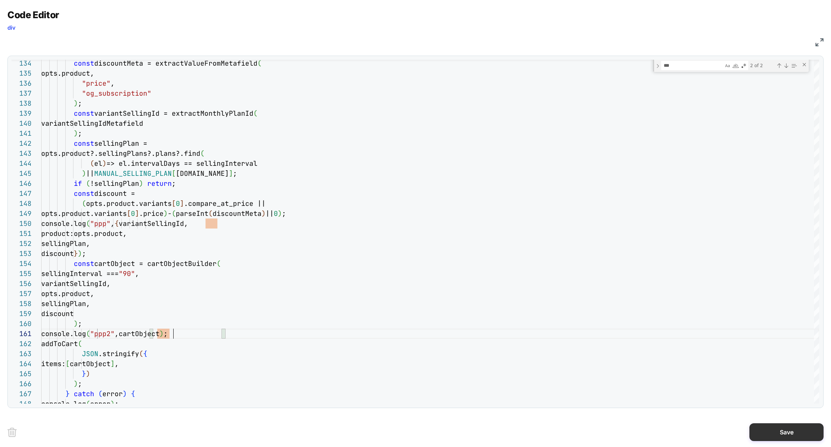
type textarea "**********"
click at [764, 429] on button "Save" at bounding box center [787, 433] width 74 height 18
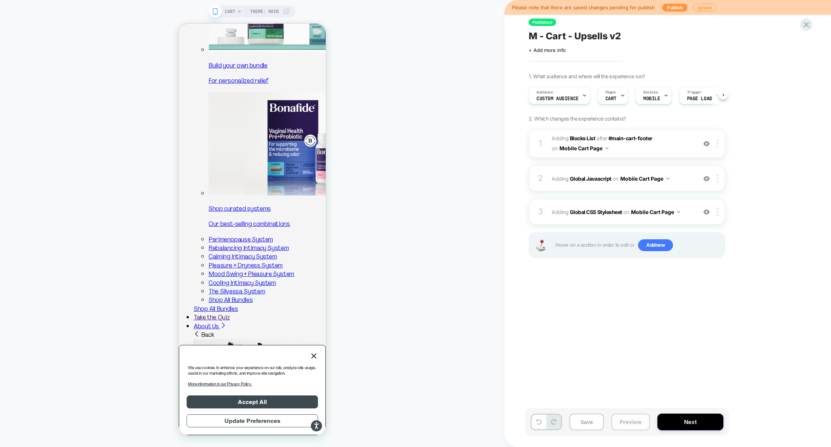
scroll to position [0, 0]
click at [633, 422] on button "Preview" at bounding box center [631, 422] width 39 height 17
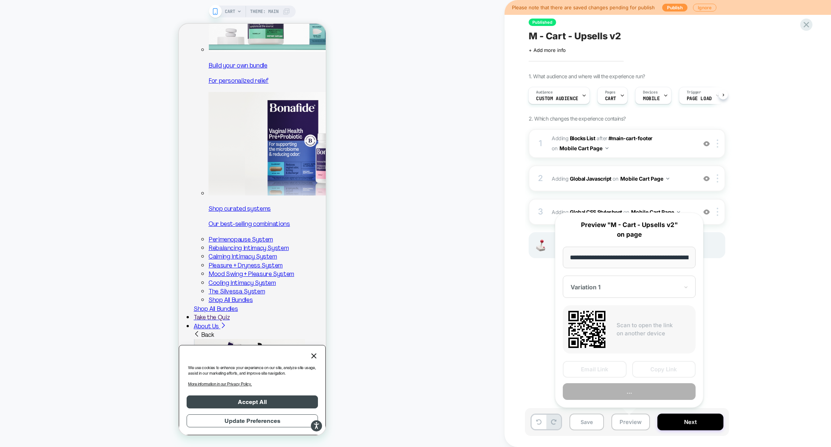
scroll to position [0, 30]
click at [628, 393] on button "Preview" at bounding box center [629, 392] width 133 height 17
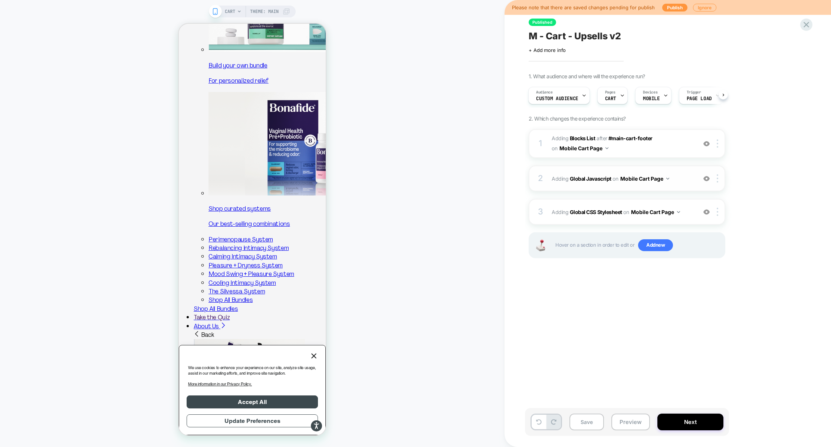
click at [601, 168] on div "2 Adding Global Javascript on Mobile Cart Page Add Before Add After Copy to Des…" at bounding box center [627, 179] width 197 height 26
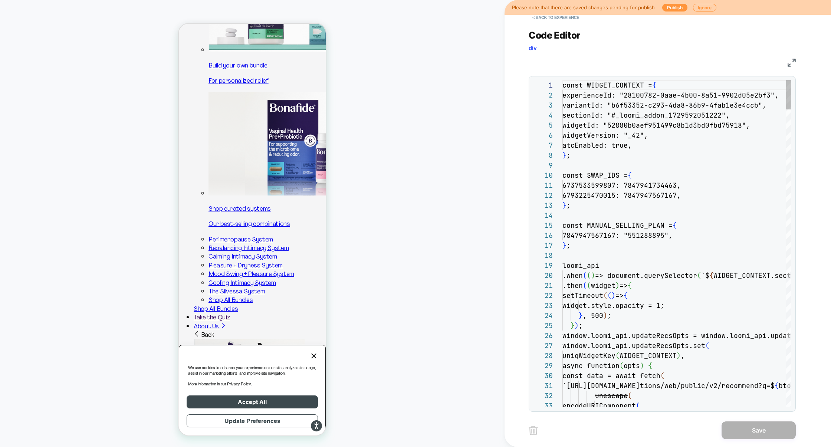
scroll to position [100, 0]
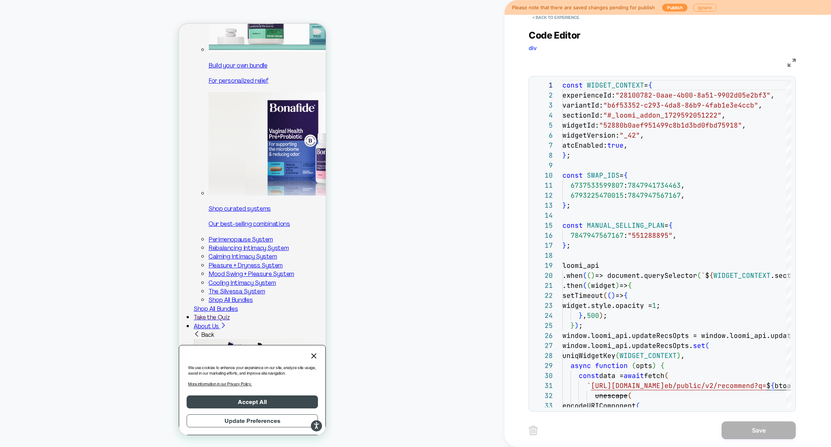
click at [791, 61] on img at bounding box center [792, 63] width 8 height 8
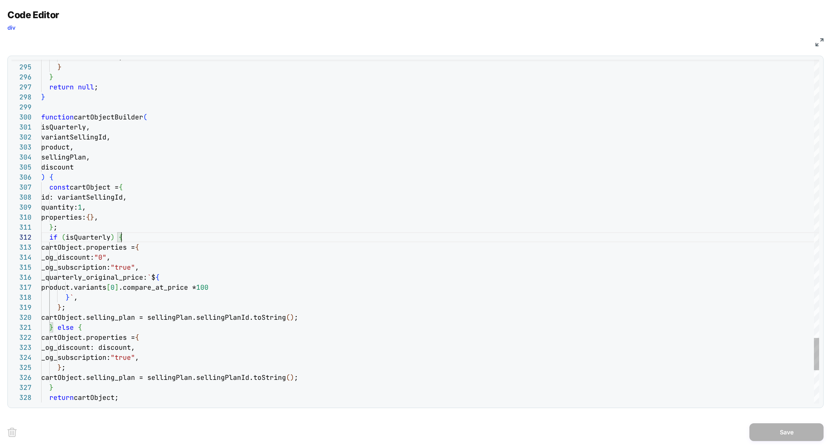
click at [778, 65] on div "Previous Match (⇧Enter)" at bounding box center [780, 66] width 6 height 6
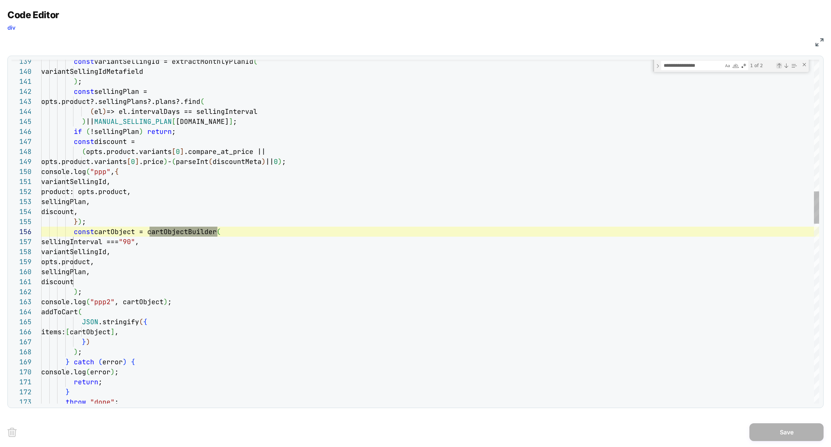
scroll to position [100, 176]
click at [787, 66] on div "Next Match (Enter)" at bounding box center [787, 66] width 6 height 6
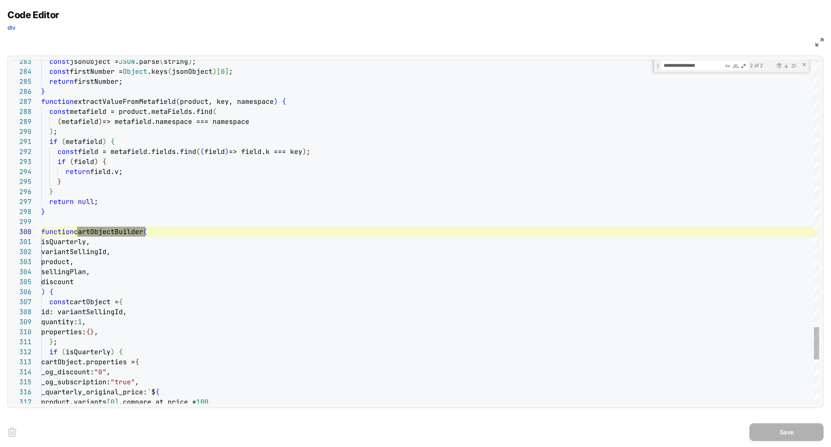
click at [780, 66] on div "Previous Match (⇧Enter)" at bounding box center [780, 66] width 6 height 6
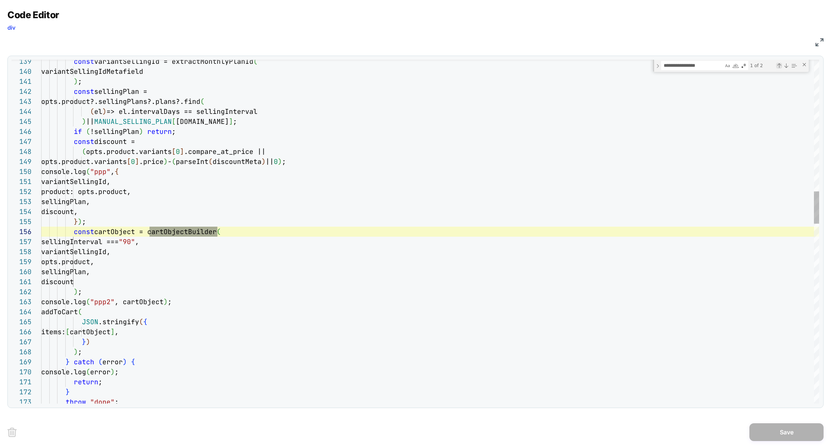
scroll to position [100, 176]
click at [786, 65] on div "Next Match (Enter)" at bounding box center [787, 66] width 6 height 6
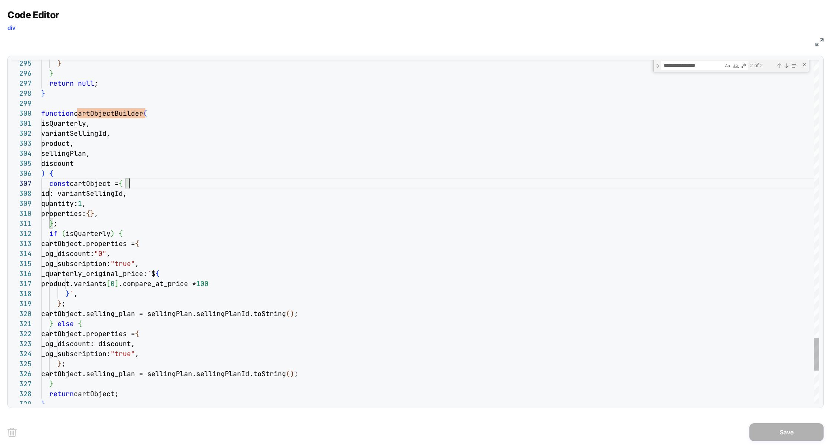
scroll to position [60, 88]
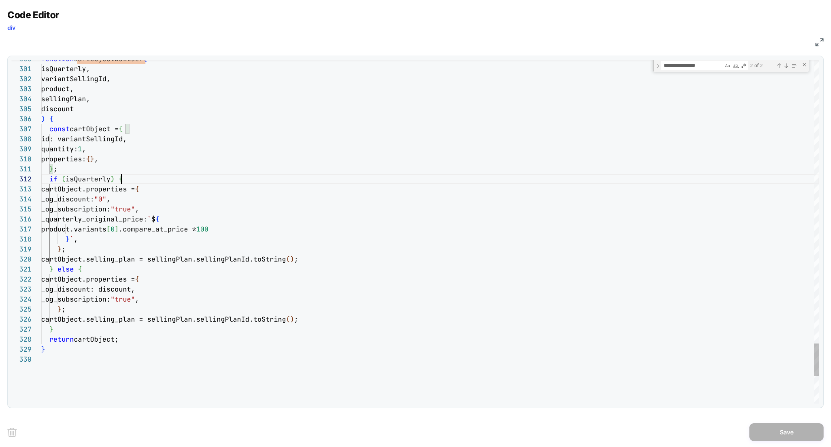
scroll to position [10, 80]
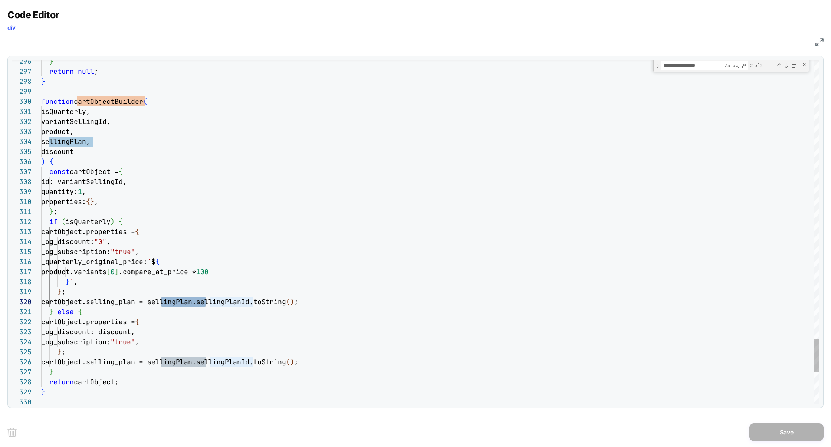
scroll to position [90, 140]
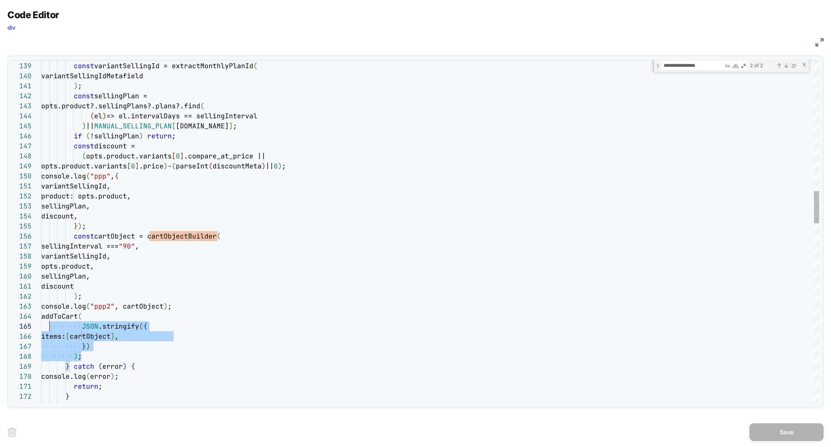
scroll to position [30, 0]
drag, startPoint x: 93, startPoint y: 359, endPoint x: 25, endPoint y: 314, distance: 81.3
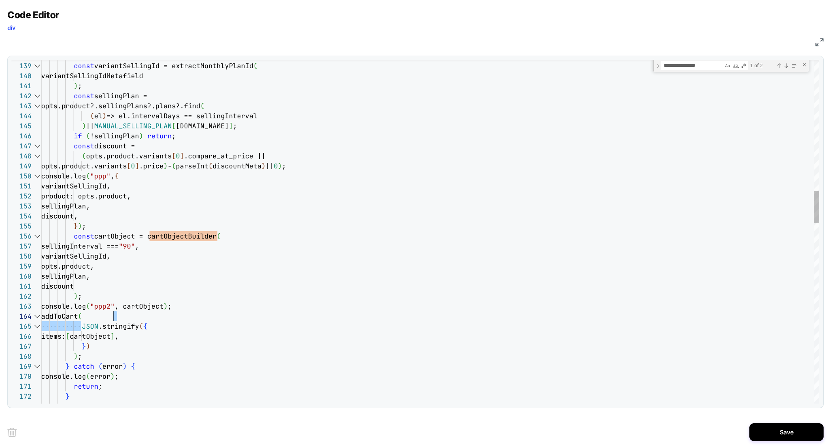
drag, startPoint x: 82, startPoint y: 328, endPoint x: 144, endPoint y: 318, distance: 63.1
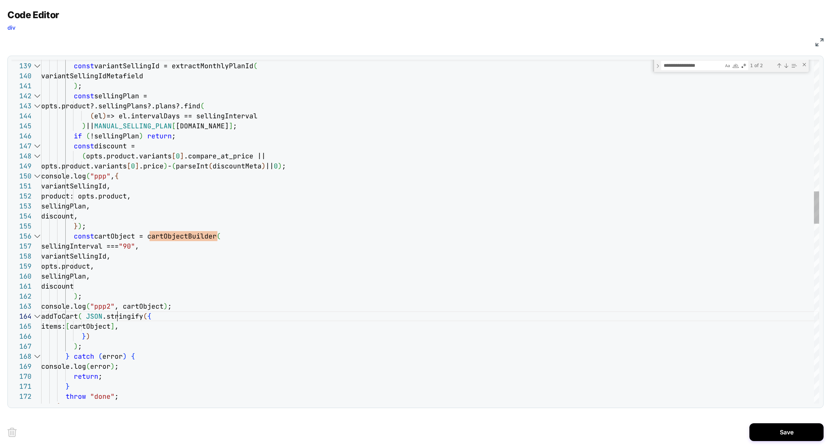
scroll to position [30, 76]
drag, startPoint x: 91, startPoint y: 327, endPoint x: 221, endPoint y: 318, distance: 130.6
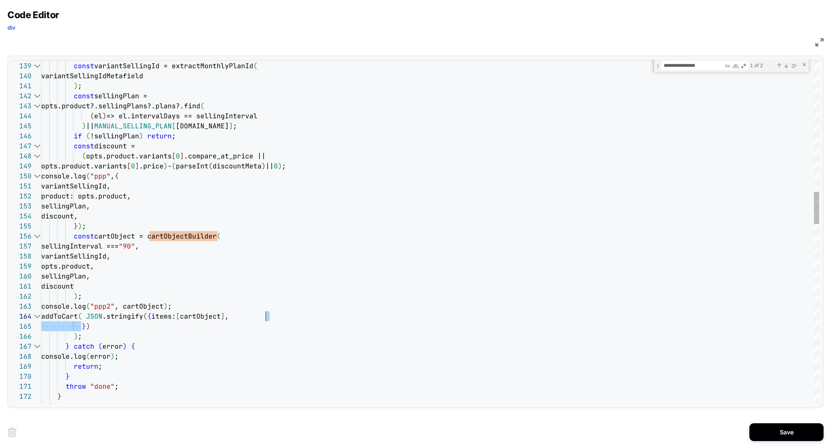
drag, startPoint x: 82, startPoint y: 327, endPoint x: 304, endPoint y: 316, distance: 222.7
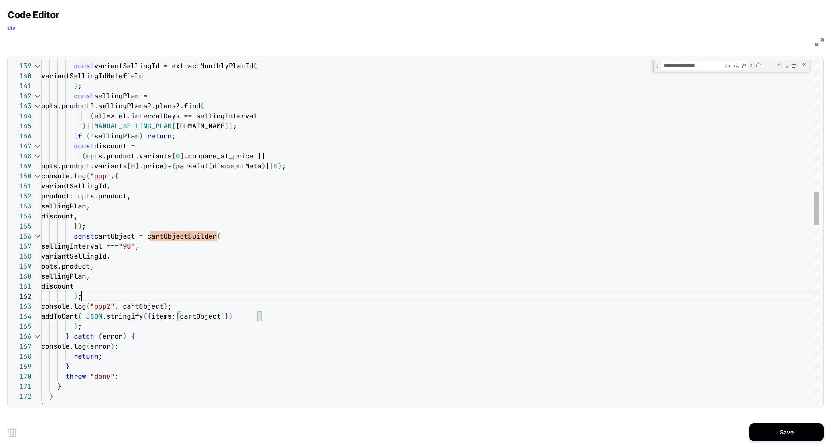
scroll to position [10, 40]
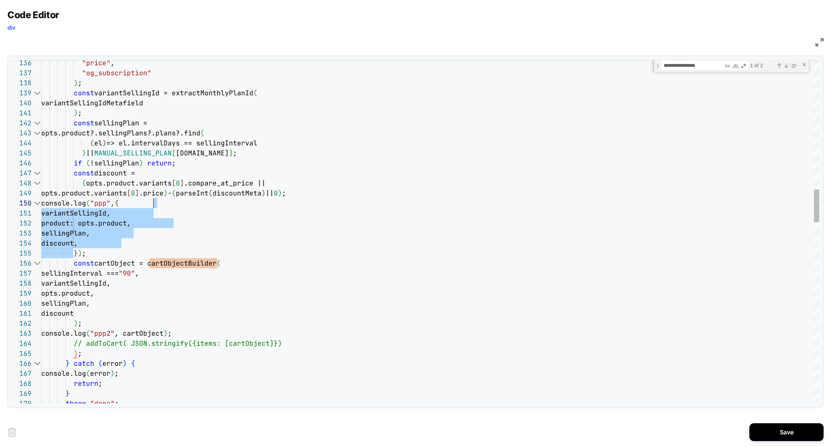
drag, startPoint x: 74, startPoint y: 252, endPoint x: 152, endPoint y: 207, distance: 90.7
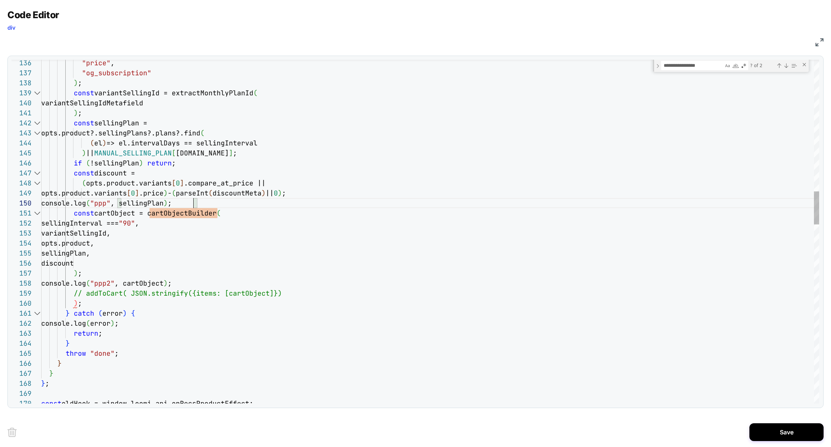
scroll to position [20, 108]
drag, startPoint x: 74, startPoint y: 304, endPoint x: 278, endPoint y: 289, distance: 204.4
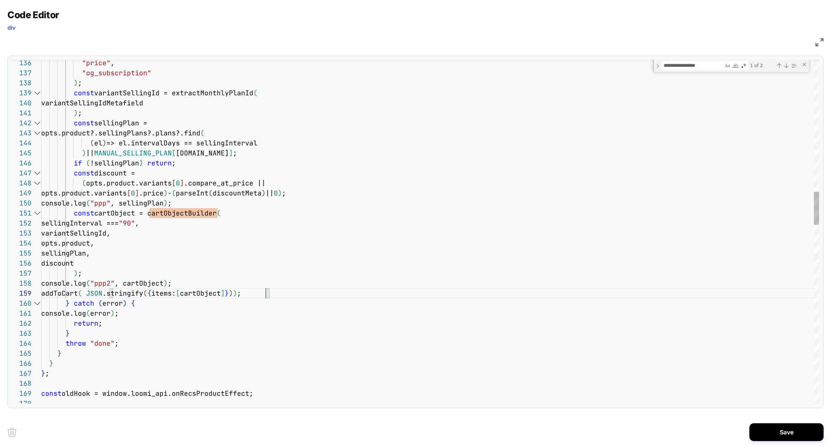
type textarea "**********"
click at [784, 428] on button "Save" at bounding box center [787, 433] width 74 height 18
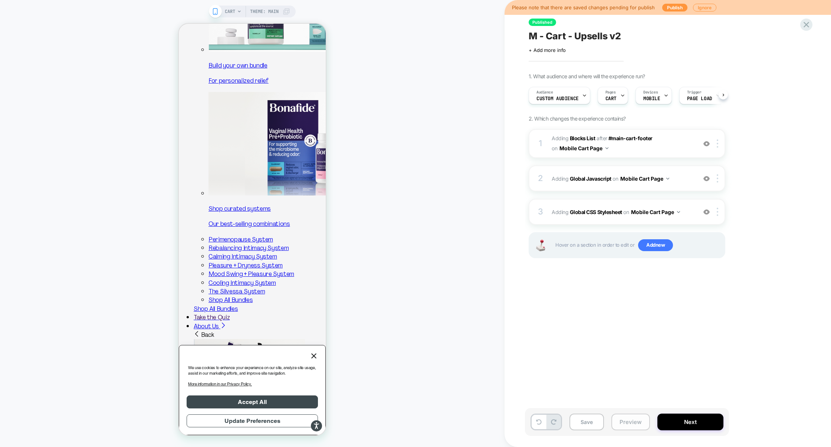
scroll to position [0, 0]
click at [635, 424] on button "Preview" at bounding box center [631, 422] width 39 height 17
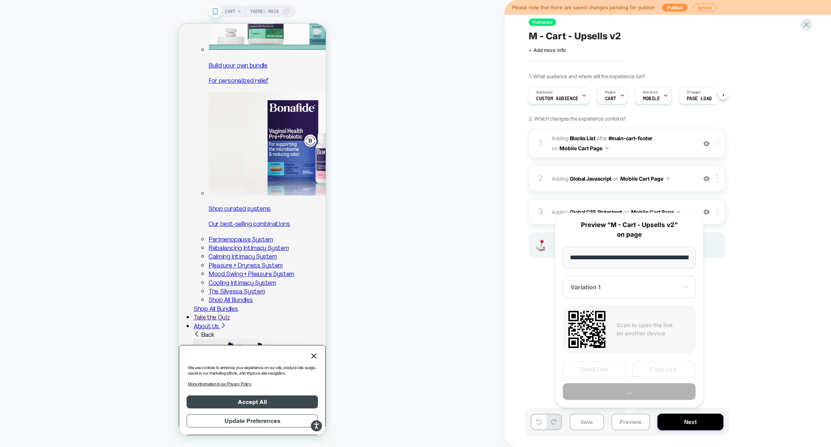
scroll to position [0, 30]
click at [645, 389] on button "Preview" at bounding box center [629, 392] width 133 height 17
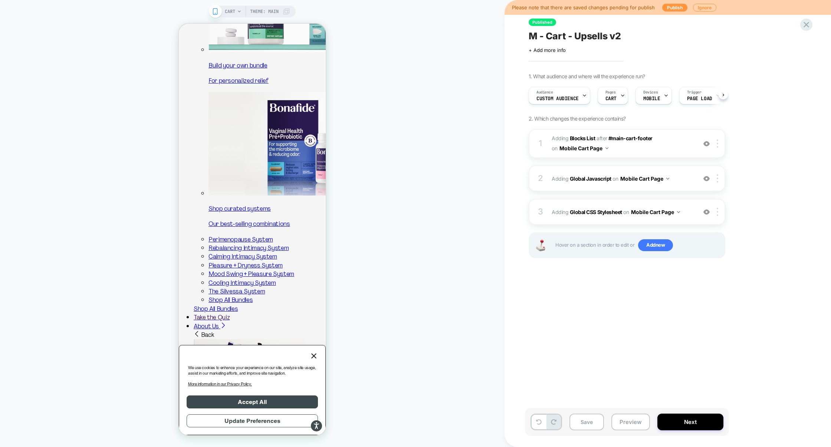
scroll to position [180, 0]
click at [678, 183] on span "Adding Global Javascript on Mobile Cart Page" at bounding box center [622, 178] width 141 height 11
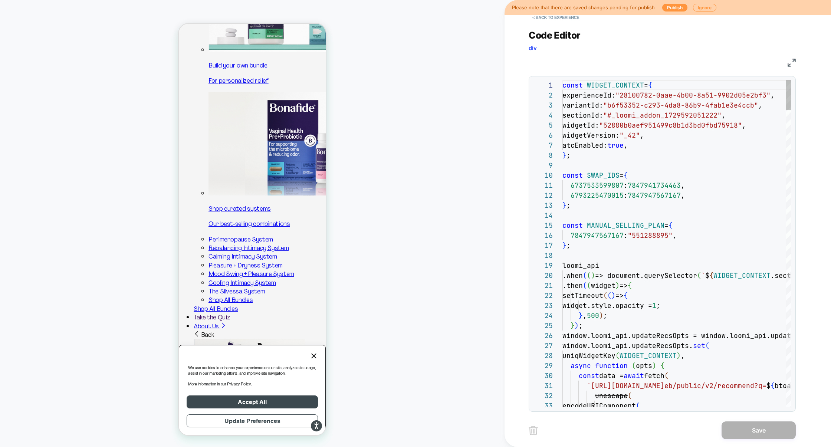
scroll to position [100, 0]
click at [790, 64] on img at bounding box center [792, 63] width 8 height 8
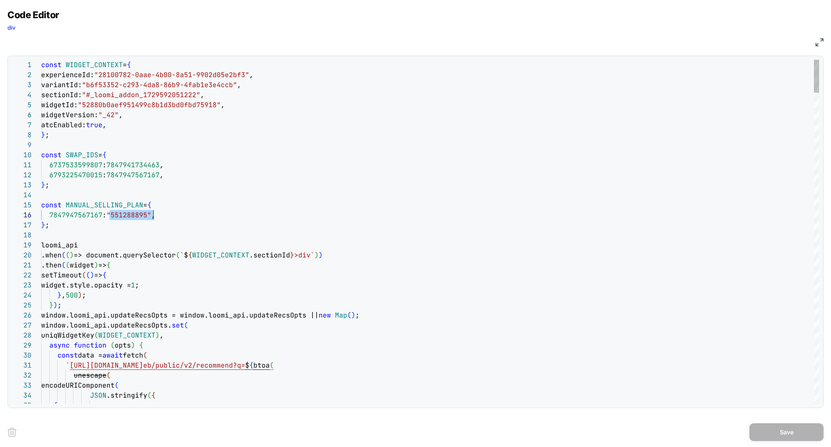
drag, startPoint x: 110, startPoint y: 215, endPoint x: 153, endPoint y: 217, distance: 43.1
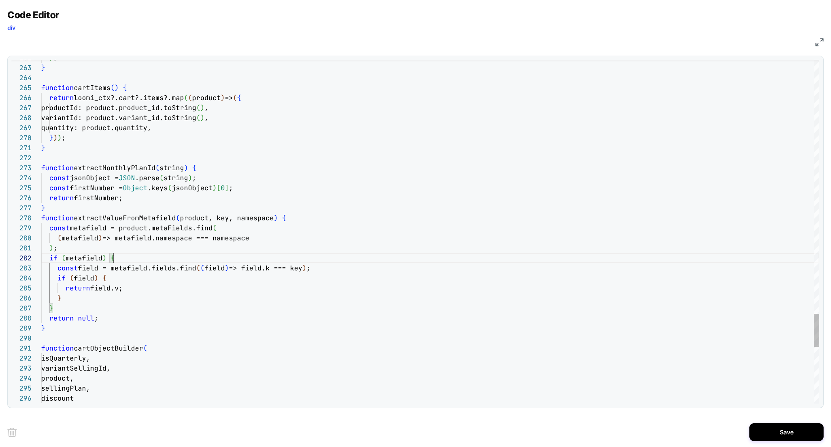
type textarea "**********"
type textarea "*"
type textarea "**********"
type textarea "**"
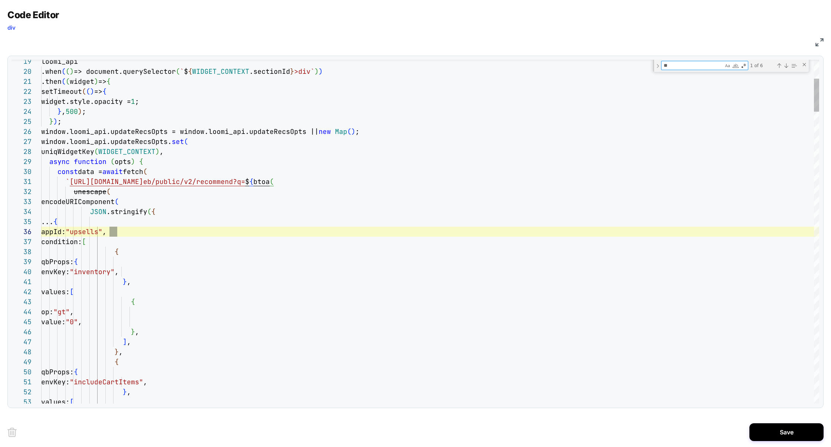
type textarea "**********"
type textarea "***"
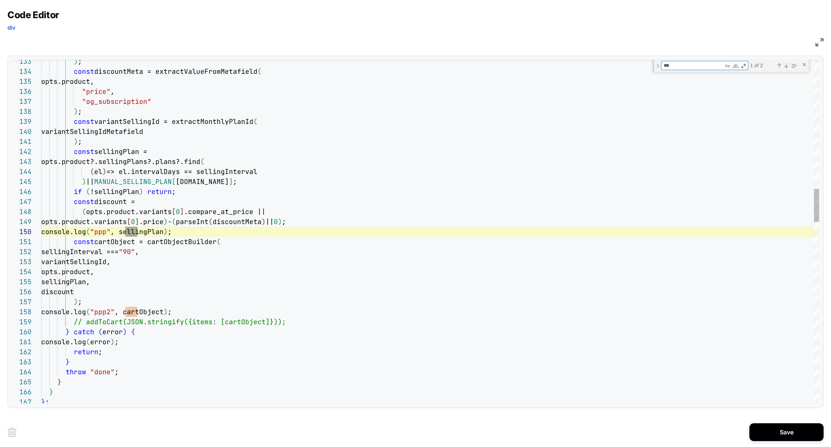
type textarea "**********"
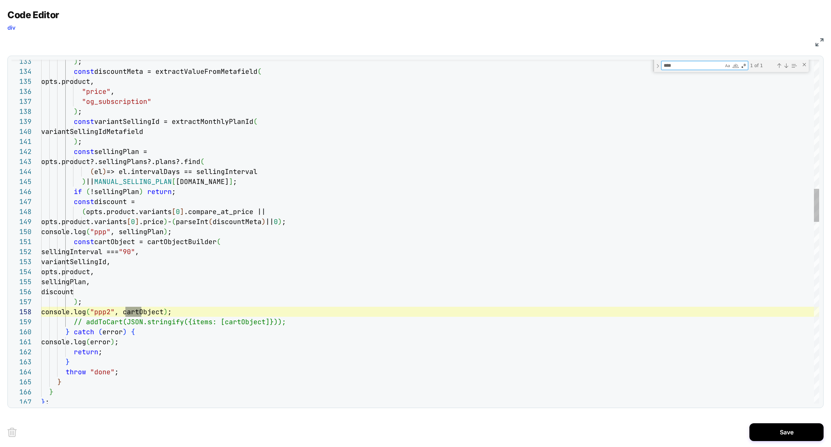
type textarea "****"
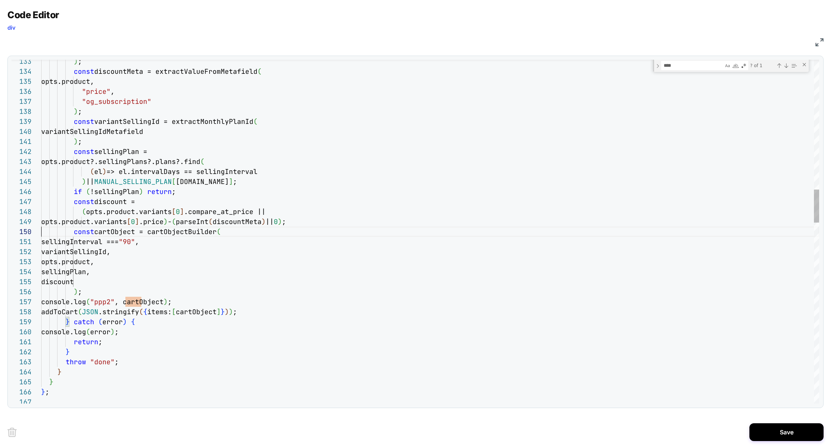
type textarea "**********"
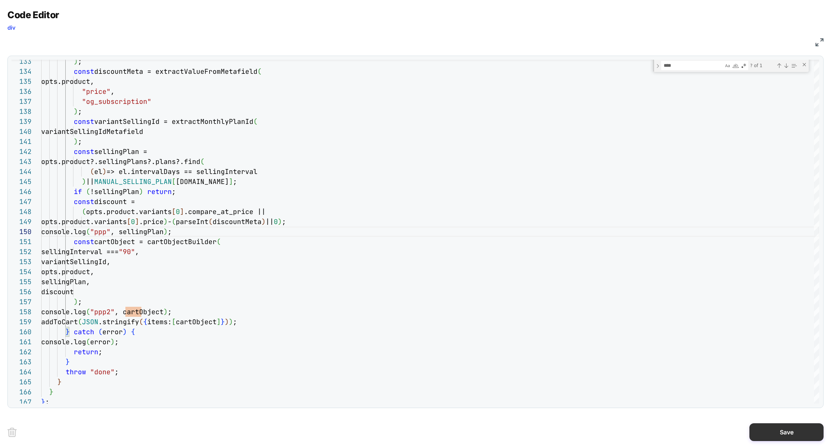
click at [774, 438] on button "Save" at bounding box center [787, 433] width 74 height 18
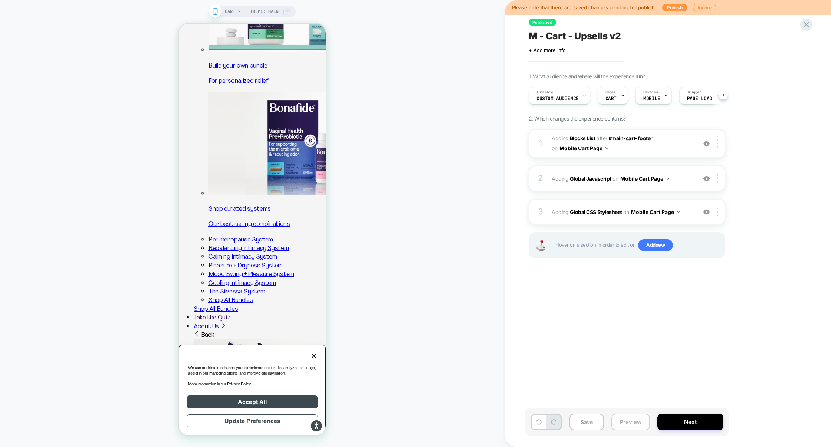
scroll to position [0, 0]
click at [634, 426] on button "Preview" at bounding box center [631, 422] width 39 height 17
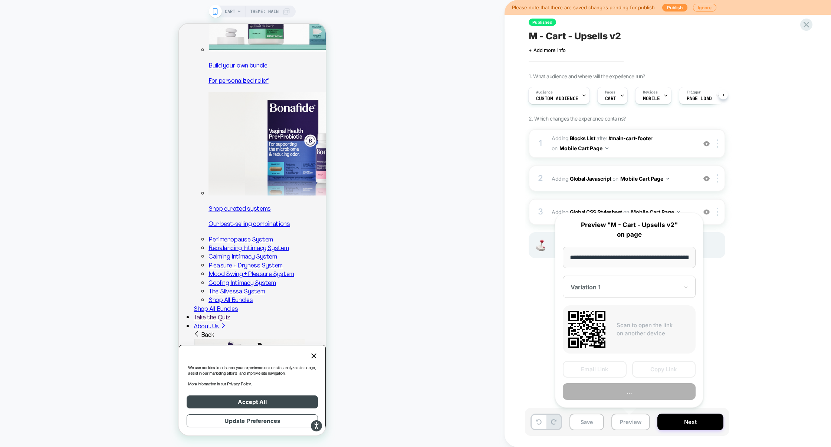
scroll to position [0, 30]
click at [638, 394] on button "Preview" at bounding box center [629, 392] width 133 height 17
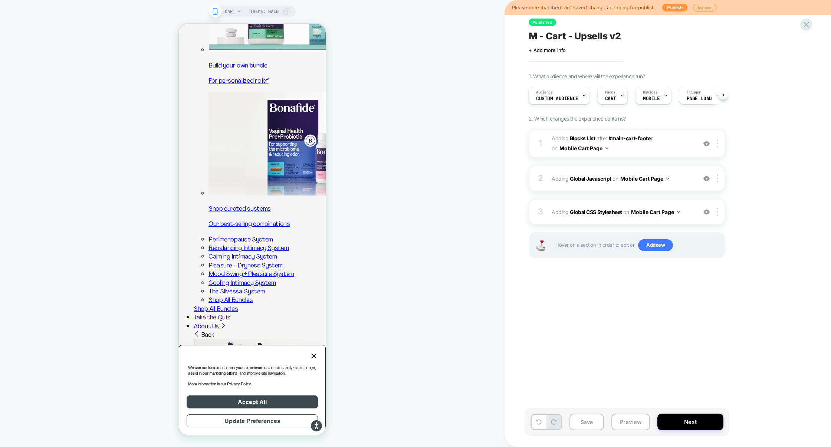
click at [677, 170] on div "2 Adding Global Javascript on Mobile Cart Page Add Before Add After Copy to Des…" at bounding box center [627, 179] width 197 height 26
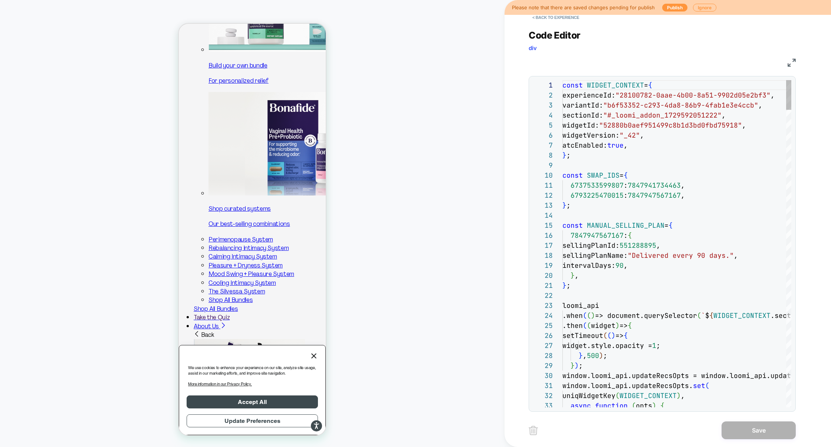
scroll to position [100, 0]
click at [791, 61] on img at bounding box center [792, 63] width 8 height 8
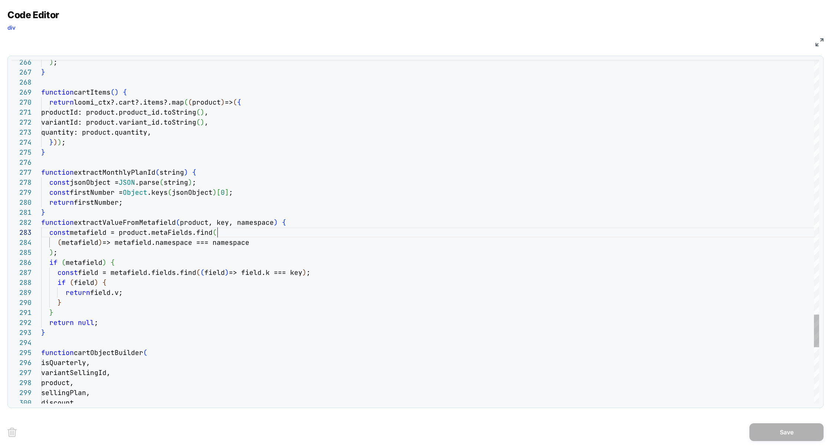
scroll to position [20, 176]
type textarea "**********"
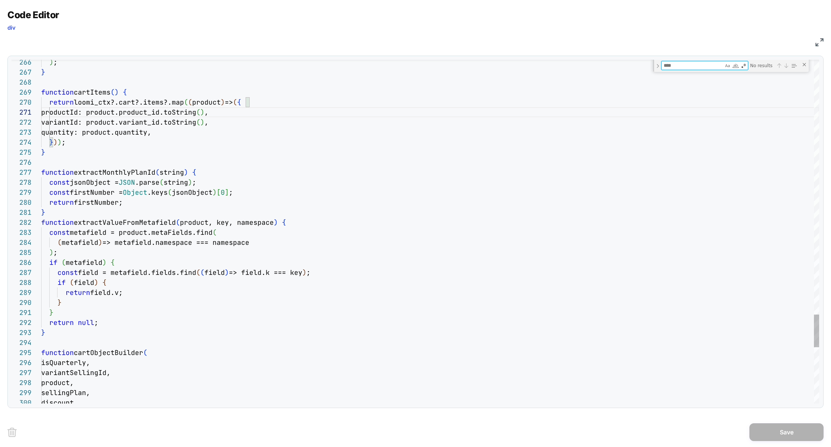
type textarea "*"
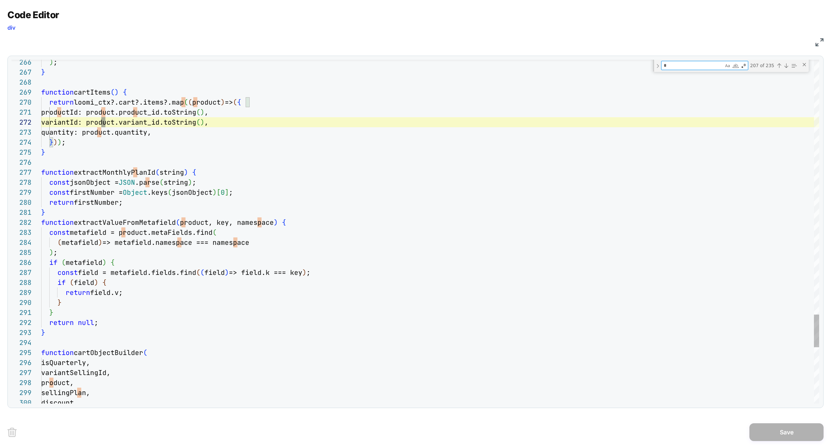
type textarea "**********"
type textarea "**"
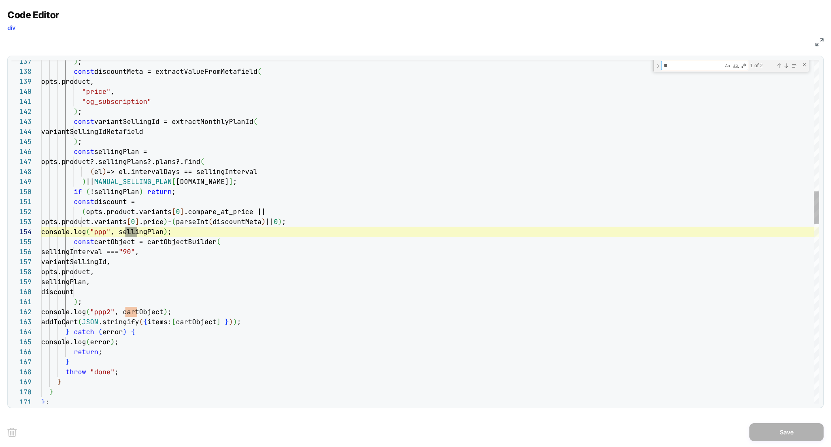
type textarea "**********"
type textarea "***"
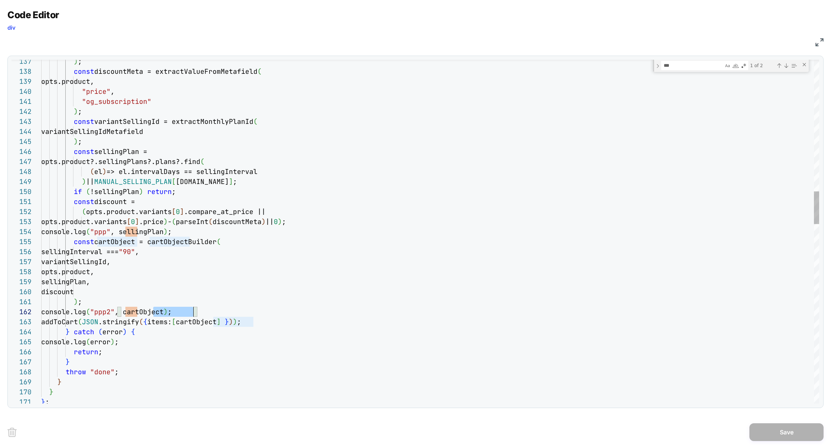
type textarea "**********"
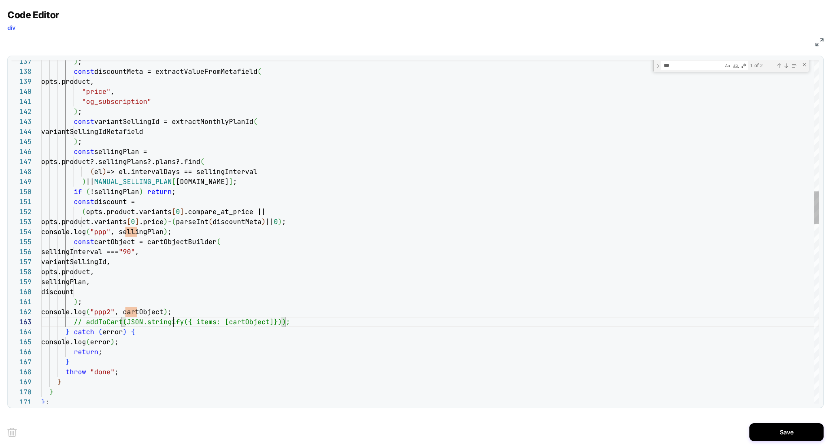
scroll to position [20, 132]
click at [758, 428] on button "Save" at bounding box center [787, 433] width 74 height 18
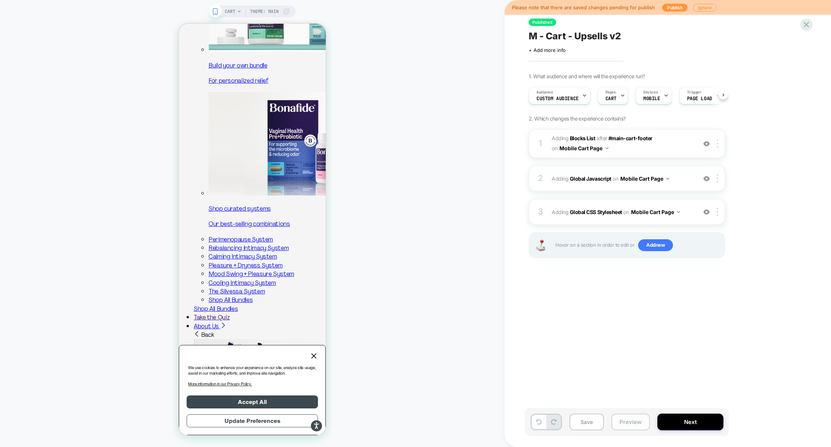
click at [623, 424] on button "Preview" at bounding box center [631, 422] width 39 height 17
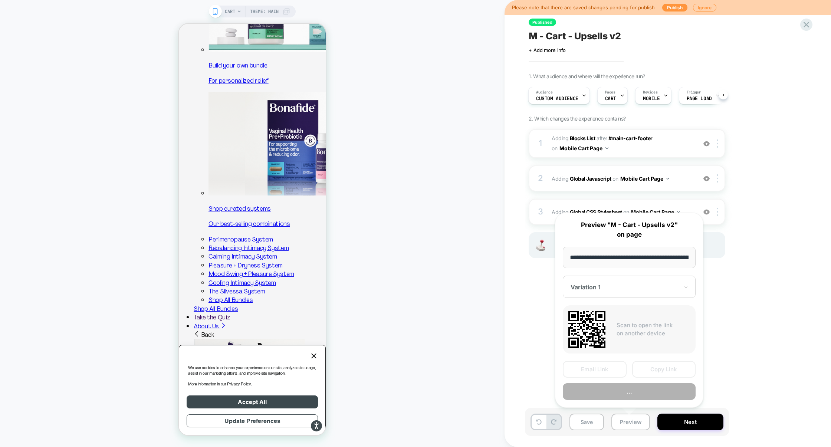
scroll to position [0, 30]
click at [636, 397] on button "Preview" at bounding box center [629, 392] width 133 height 17
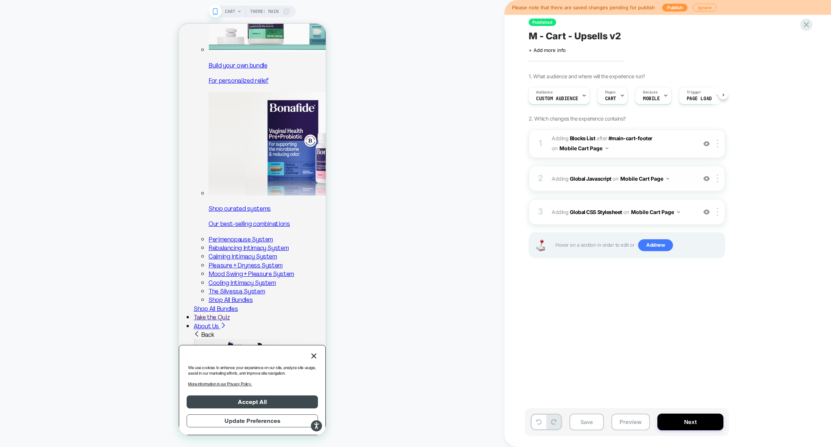
click at [597, 189] on div "2 Adding Global Javascript on Mobile Cart Page Add Before Add After Copy to Des…" at bounding box center [627, 179] width 197 height 26
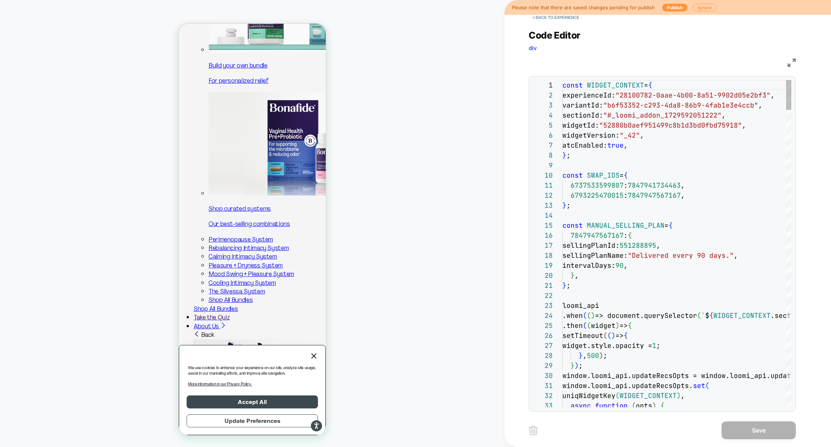
scroll to position [100, 0]
click at [790, 65] on img at bounding box center [792, 63] width 8 height 8
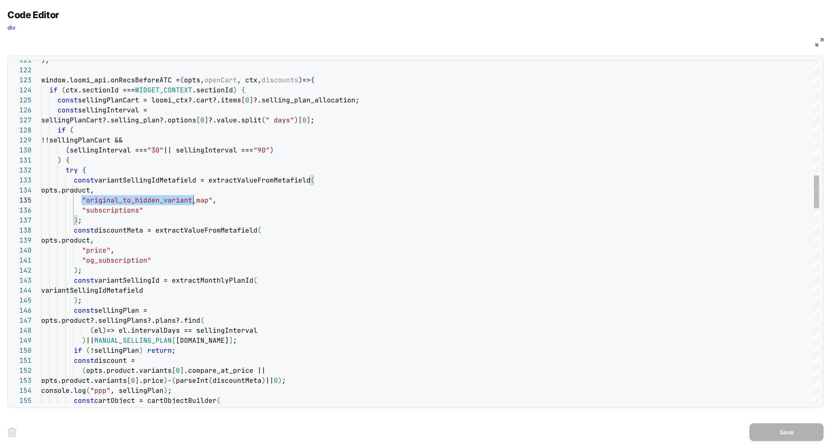
scroll to position [40, 169]
drag, startPoint x: 82, startPoint y: 202, endPoint x: 211, endPoint y: 199, distance: 128.5
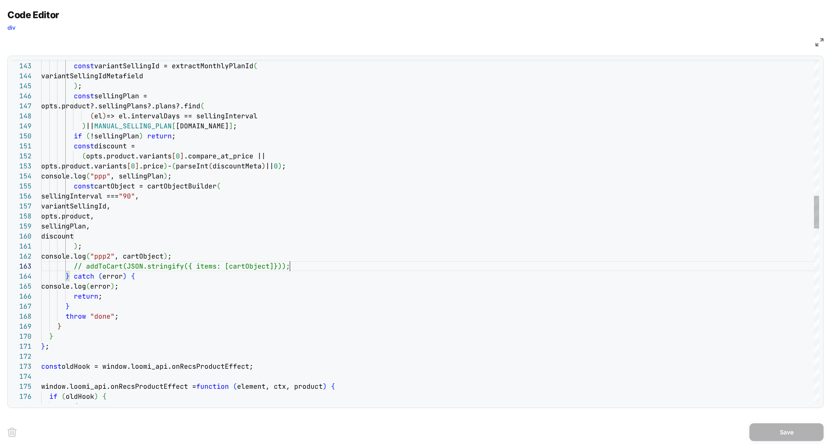
scroll to position [20, 248]
click at [300, 266] on div "( el ) => el.intervalDays == sellingInterval ) || MANUAL_SELLING_PLAN [ opts.pr…" at bounding box center [430, 433] width 778 height 3591
type textarea "**********"
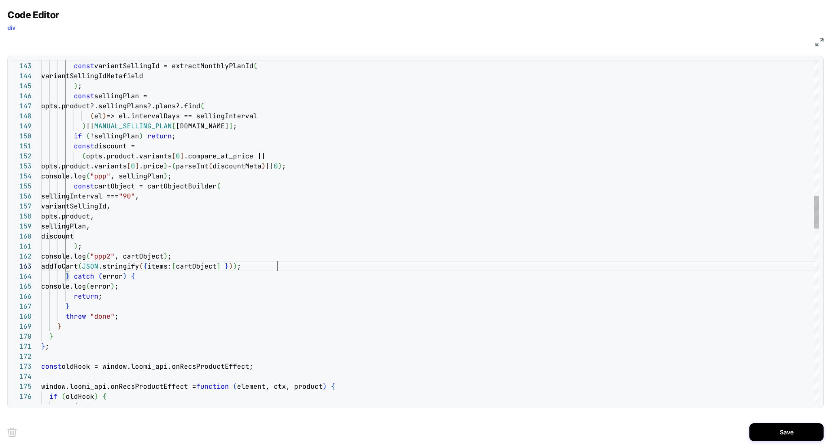
scroll to position [20, 236]
click at [769, 428] on button "Save" at bounding box center [787, 433] width 74 height 18
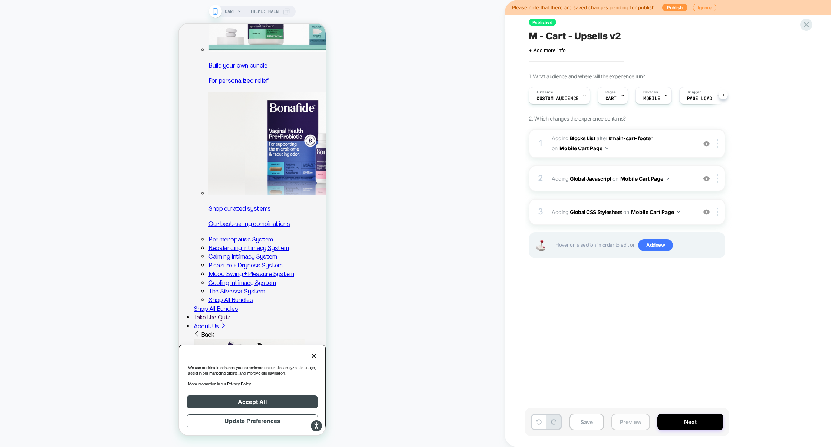
scroll to position [0, 0]
click at [628, 426] on button "Preview" at bounding box center [631, 422] width 39 height 17
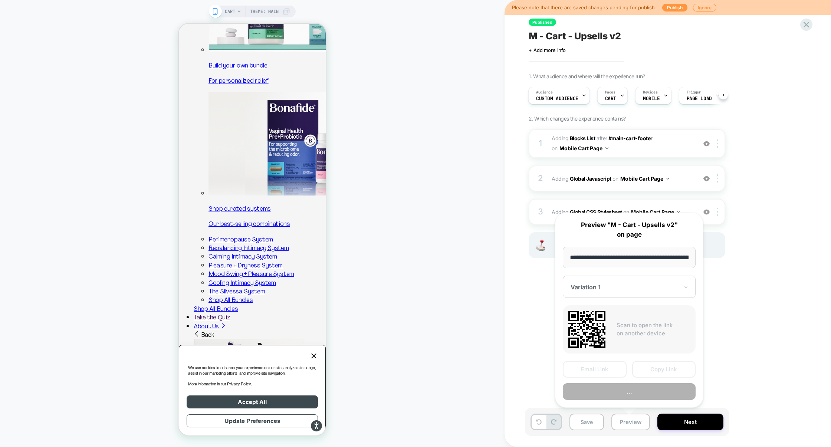
scroll to position [0, 30]
click at [635, 389] on button "Preview" at bounding box center [629, 392] width 133 height 17
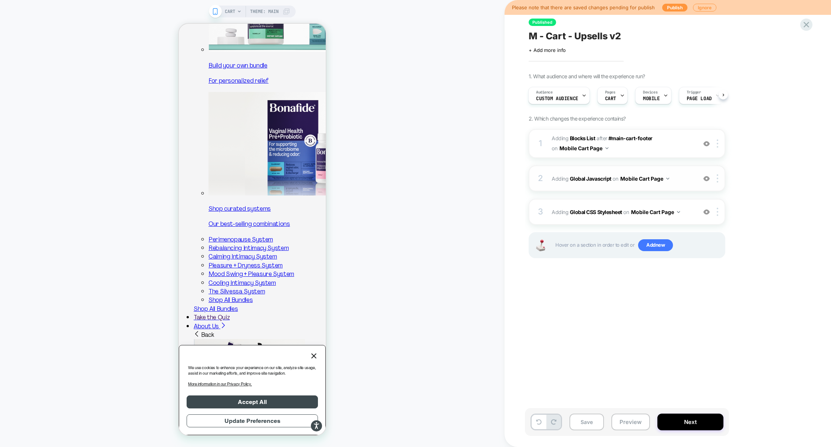
click at [603, 191] on div "2 Adding Global Javascript on Mobile Cart Page Add Before Add After Copy to Des…" at bounding box center [627, 179] width 197 height 26
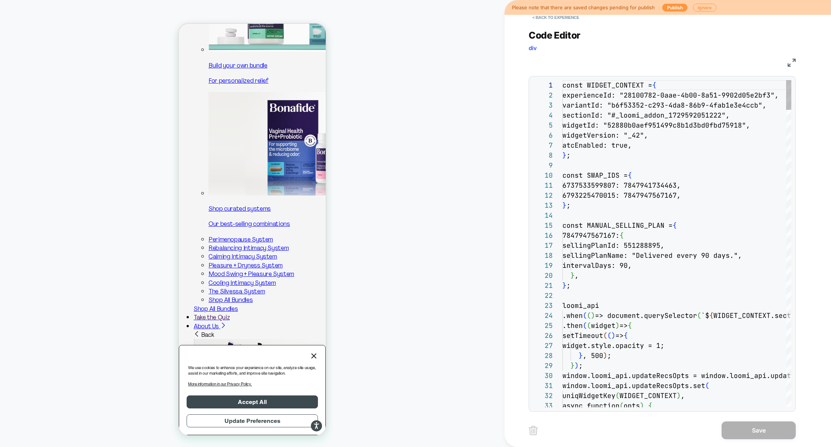
scroll to position [100, 0]
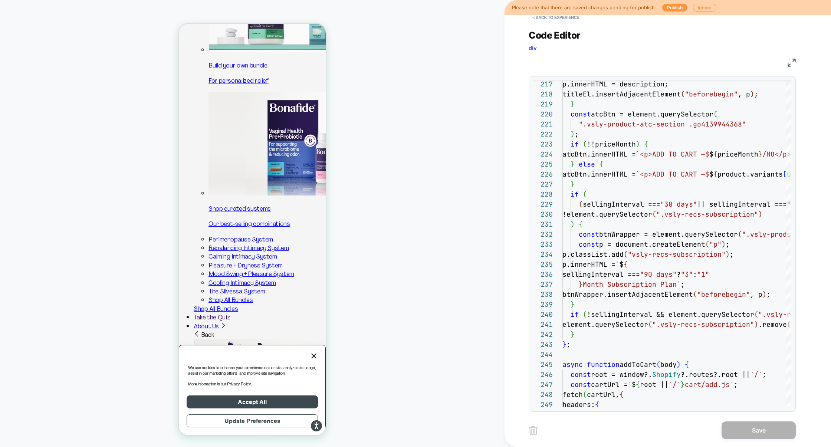
click at [794, 63] on img at bounding box center [792, 63] width 8 height 8
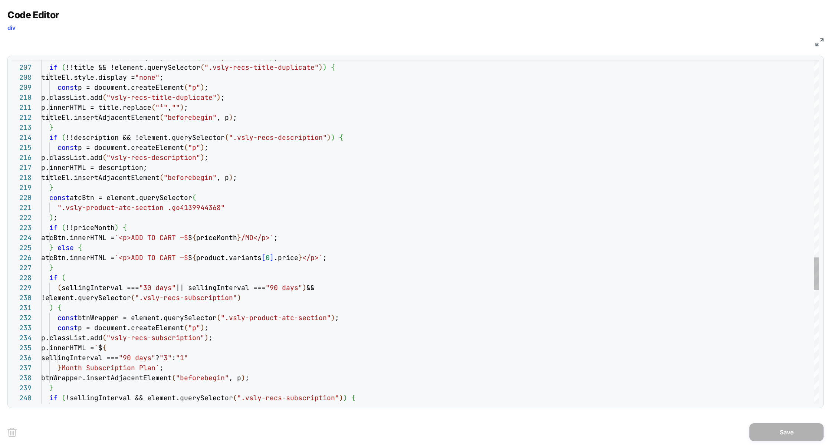
type textarea "**********"
type textarea "*"
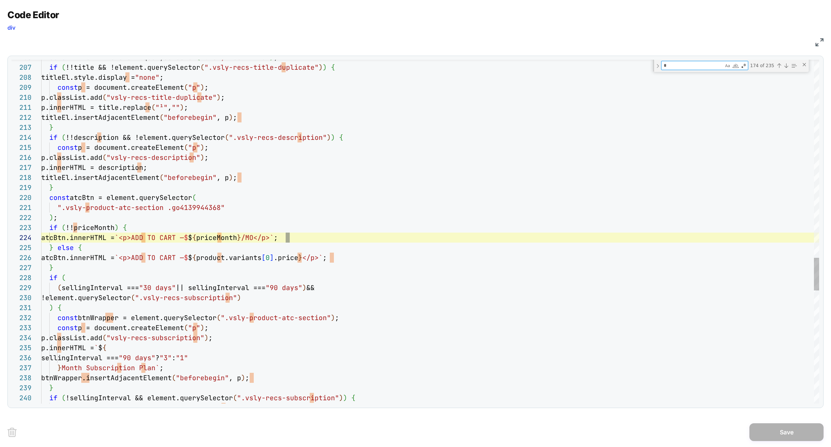
type textarea "**********"
type textarea "**"
type textarea "**********"
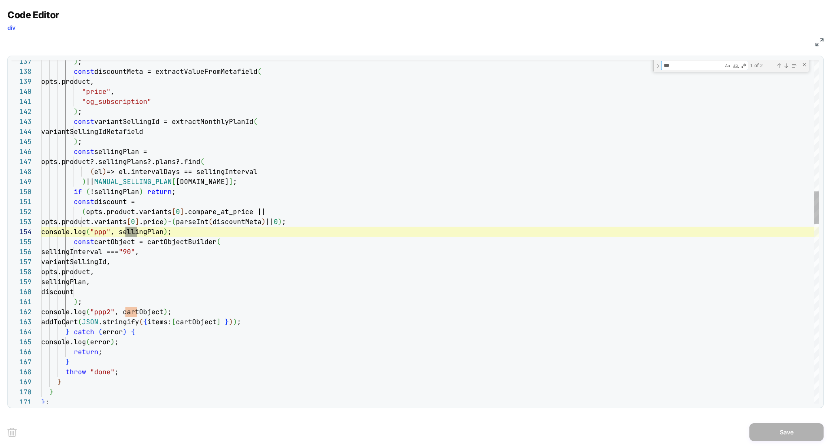
type textarea "***"
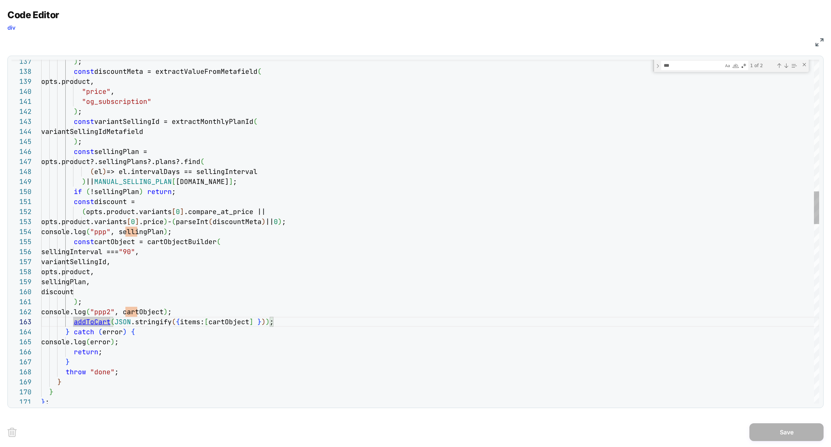
type textarea "**********"
click at [760, 425] on button "Save" at bounding box center [787, 433] width 74 height 18
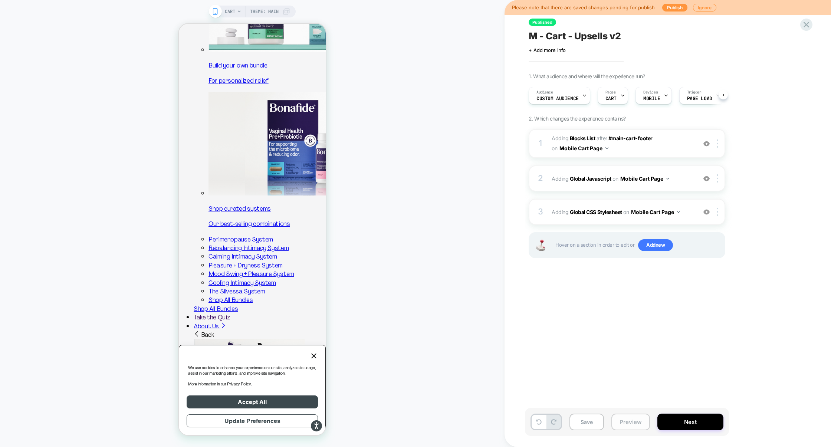
scroll to position [0, 0]
click at [625, 422] on button "Preview" at bounding box center [631, 422] width 39 height 17
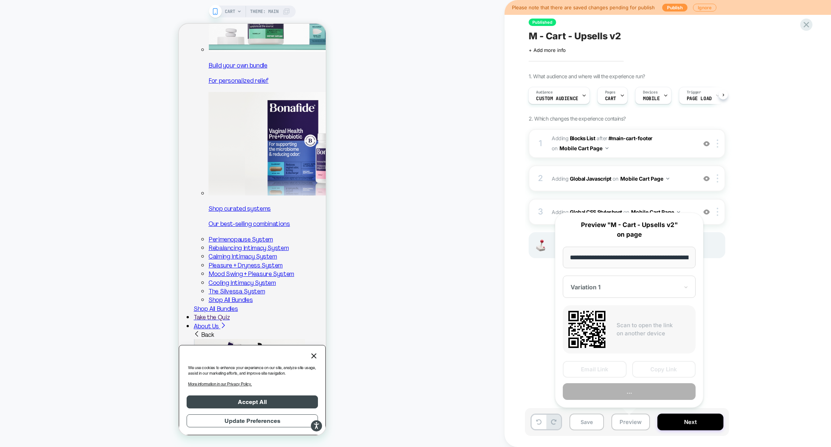
scroll to position [0, 30]
click at [630, 396] on button "Preview" at bounding box center [629, 392] width 133 height 17
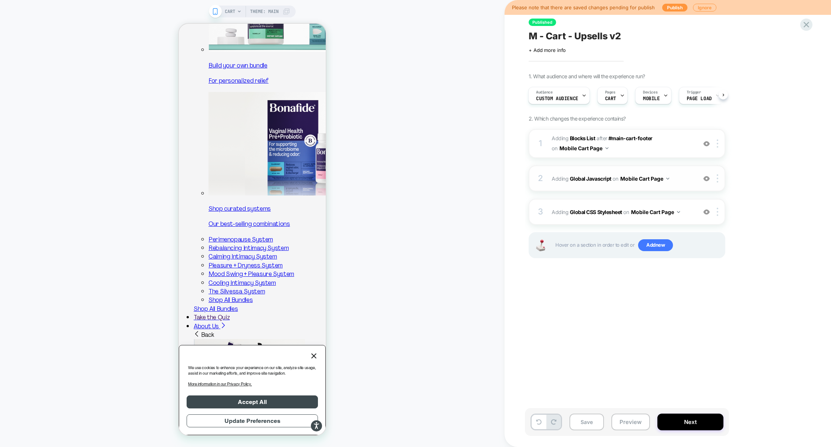
click at [608, 170] on div "2 Adding Global Javascript on Mobile Cart Page Add Before Add After Copy to Des…" at bounding box center [627, 179] width 197 height 26
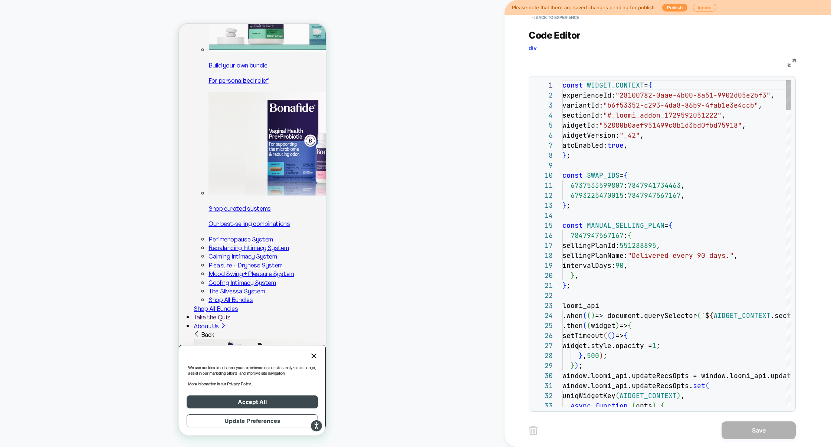
scroll to position [100, 0]
click at [789, 65] on img at bounding box center [792, 63] width 8 height 8
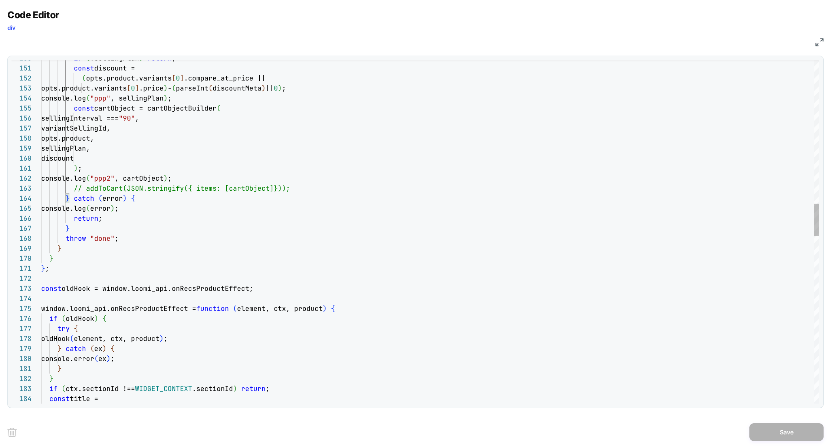
click at [56, 248] on div "( opts.product.variants [ 0 ] .compare_at_price || opts.product.variants [ 0 ] …" at bounding box center [430, 355] width 778 height 3591
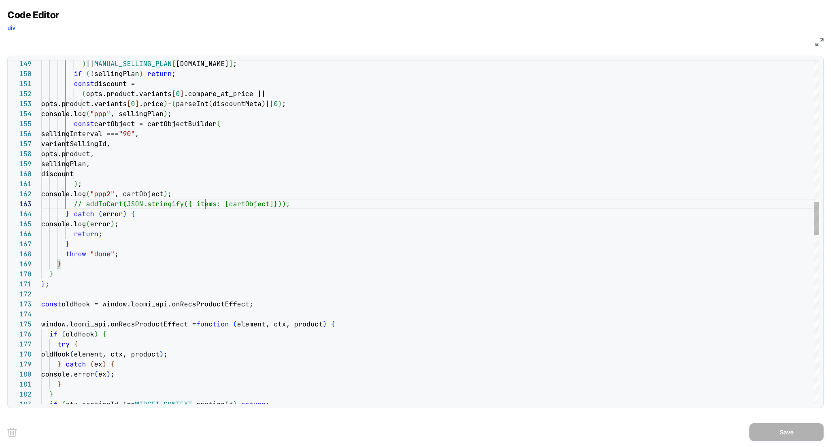
click at [207, 203] on div "( opts.product.variants [ 0 ] .compare_at_price || opts.product.variants [ 0 ] …" at bounding box center [430, 370] width 778 height 3591
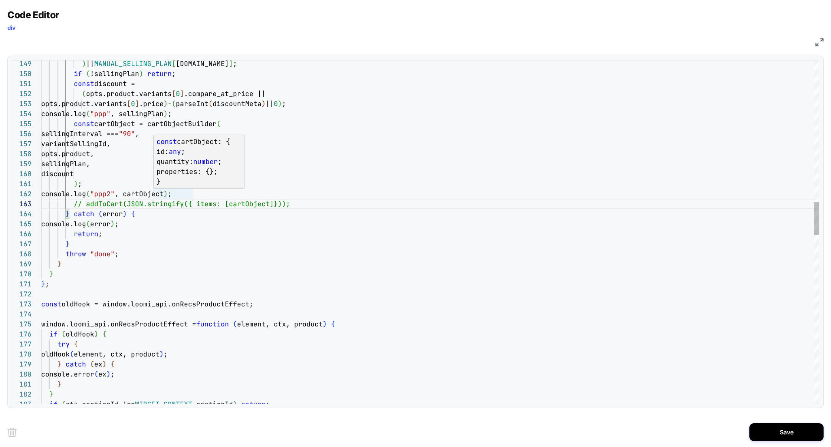
scroll to position [10, 152]
click at [192, 195] on div "( opts.product.variants [ 0 ] .compare_at_price || opts.product.variants [ 0 ] …" at bounding box center [430, 370] width 778 height 3591
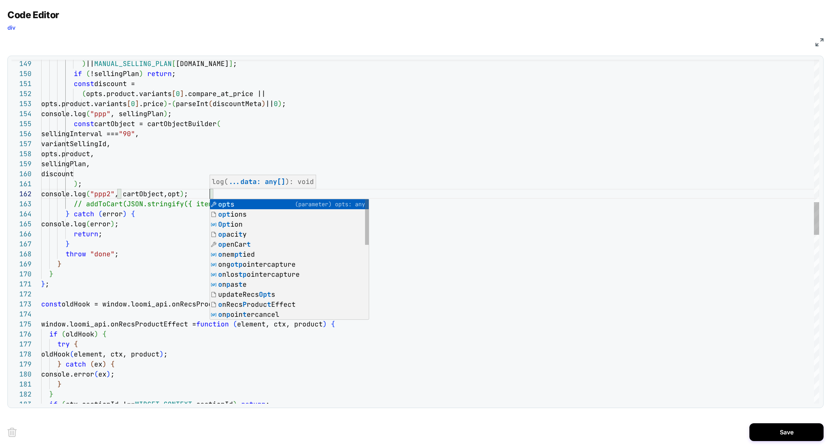
scroll to position [10, 172]
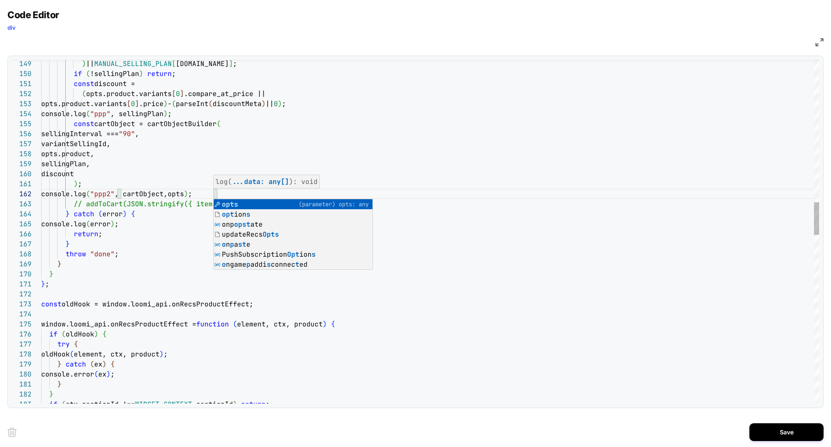
click at [308, 154] on div "( opts.product.variants [ 0 ] .compare_at_price || opts.product.variants [ 0 ] …" at bounding box center [430, 370] width 778 height 3591
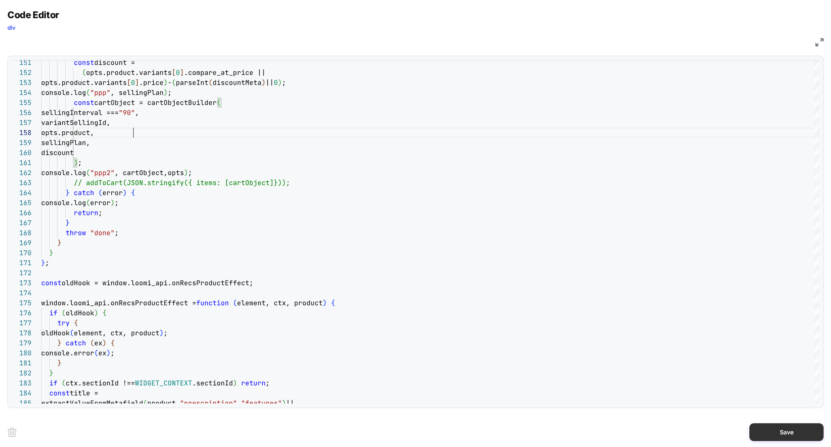
type textarea "**********"
click at [769, 430] on button "Save" at bounding box center [787, 433] width 74 height 18
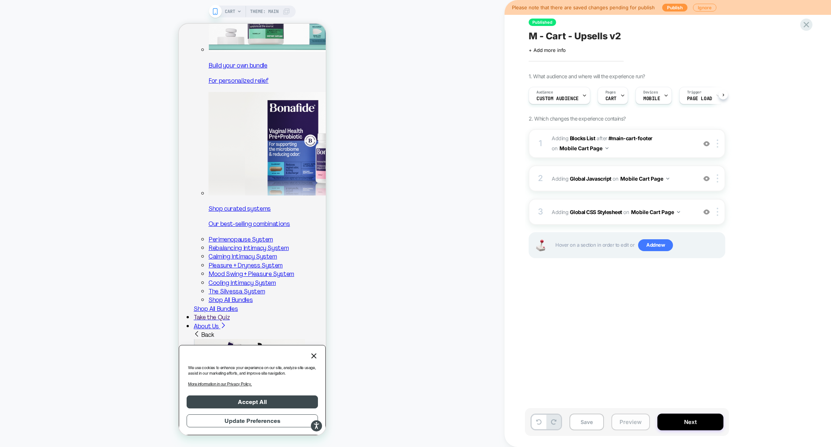
click at [632, 424] on button "Preview" at bounding box center [631, 422] width 39 height 17
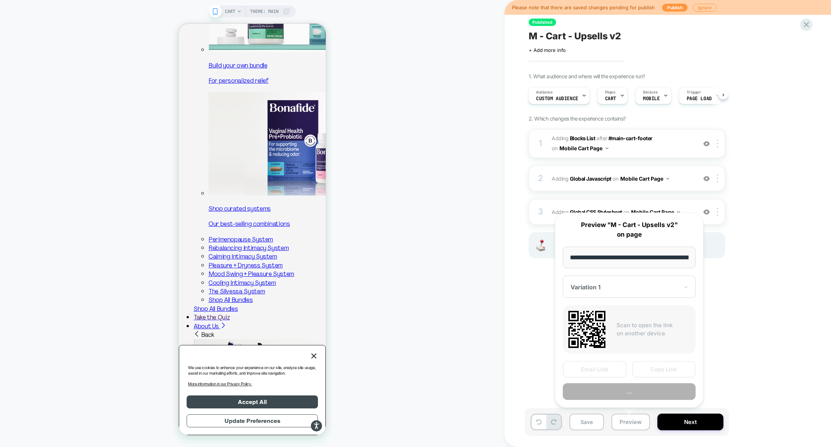
scroll to position [0, 30]
click at [632, 392] on button "Preview" at bounding box center [629, 392] width 133 height 17
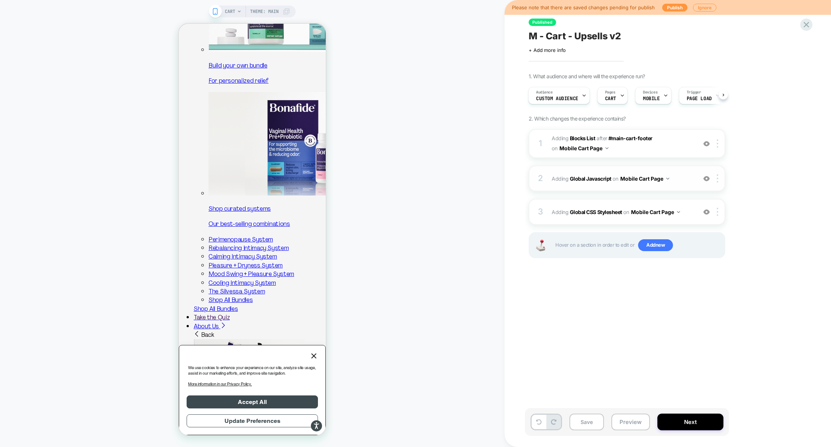
click at [606, 188] on div "2 Adding Global Javascript on Mobile Cart Page Add Before Add After Copy to Des…" at bounding box center [627, 179] width 197 height 26
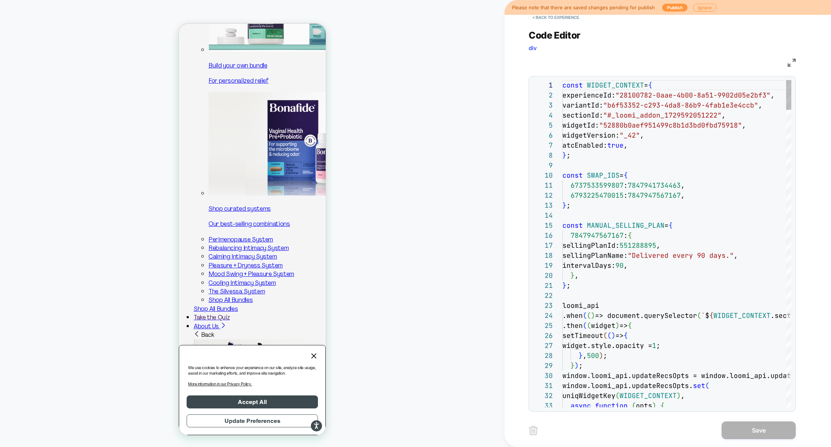
scroll to position [100, 0]
click at [790, 60] on img at bounding box center [792, 63] width 8 height 8
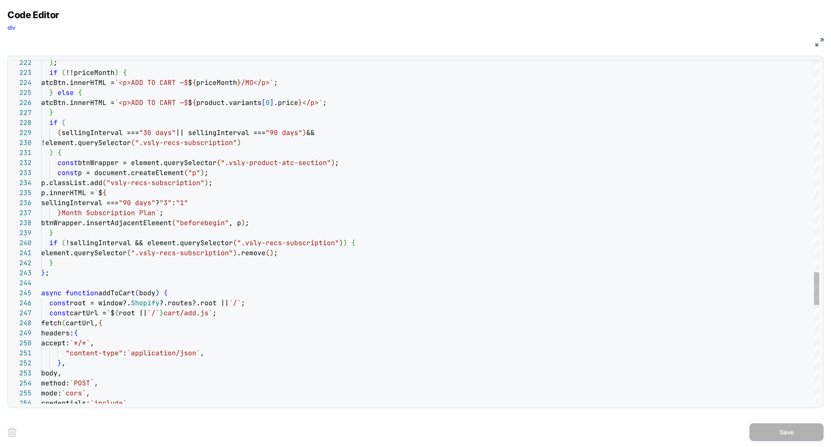
type textarea "**********"
type textarea "*"
type textarea "**********"
type textarea "**"
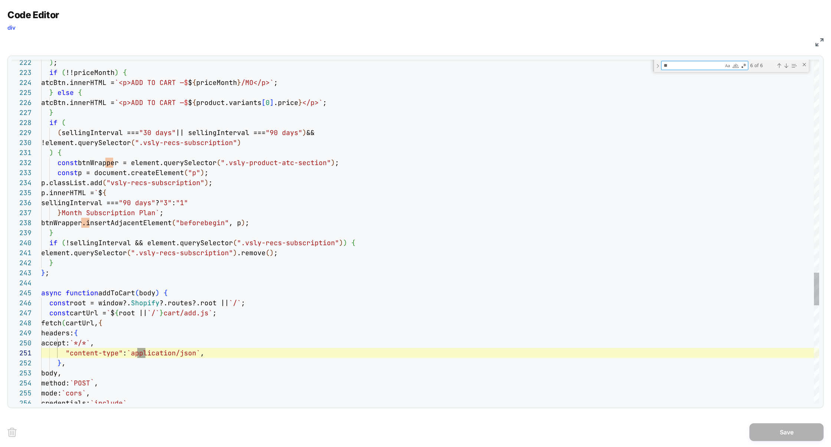
type textarea "**********"
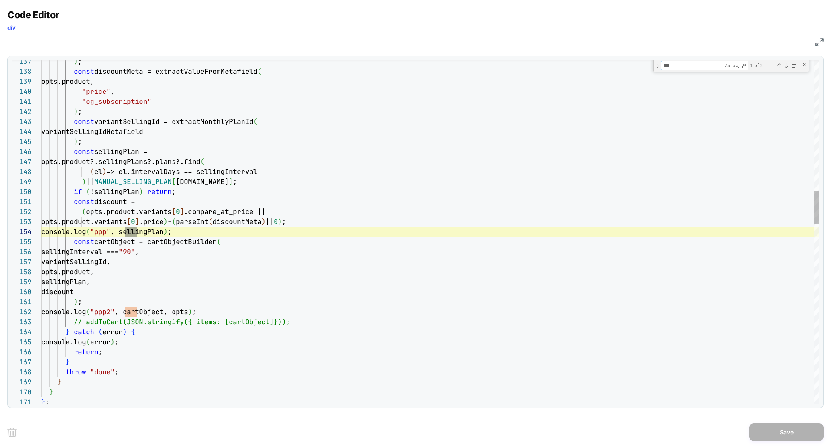
type textarea "***"
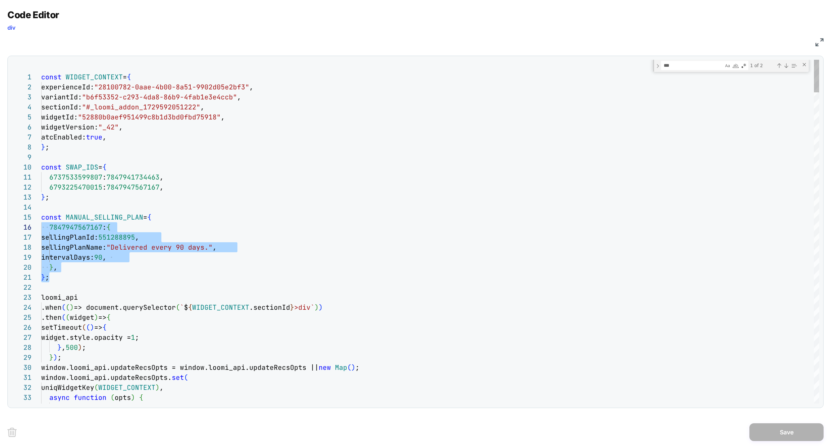
scroll to position [40, 0]
drag, startPoint x: 63, startPoint y: 277, endPoint x: 23, endPoint y: 220, distance: 69.5
click at [23, 220] on div "34 33 32 31 30 29 27 28 25 26 22 23 24 19 20 21 16 17 18 12 13 14 15 8 9 10 11 …" at bounding box center [416, 232] width 808 height 344
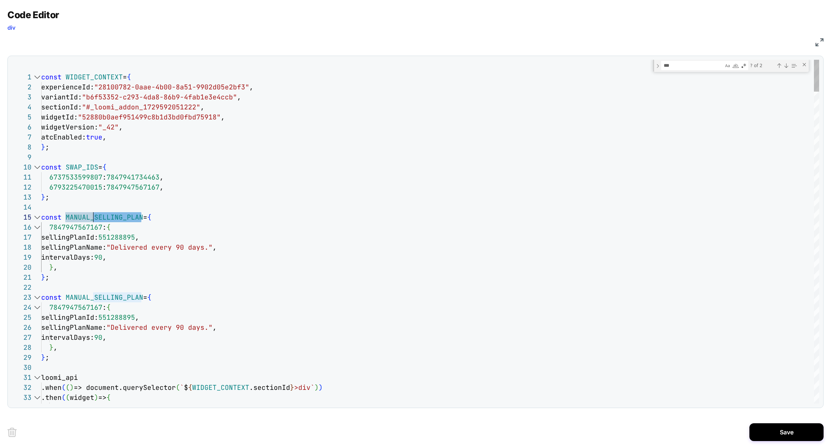
scroll to position [40, 52]
drag, startPoint x: 141, startPoint y: 217, endPoint x: 94, endPoint y: 215, distance: 47.2
drag, startPoint x: 89, startPoint y: 219, endPoint x: 163, endPoint y: 217, distance: 74.3
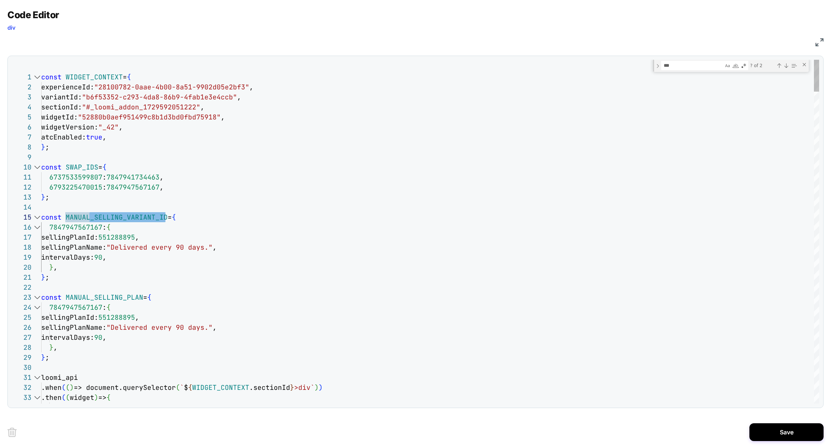
click at [163, 217] on span "MANUAL_SELLING_VARIANT_ID" at bounding box center [117, 217] width 102 height 9
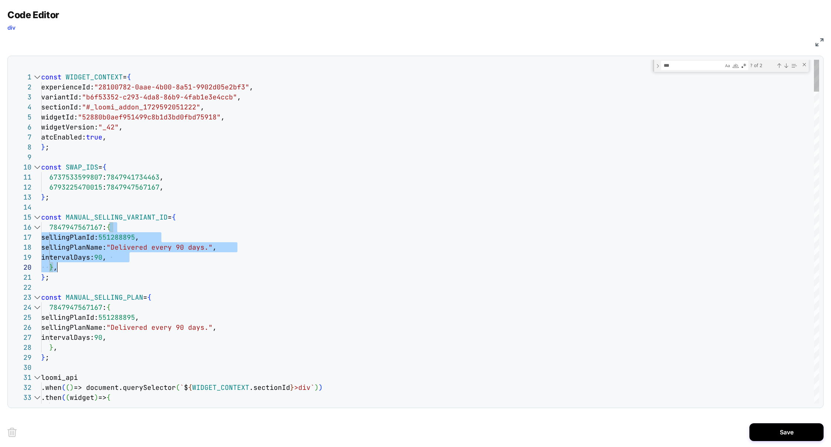
scroll to position [50, 16]
drag, startPoint x: 111, startPoint y: 228, endPoint x: 57, endPoint y: 263, distance: 63.9
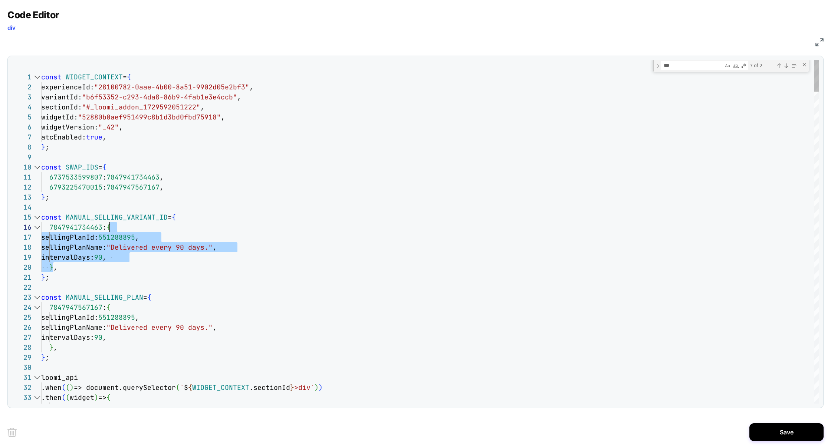
scroll to position [50, 68]
drag, startPoint x: 55, startPoint y: 269, endPoint x: 110, endPoint y: 231, distance: 66.9
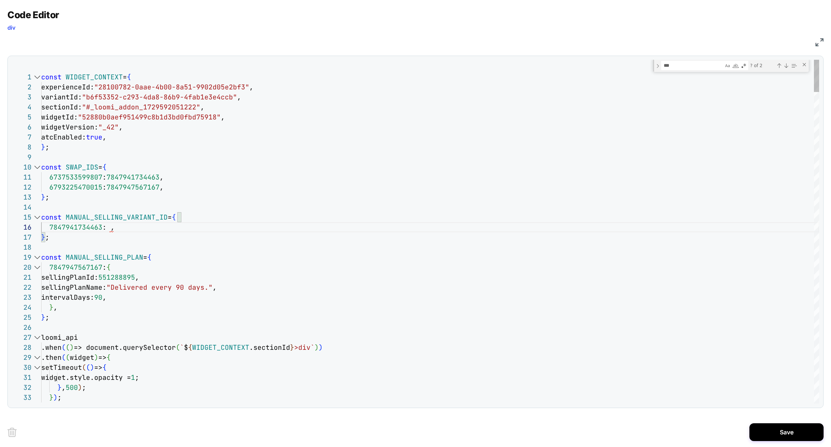
scroll to position [50, 124]
drag, startPoint x: 87, startPoint y: 237, endPoint x: 22, endPoint y: 214, distance: 69.3
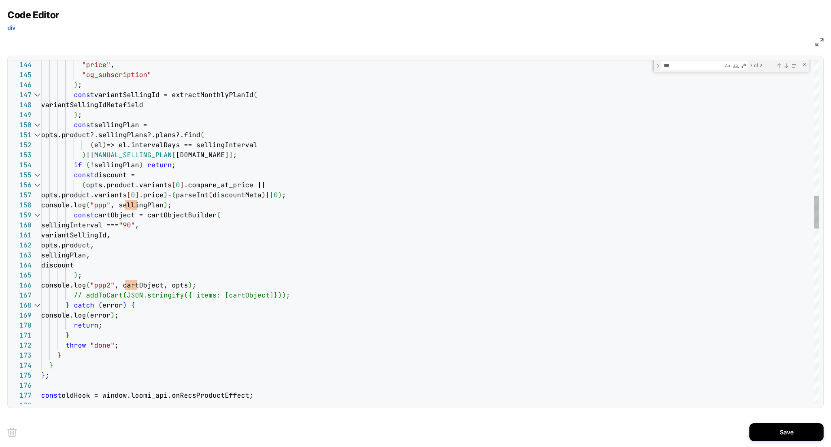
click at [132, 235] on div "const cartObject = cartObjectBuilder ( sellingInterval === "90" , variantSellin…" at bounding box center [430, 436] width 778 height 3644
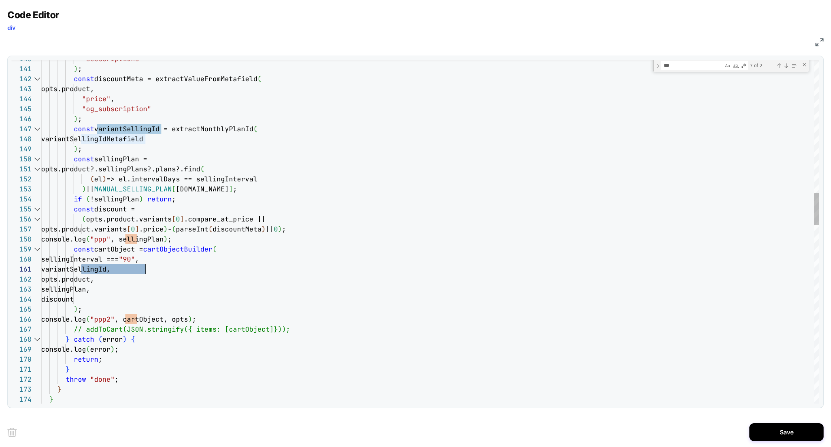
type textarea "**********"
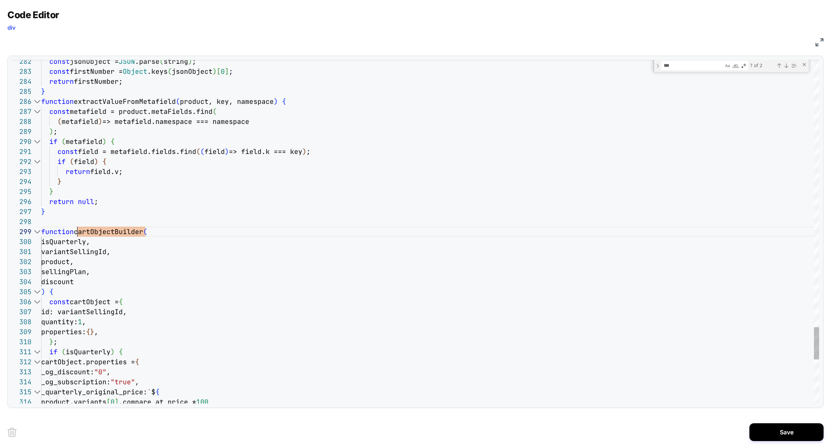
scroll to position [80, 36]
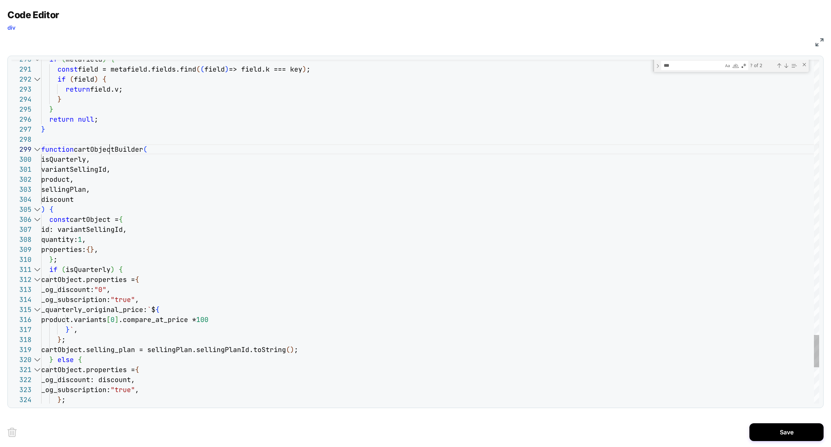
type textarea "**********"
click at [778, 66] on div "Previous Match (⇧Enter)" at bounding box center [780, 66] width 6 height 6
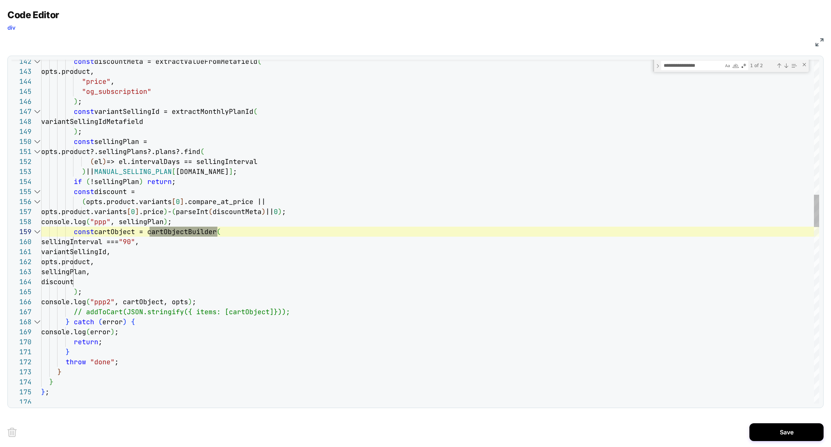
scroll to position [0, 40]
click at [83, 254] on div "const discountMeta = extractValueFromMetafield ( opts.product, "price" , "og_su…" at bounding box center [430, 453] width 778 height 3644
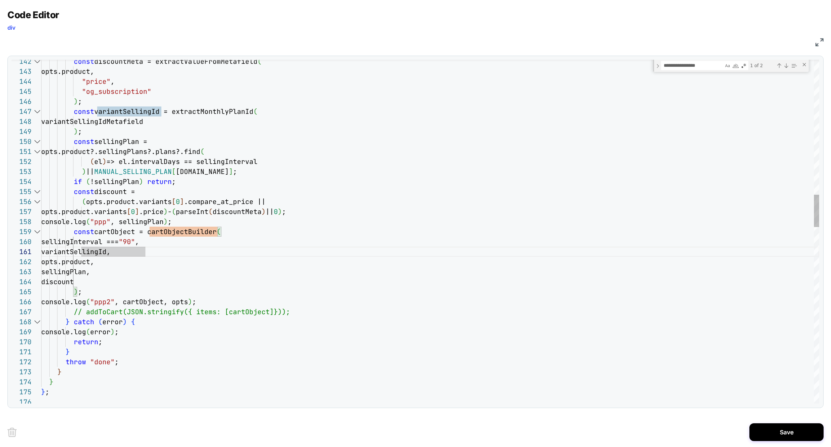
click at [163, 249] on div "const discountMeta = extractValueFromMetafield ( opts.product, "price" , "og_su…" at bounding box center [430, 453] width 778 height 3644
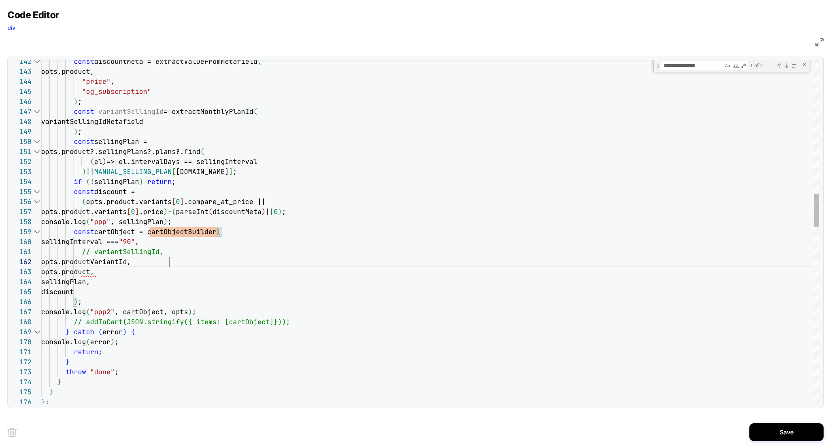
scroll to position [10, 128]
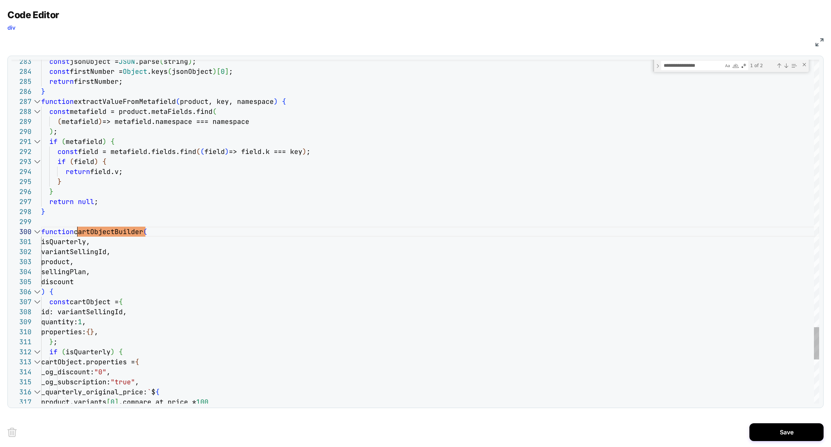
scroll to position [90, 36]
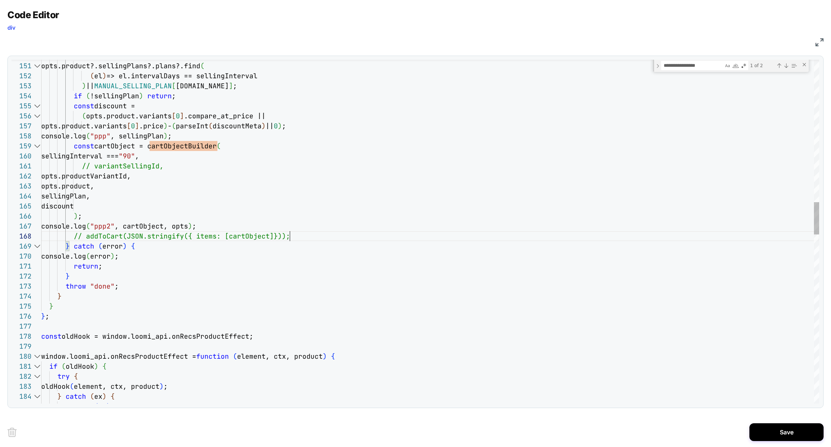
click at [316, 235] on div "console.error ( ex ) ; } catch ( ex ) { oldHook ( element, ctx, product ) ; try…" at bounding box center [430, 372] width 778 height 3654
type textarea "**********"
click at [774, 432] on button "Save" at bounding box center [787, 433] width 74 height 18
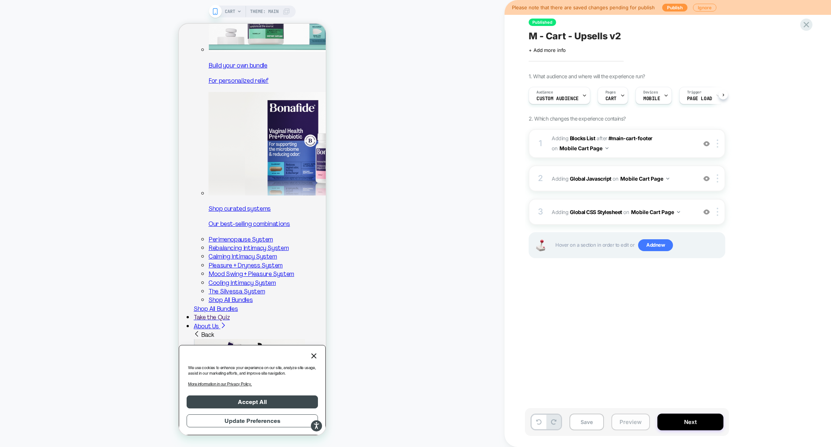
scroll to position [0, 0]
click at [623, 424] on button "Preview" at bounding box center [631, 422] width 39 height 17
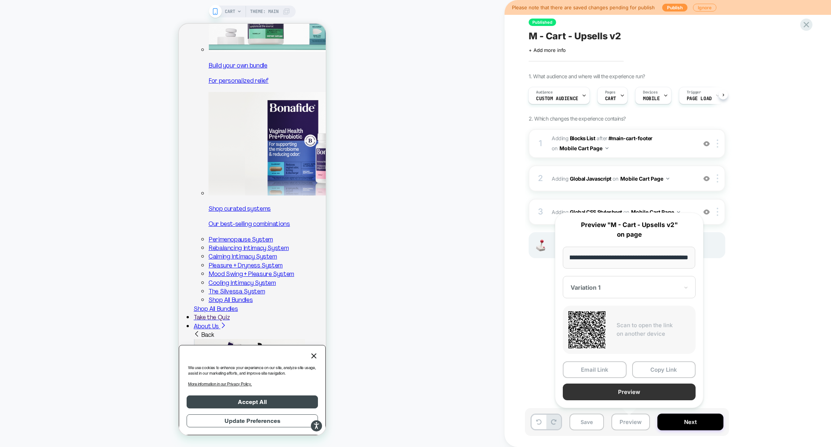
scroll to position [0, 0]
click at [622, 392] on button "Preview" at bounding box center [629, 392] width 133 height 17
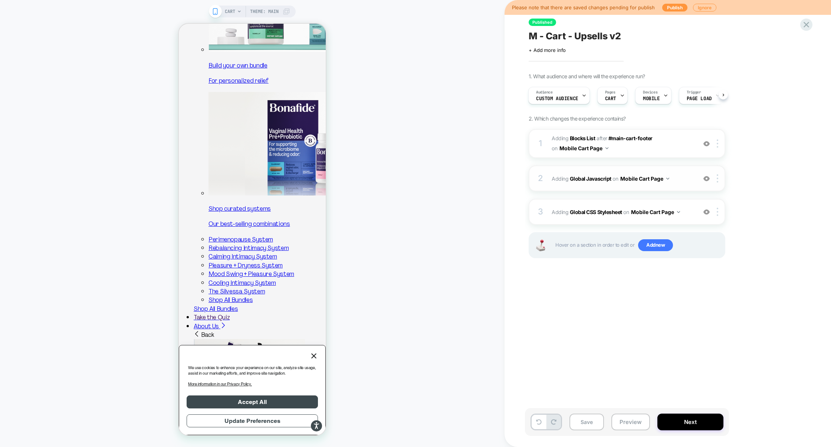
click at [618, 189] on div "2 Adding Global Javascript on Mobile Cart Page Add Before Add After Copy to Des…" at bounding box center [627, 179] width 197 height 26
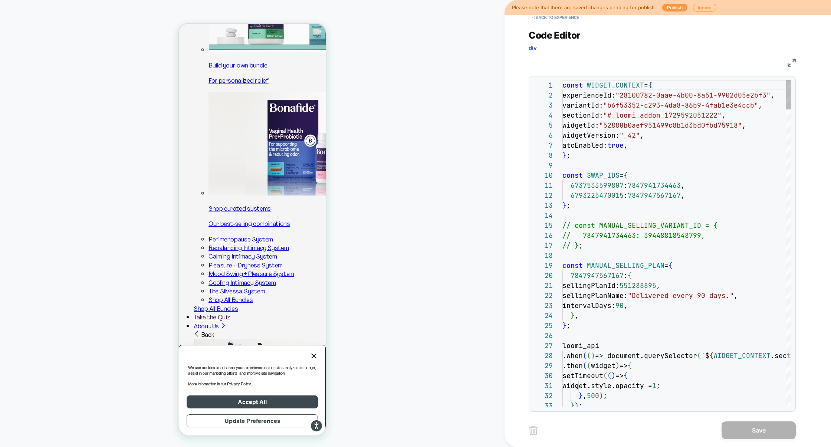
scroll to position [100, 0]
click at [792, 61] on img at bounding box center [792, 63] width 8 height 8
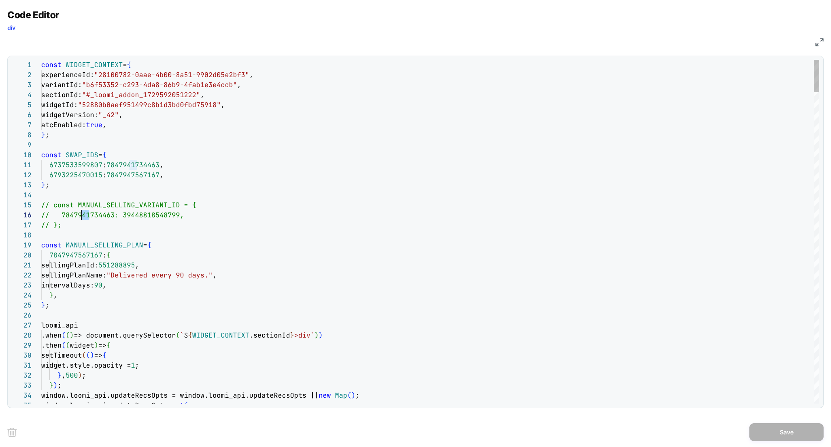
drag, startPoint x: 88, startPoint y: 220, endPoint x: 82, endPoint y: 219, distance: 6.7
drag, startPoint x: 70, startPoint y: 229, endPoint x: 36, endPoint y: 206, distance: 41.3
click at [36, 206] on div "1 2 3 4 5 6 7 8 9 10 11 12 13 14 15 16 17 18 19 20 21 22 23 24 25 26 27 28 29 3…" at bounding box center [416, 232] width 808 height 344
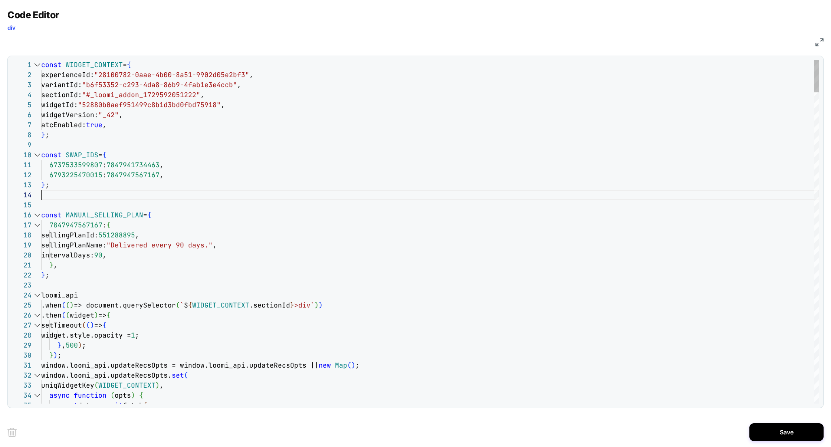
scroll to position [20, 8]
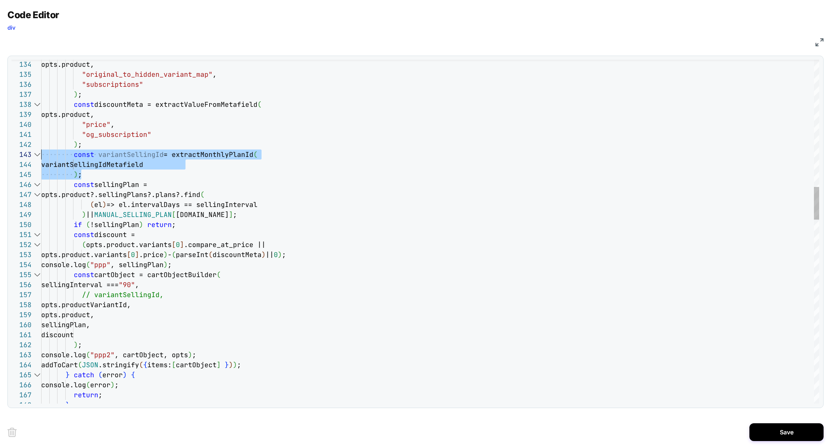
scroll to position [20, 0]
drag, startPoint x: 98, startPoint y: 172, endPoint x: 28, endPoint y: 156, distance: 71.9
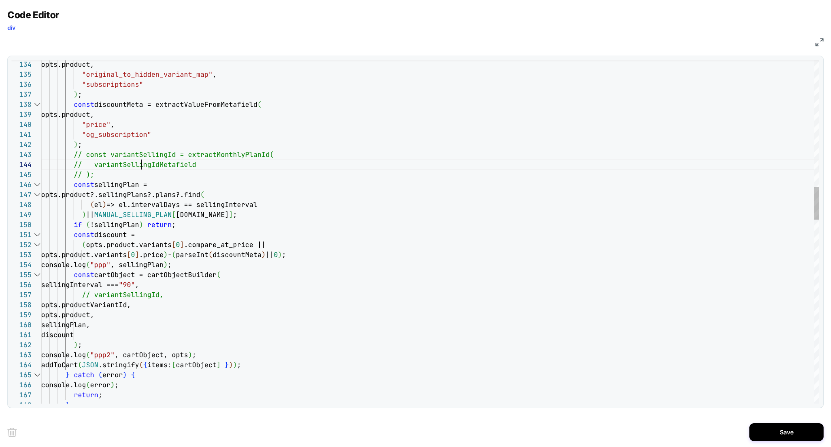
scroll to position [30, 152]
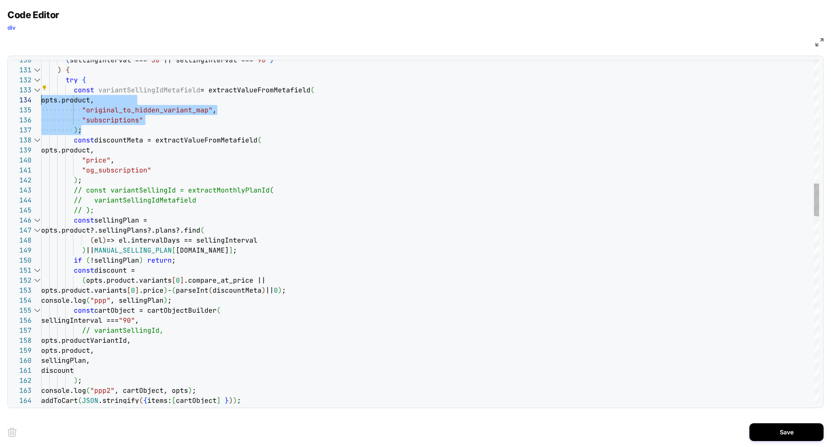
scroll to position [20, 0]
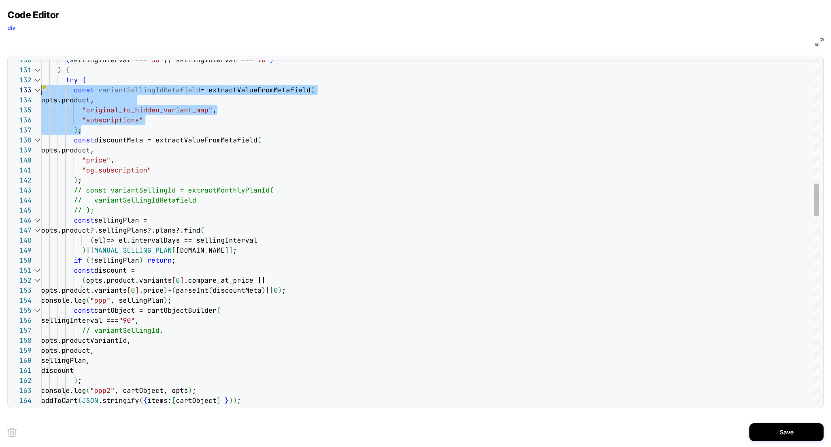
drag, startPoint x: 86, startPoint y: 129, endPoint x: 32, endPoint y: 95, distance: 63.4
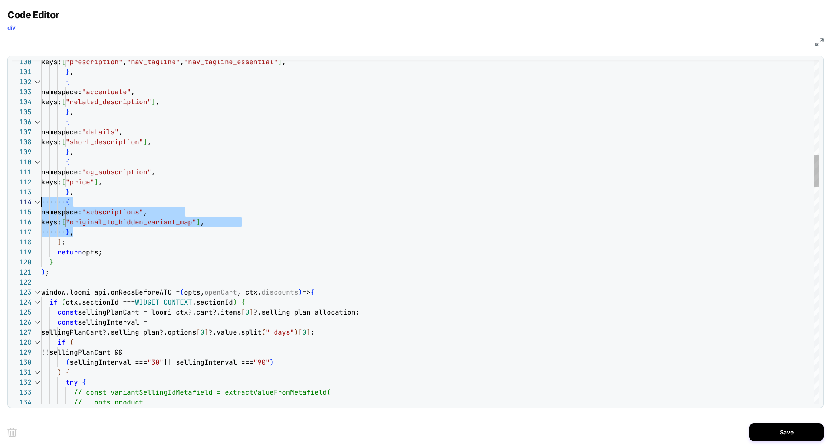
scroll to position [30, 0]
drag, startPoint x: 78, startPoint y: 231, endPoint x: 19, endPoint y: 206, distance: 63.9
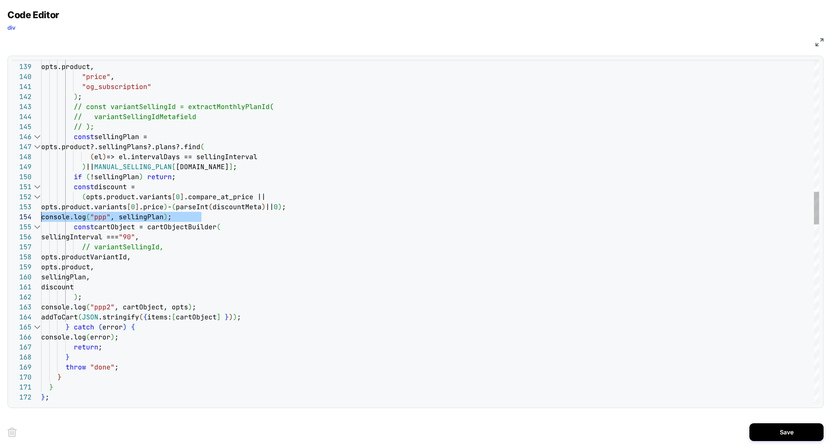
drag, startPoint x: 207, startPoint y: 217, endPoint x: 33, endPoint y: 220, distance: 174.9
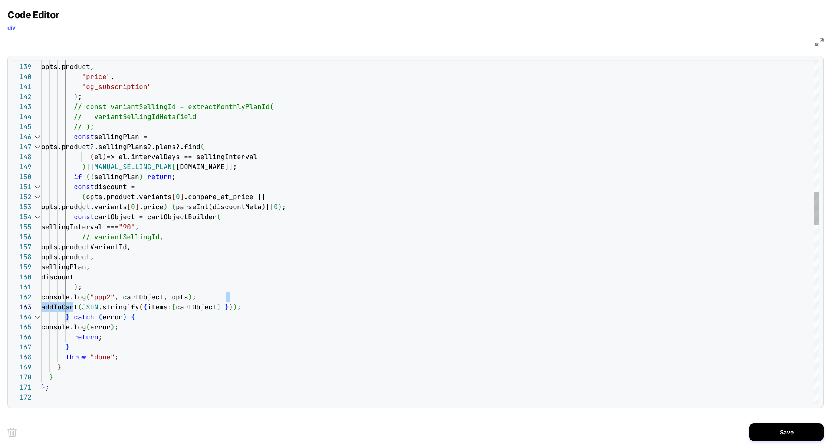
scroll to position [10, 0]
drag, startPoint x: 244, startPoint y: 298, endPoint x: 36, endPoint y: 300, distance: 208.2
click at [36, 300] on div "138 139 140 141 142 143 144 145 146 147 148 149 150 151 152 153 154 155 156 157…" at bounding box center [416, 232] width 808 height 344
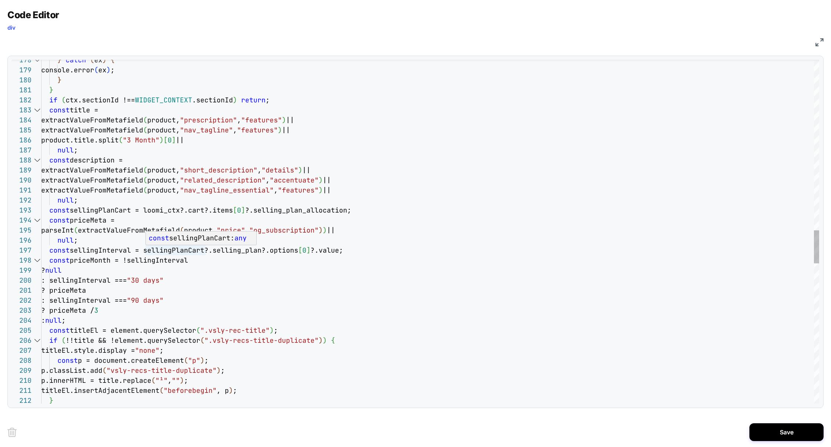
click at [231, 249] on div "} titleEl.insertAdjacentElement ( "beforebegin" , p ) ; p.innerHTML = title.rep…" at bounding box center [430, 71] width 778 height 3581
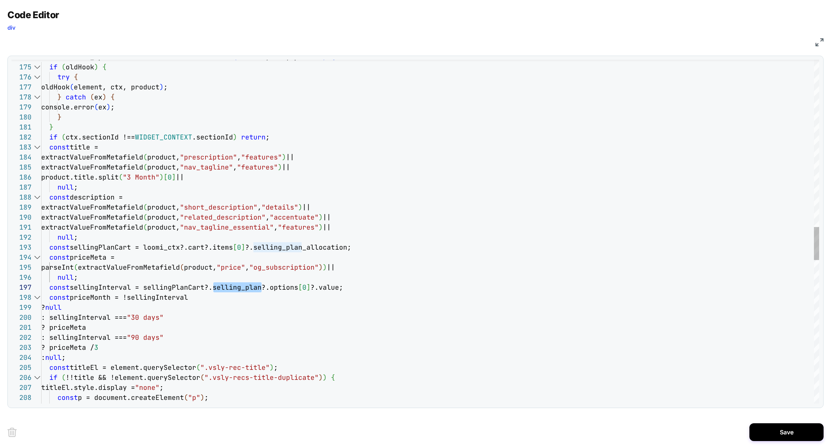
scroll to position [30, 76]
click at [219, 261] on div "p.classList.add ( "vsly-recs-title-duplicate" ) ; const p = document.createElem…" at bounding box center [430, 108] width 778 height 3581
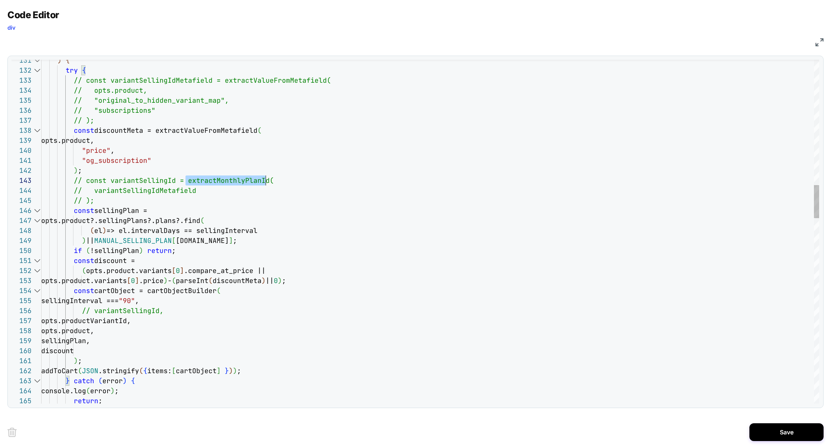
click at [785, 65] on div "Next Match (Enter)" at bounding box center [787, 66] width 6 height 6
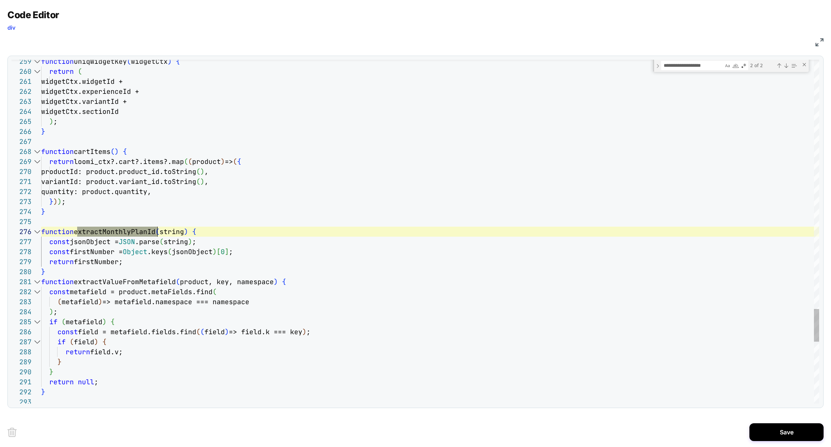
scroll to position [50, 116]
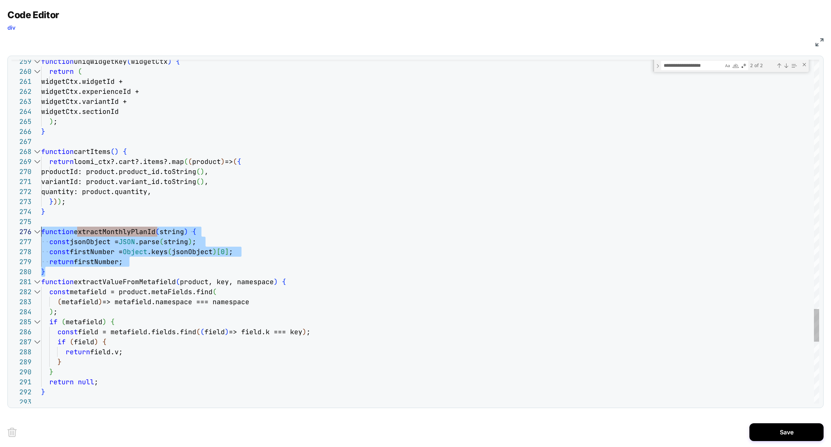
scroll to position [50, 0]
drag, startPoint x: 57, startPoint y: 273, endPoint x: 11, endPoint y: 234, distance: 60.0
click at [12, 234] on div "259 260 261 262 263 264 265 266 267 268 269 270 271 272 273 274 275 276 277 278…" at bounding box center [416, 232] width 808 height 344
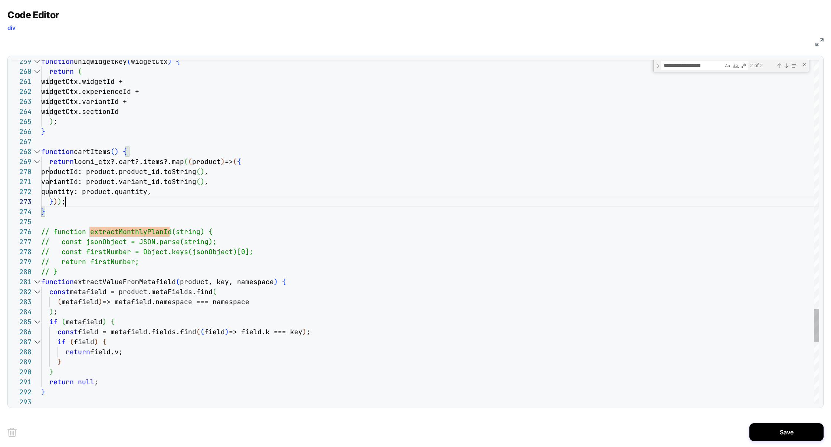
scroll to position [20, 24]
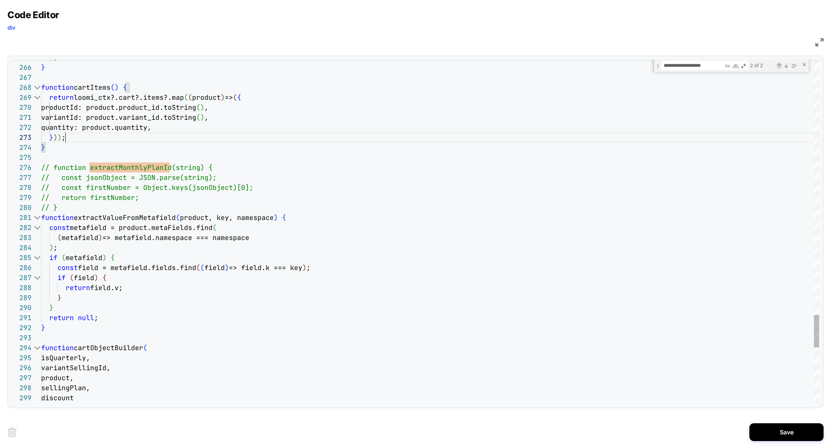
click at [779, 67] on div "Previous Match (⇧Enter)" at bounding box center [780, 66] width 6 height 6
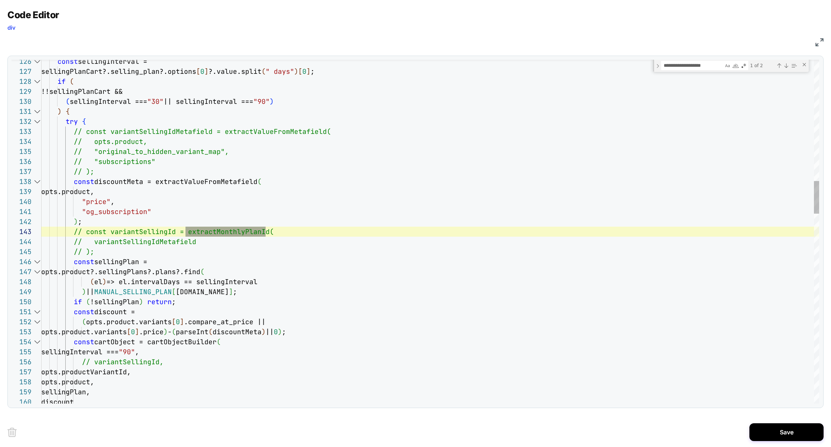
scroll to position [10, 40]
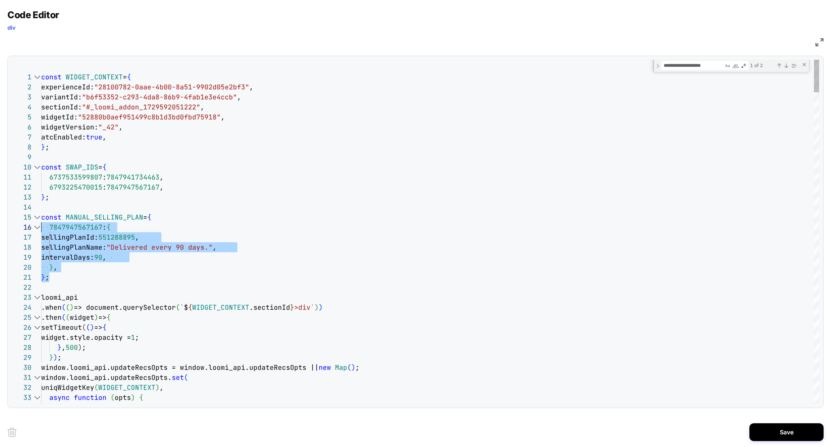
scroll to position [40, 0]
drag, startPoint x: 49, startPoint y: 278, endPoint x: 28, endPoint y: 218, distance: 64.6
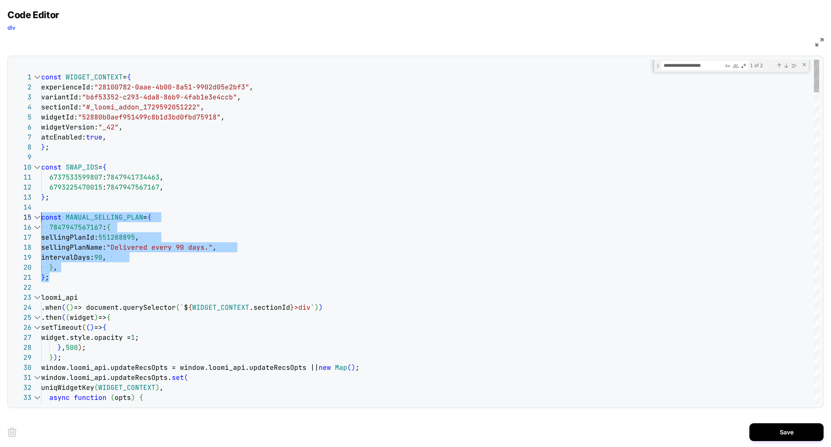
drag, startPoint x: 58, startPoint y: 278, endPoint x: 34, endPoint y: 219, distance: 63.6
type textarea "**********"
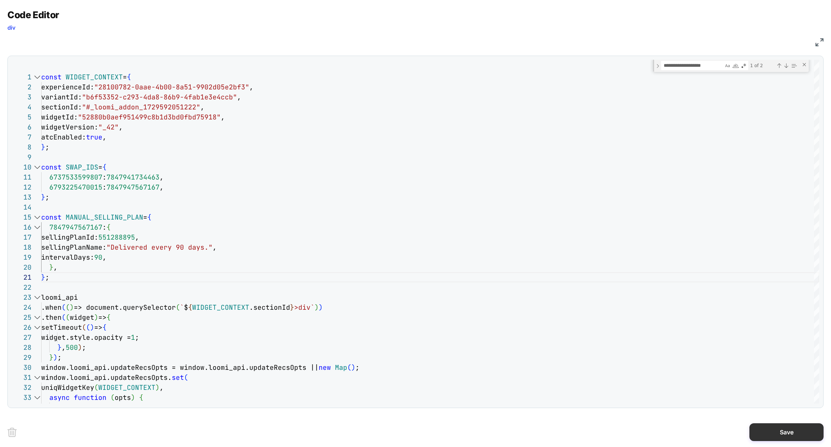
click at [775, 428] on button "Save" at bounding box center [787, 433] width 74 height 18
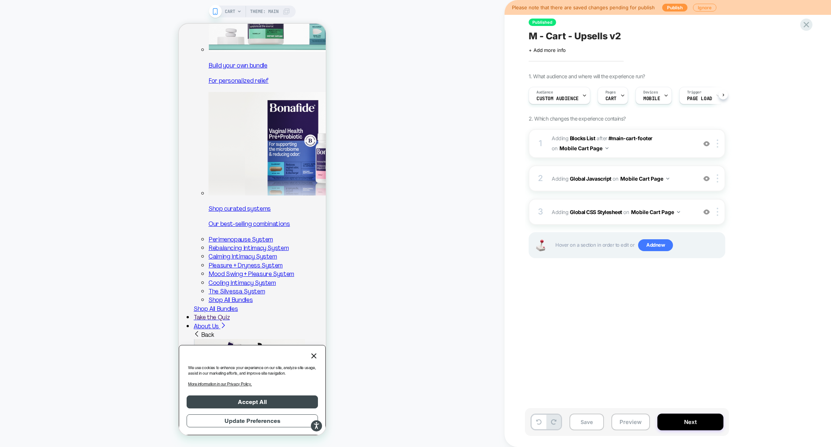
scroll to position [0, 0]
click at [640, 422] on button "Preview" at bounding box center [631, 422] width 39 height 17
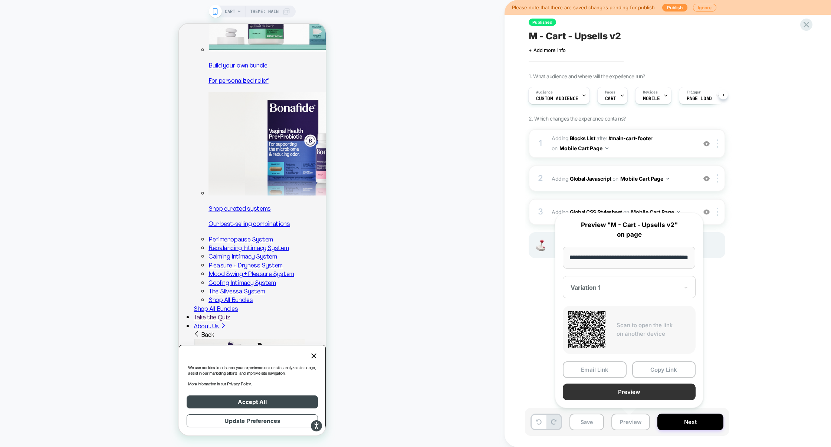
scroll to position [0, 0]
click at [637, 395] on button "Preview" at bounding box center [629, 392] width 133 height 17
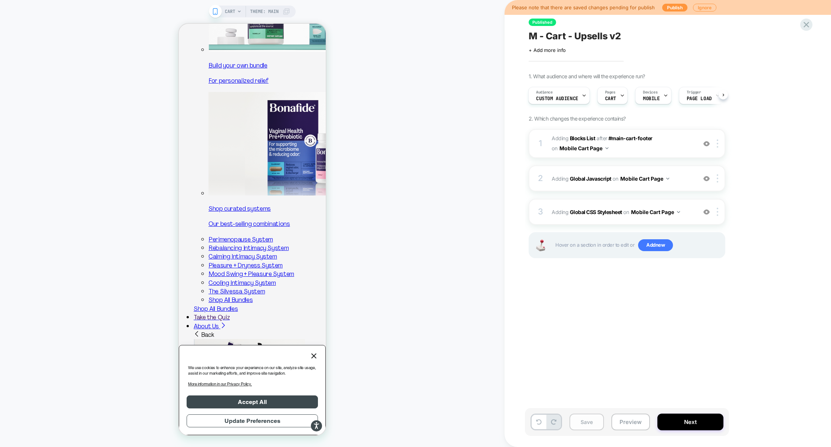
click at [598, 421] on button "Save" at bounding box center [587, 422] width 35 height 17
click at [627, 425] on button "Preview" at bounding box center [631, 422] width 39 height 17
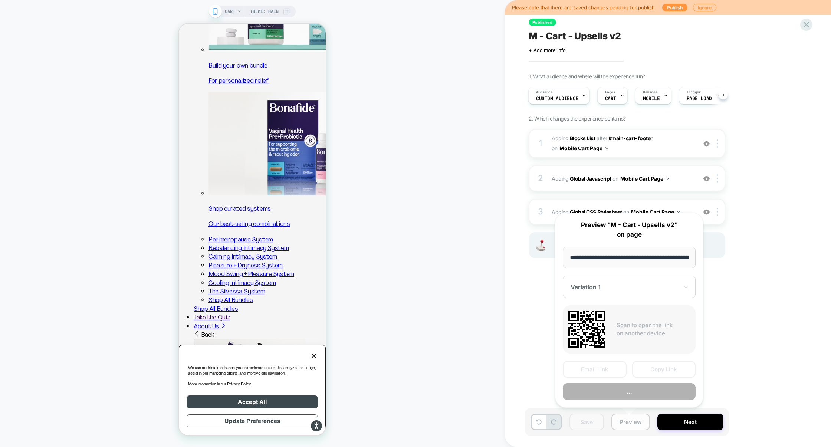
scroll to position [0, 30]
click at [663, 374] on button "Copy Link" at bounding box center [665, 370] width 64 height 17
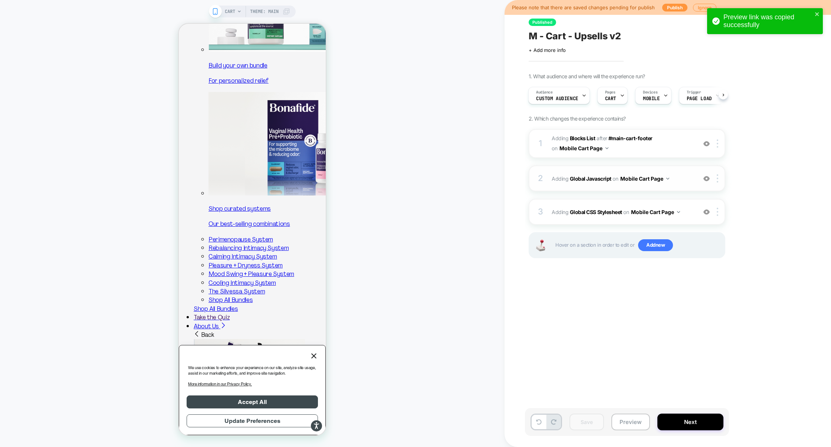
click at [618, 190] on div "2 Adding Global Javascript on Mobile Cart Page Add Before Add After Copy to Des…" at bounding box center [627, 179] width 197 height 26
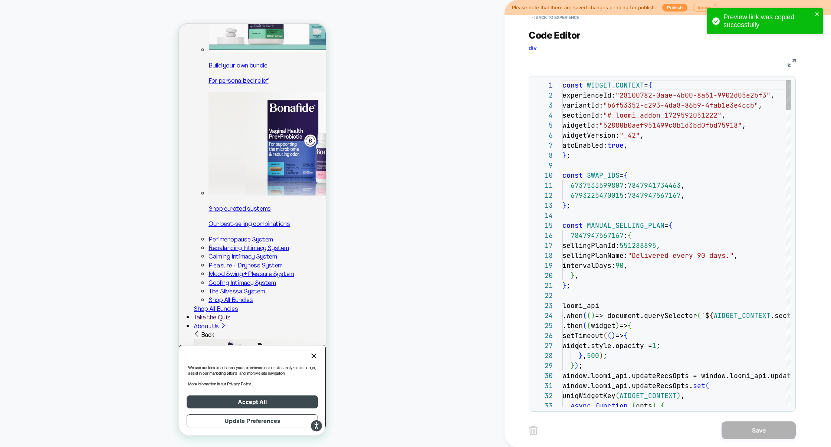
scroll to position [100, 0]
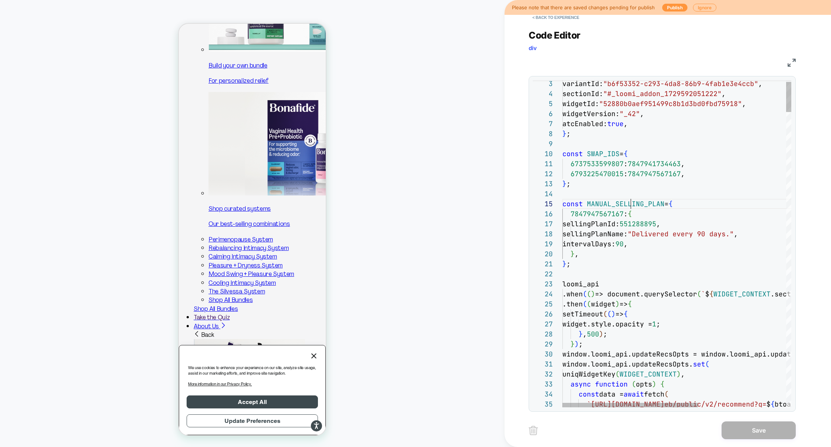
type textarea "**********"
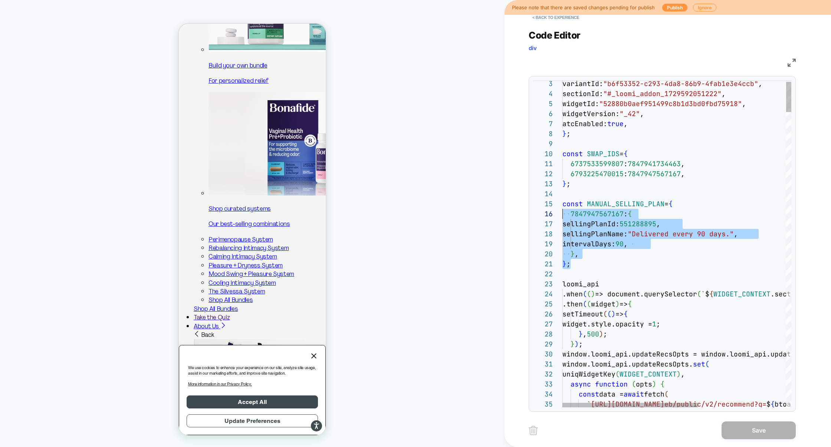
scroll to position [40, 0]
drag, startPoint x: 583, startPoint y: 262, endPoint x: 545, endPoint y: 200, distance: 73.5
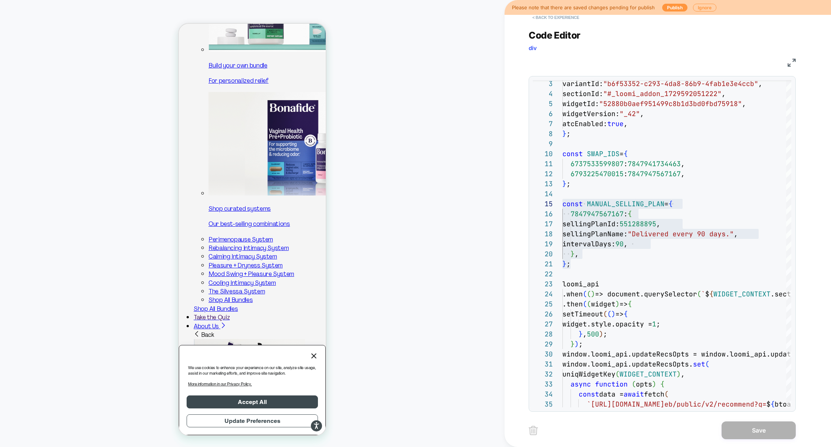
click at [568, 18] on button "< Back to experience" at bounding box center [556, 18] width 54 height 12
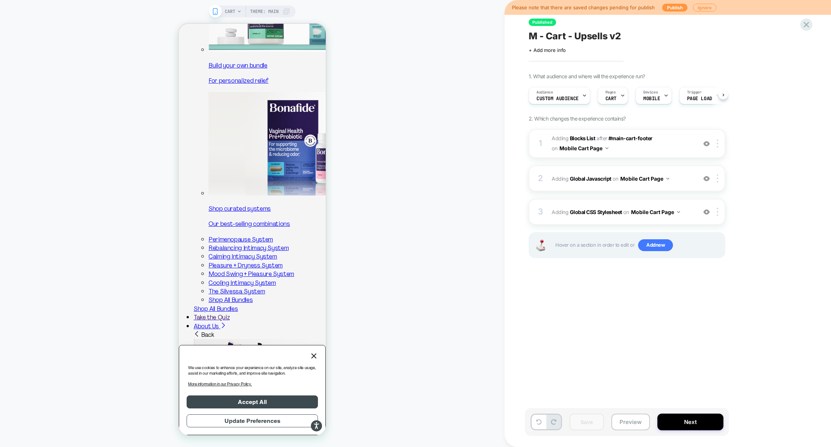
scroll to position [0, 0]
click at [807, 27] on icon at bounding box center [807, 25] width 10 height 10
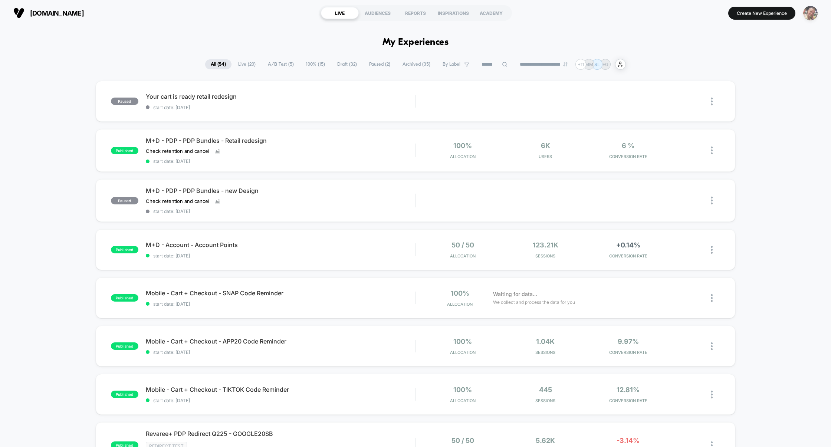
click at [816, 11] on img "button" at bounding box center [811, 13] width 14 height 14
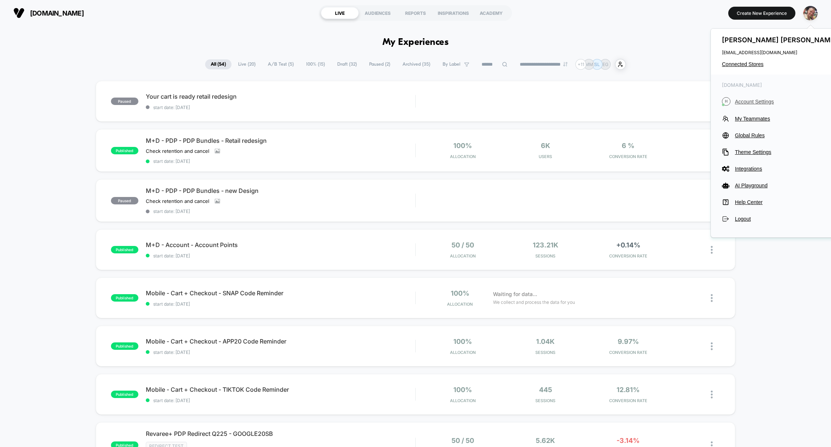
click at [751, 99] on span "Account Settings" at bounding box center [787, 102] width 104 height 6
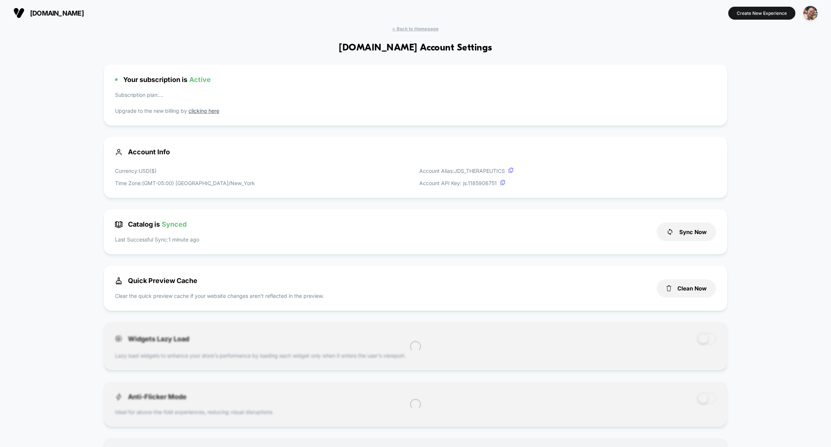
scroll to position [100, 0]
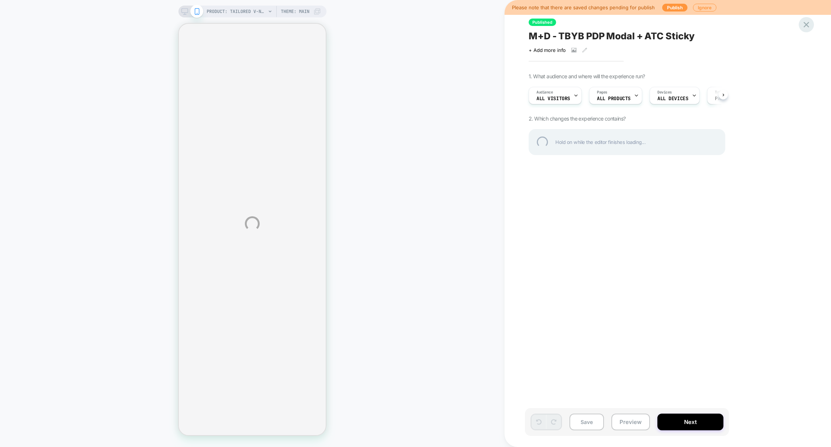
click at [810, 23] on div at bounding box center [806, 24] width 15 height 15
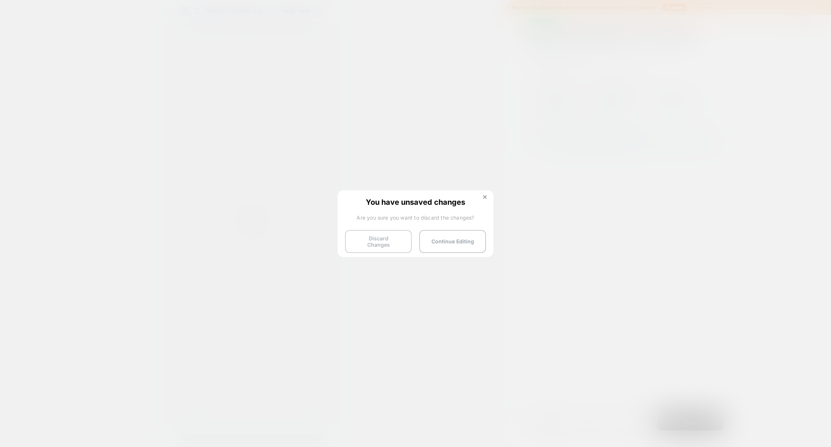
click at [377, 244] on button "Discard Changes" at bounding box center [378, 241] width 67 height 23
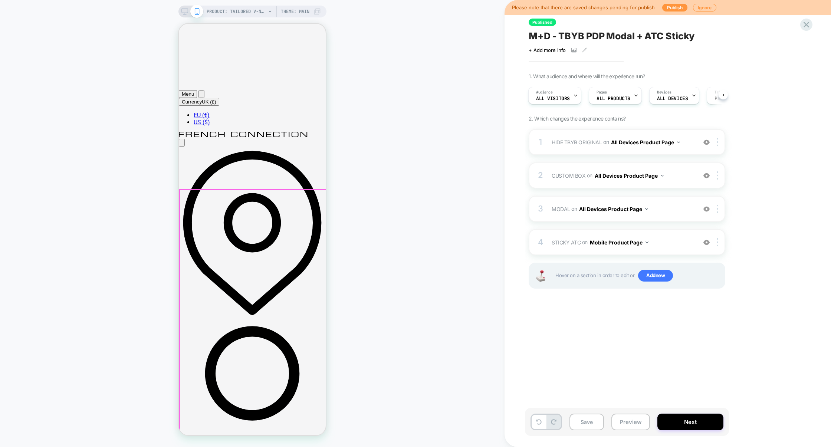
scroll to position [85, 0]
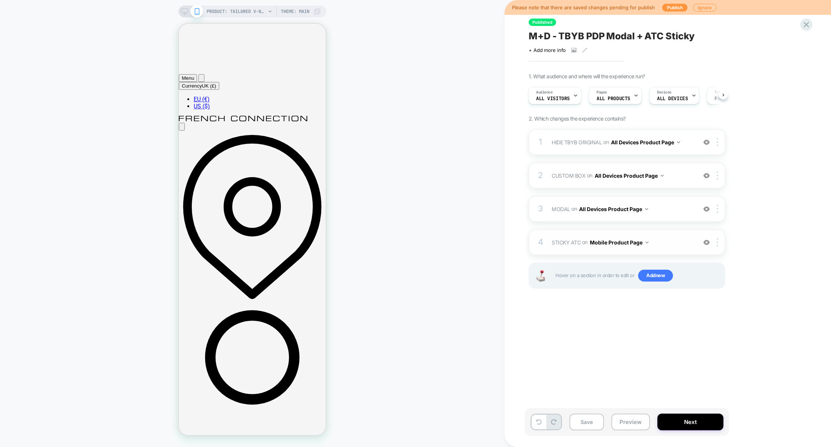
click at [671, 243] on span "STICKY ATC Adding Code Block AFTER #product-button-wrapper on Mobile Product Pa…" at bounding box center [622, 242] width 141 height 11
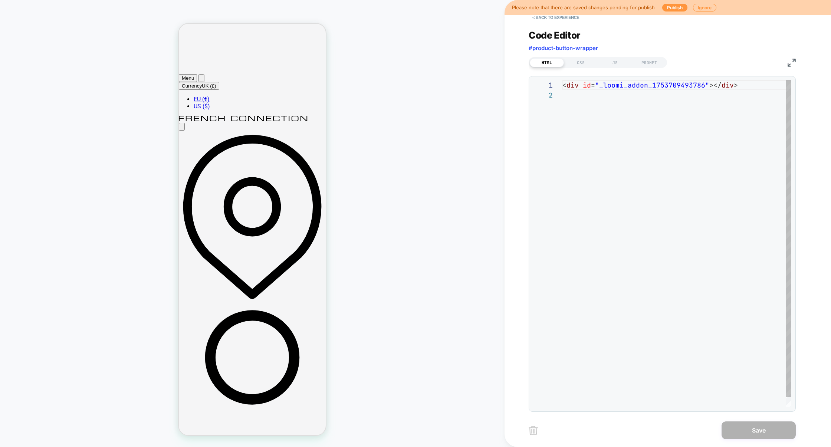
scroll to position [10, 0]
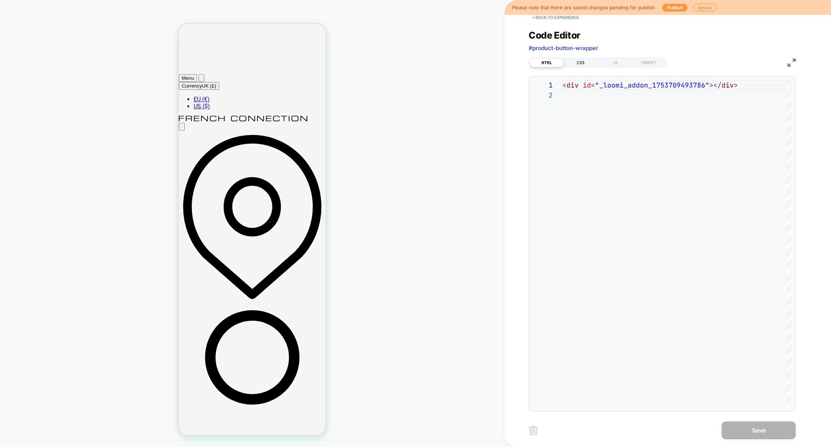
click at [577, 64] on div "CSS" at bounding box center [581, 62] width 34 height 9
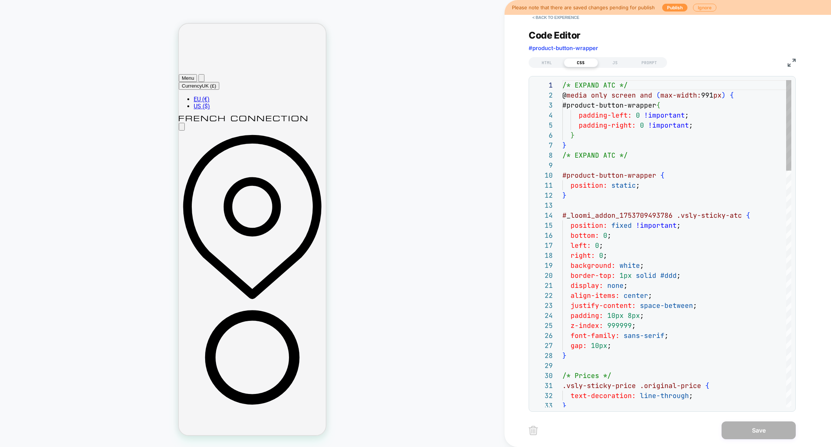
scroll to position [100, 0]
click at [568, 20] on button "< Back to experience" at bounding box center [556, 18] width 54 height 12
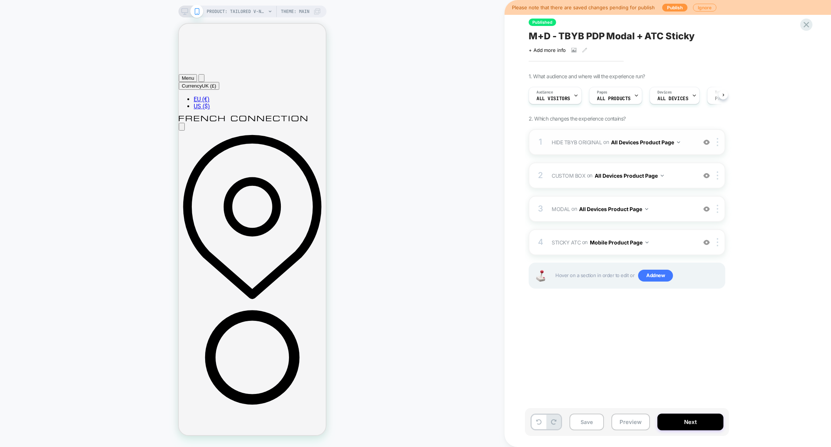
scroll to position [0, 0]
click at [637, 422] on button "Preview" at bounding box center [631, 422] width 39 height 17
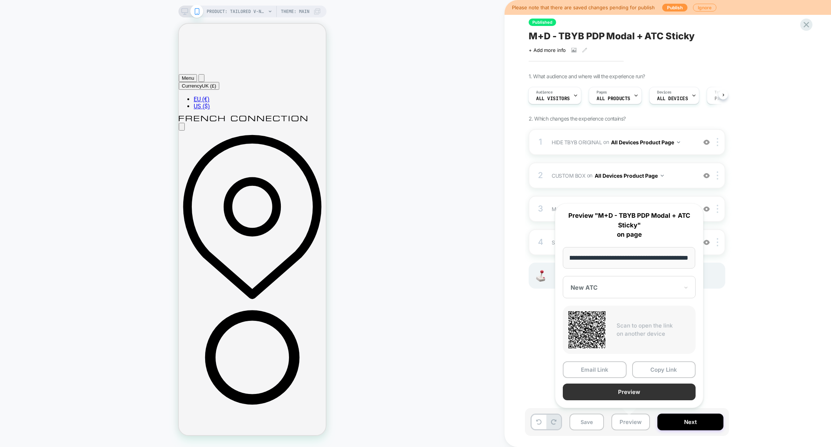
scroll to position [0, 0]
click at [635, 394] on button "Preview" at bounding box center [629, 392] width 133 height 17
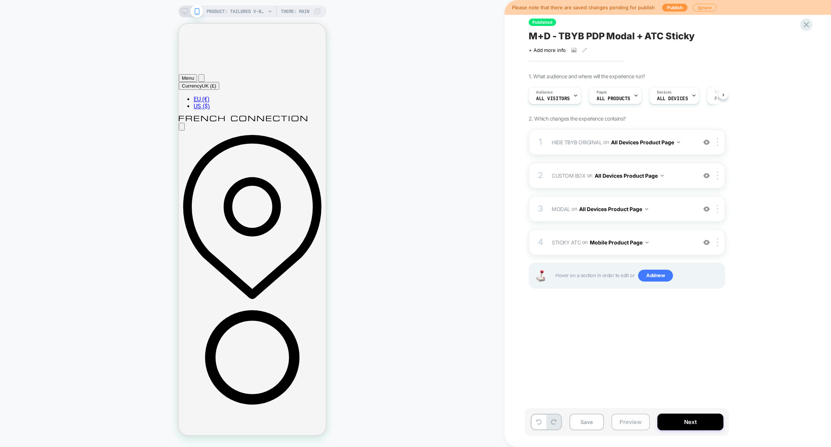
click at [630, 425] on button "Preview" at bounding box center [631, 422] width 39 height 17
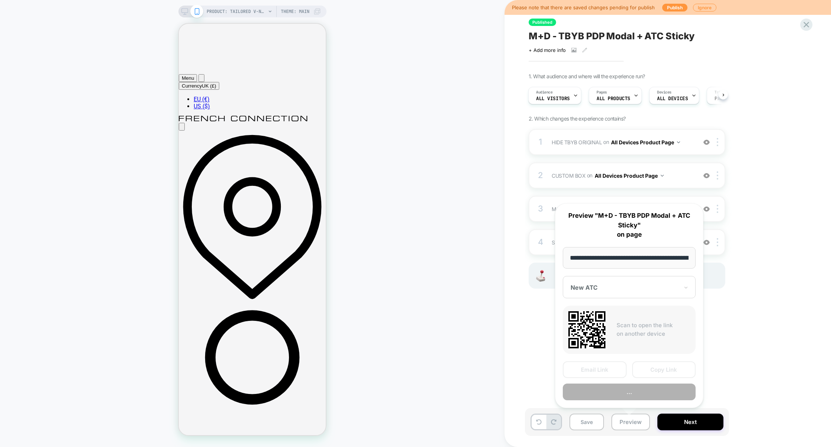
scroll to position [0, 214]
click at [651, 372] on button "Copy Link" at bounding box center [665, 370] width 64 height 17
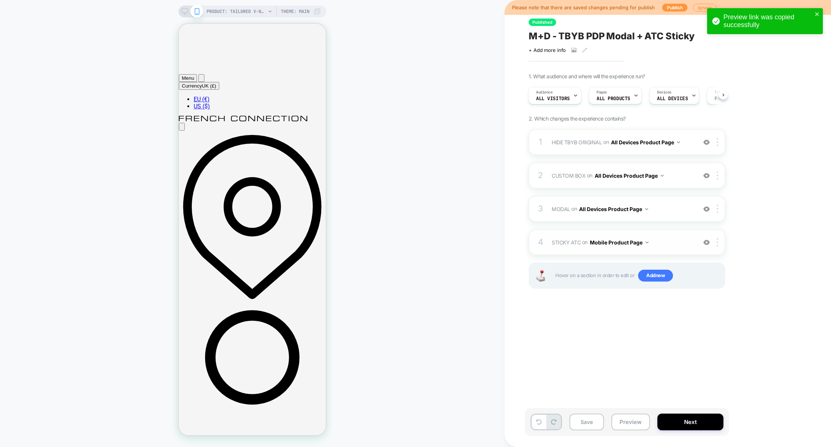
click at [670, 235] on div "4 STICKY ATC Adding Code Block AFTER #product-button-wrapper on Mobile Product …" at bounding box center [627, 242] width 197 height 26
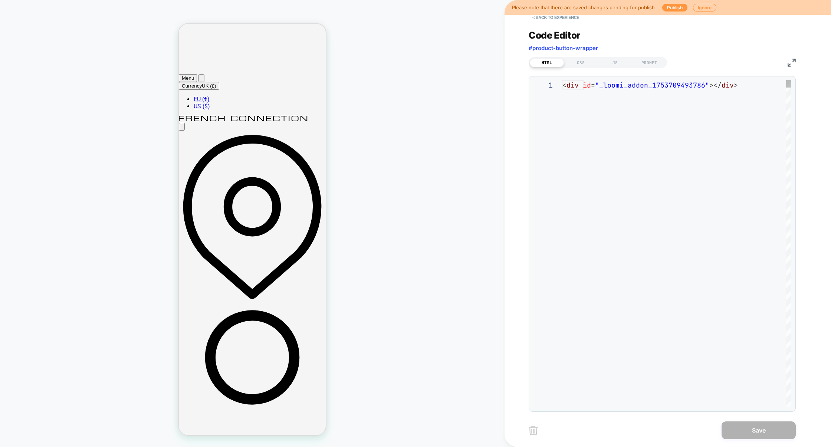
scroll to position [10, 0]
click at [611, 59] on div "JS" at bounding box center [615, 62] width 34 height 9
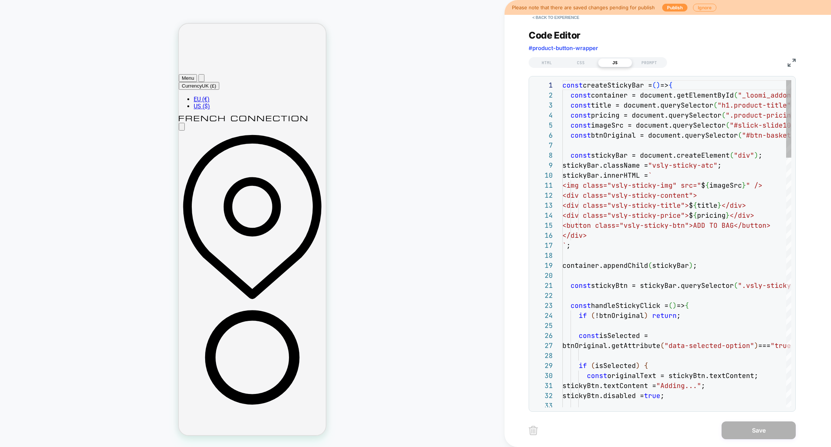
scroll to position [90, 0]
click at [791, 61] on img at bounding box center [792, 63] width 8 height 8
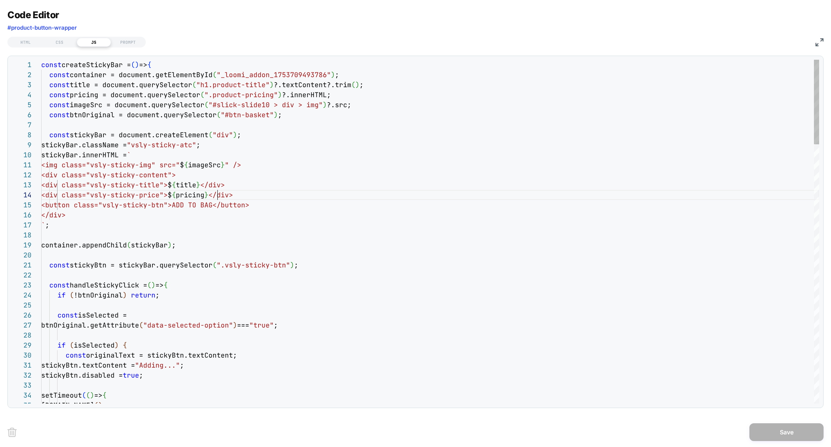
scroll to position [30, 184]
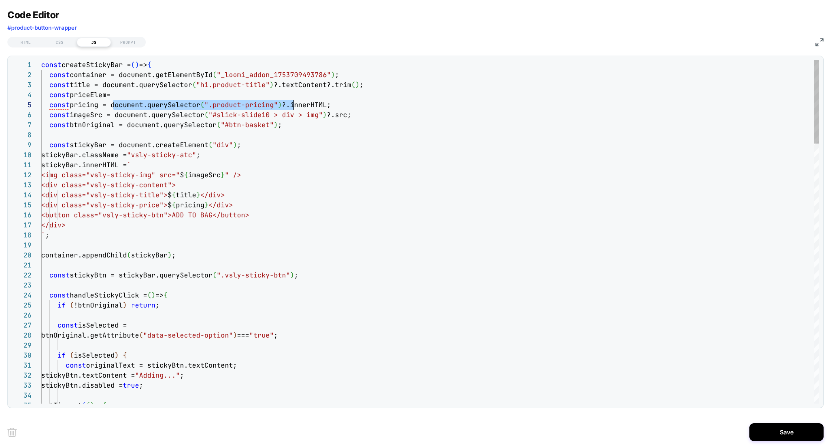
scroll to position [40, 241]
drag, startPoint x: 114, startPoint y: 105, endPoint x: 283, endPoint y: 102, distance: 169.3
click at [283, 102] on span "const pricing = document.querySelector ( ".product-pricing" ) ?.innerHTML;" at bounding box center [186, 105] width 290 height 9
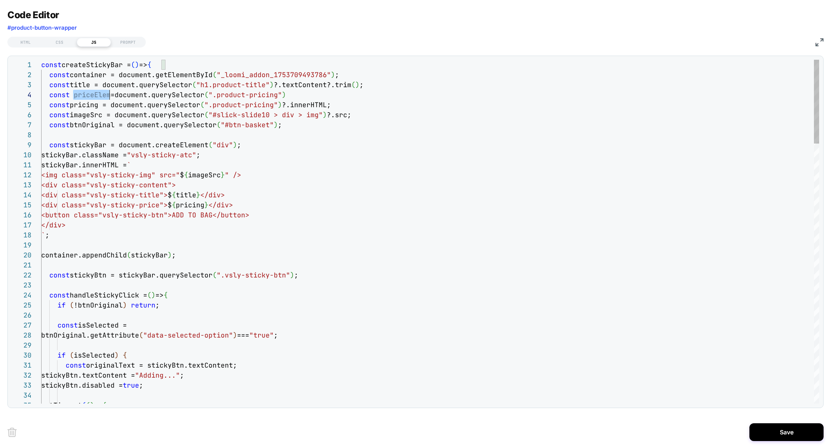
drag, startPoint x: 113, startPoint y: 105, endPoint x: 281, endPoint y: 107, distance: 167.4
click at [281, 107] on span "const pricing = document.querySelector ( ".product-pricing" ) ?.innerHTML;" at bounding box center [186, 105] width 290 height 9
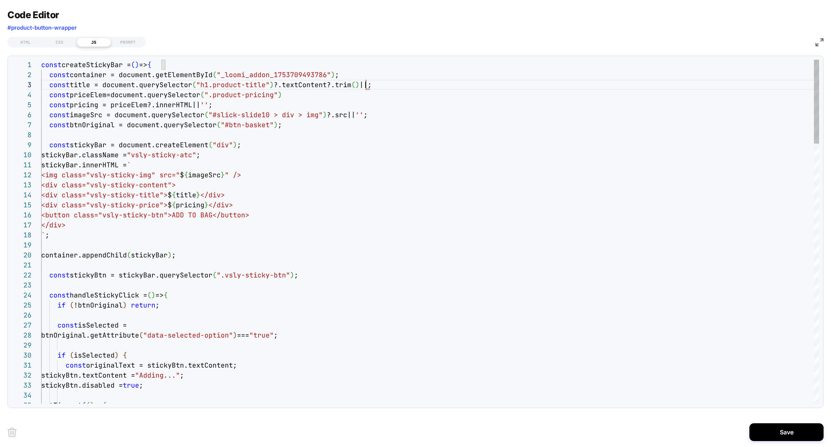
scroll to position [20, 329]
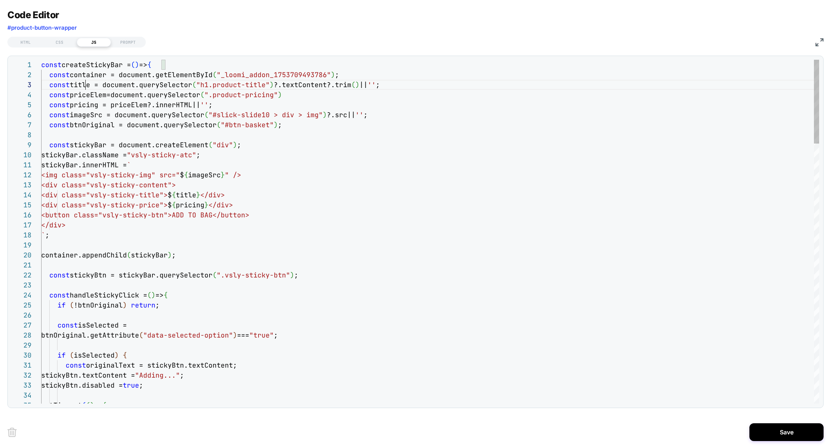
scroll to position [20, 52]
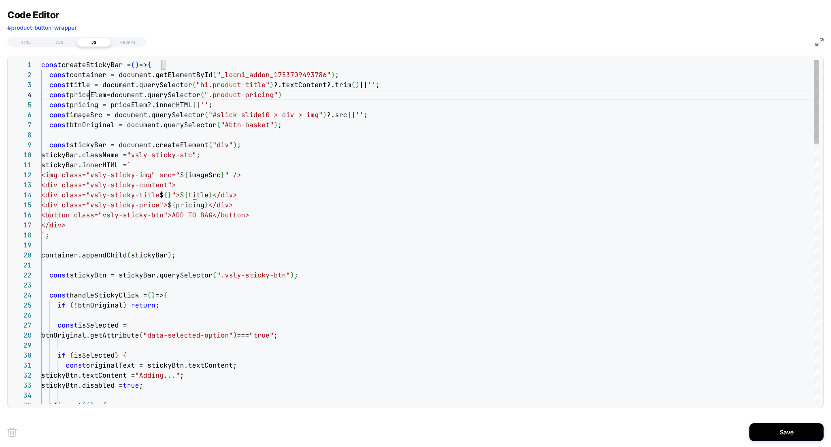
type textarea "**********"
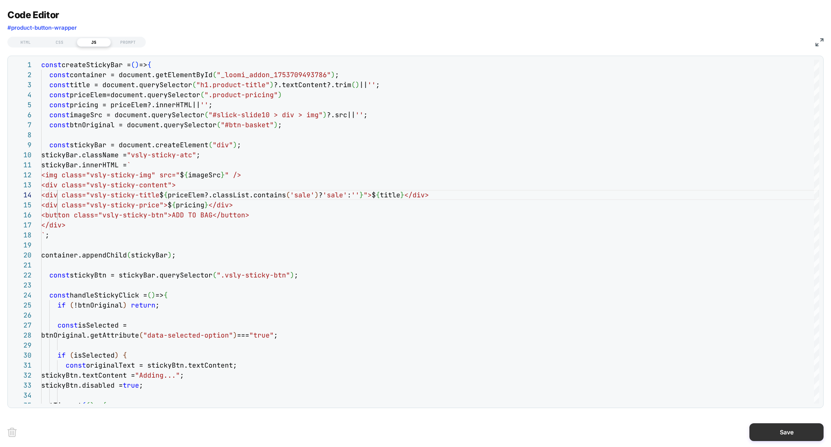
click at [777, 431] on button "Save" at bounding box center [787, 433] width 74 height 18
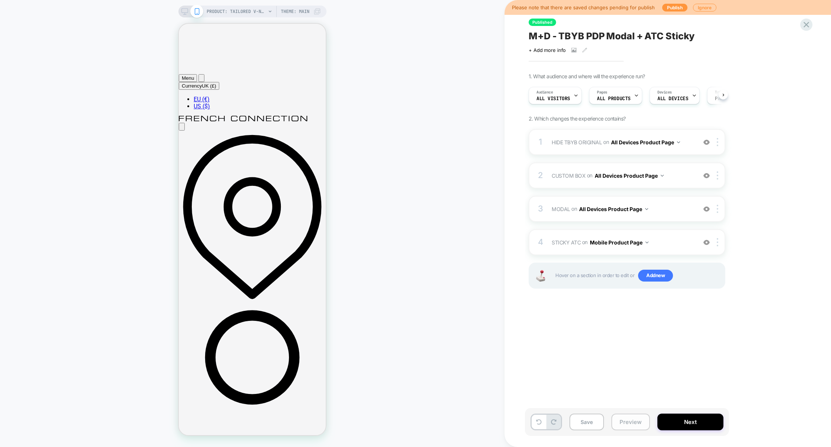
scroll to position [0, 0]
click at [625, 425] on button "Preview" at bounding box center [631, 422] width 39 height 17
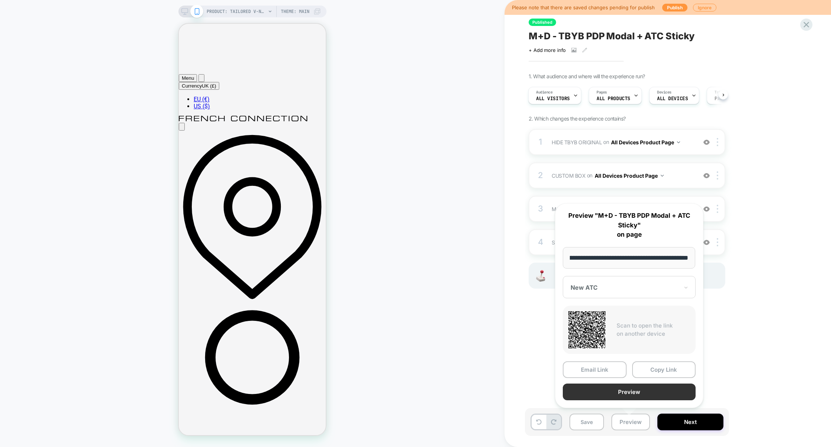
scroll to position [0, 0]
click at [643, 390] on button "Preview" at bounding box center [629, 392] width 133 height 17
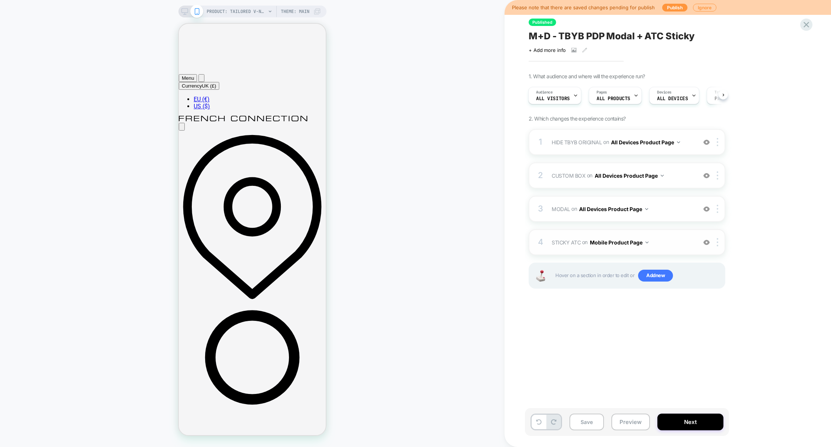
click at [670, 232] on div "4 STICKY ATC Adding Code Block AFTER #product-button-wrapper on Mobile Product …" at bounding box center [627, 242] width 197 height 26
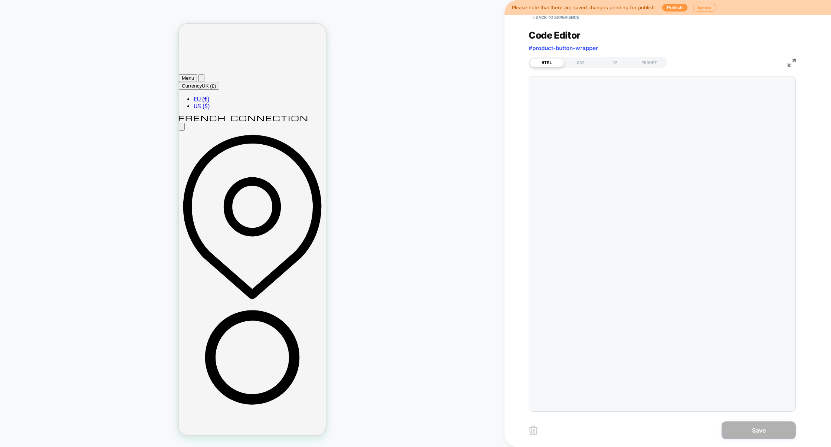
scroll to position [10, 0]
click at [582, 65] on div "CSS" at bounding box center [581, 62] width 34 height 9
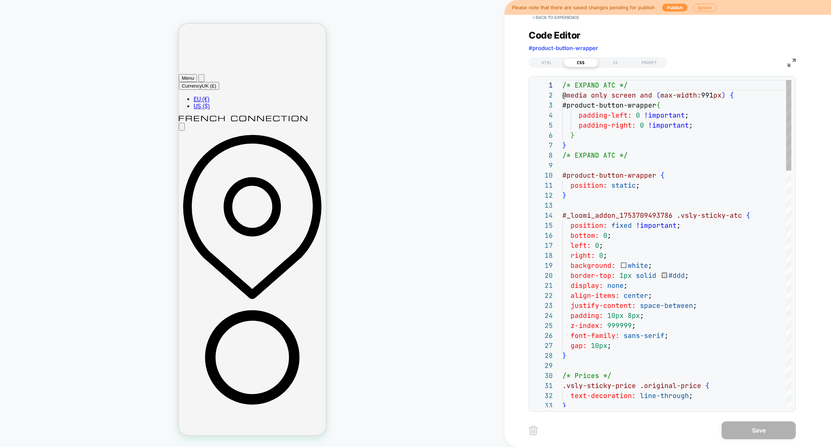
scroll to position [100, 0]
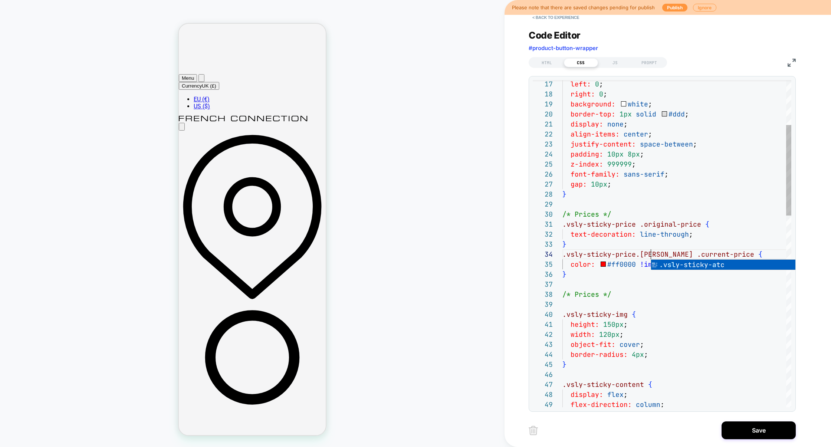
scroll to position [30, 92]
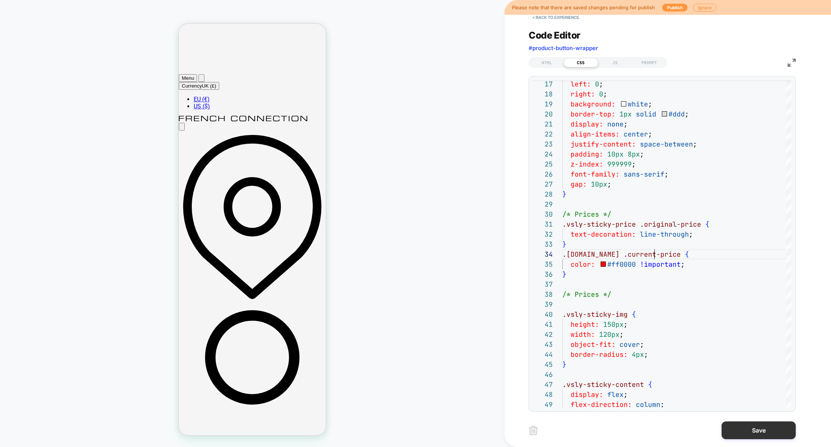
type textarea "**********"
click at [744, 429] on button "Save" at bounding box center [759, 431] width 74 height 18
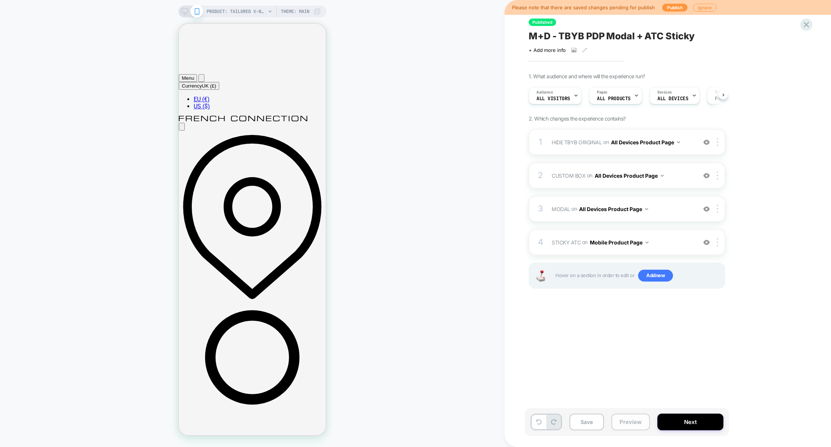
scroll to position [0, 0]
click at [629, 423] on button "Preview" at bounding box center [631, 422] width 39 height 17
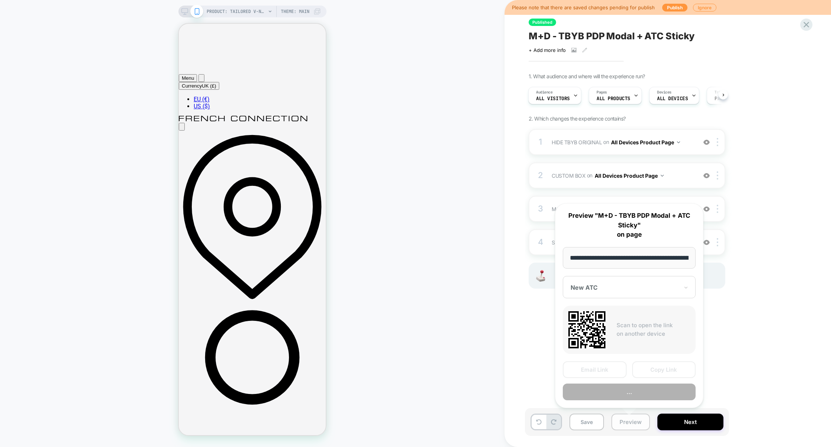
scroll to position [0, 214]
click at [654, 371] on button "Copy Link" at bounding box center [665, 370] width 64 height 17
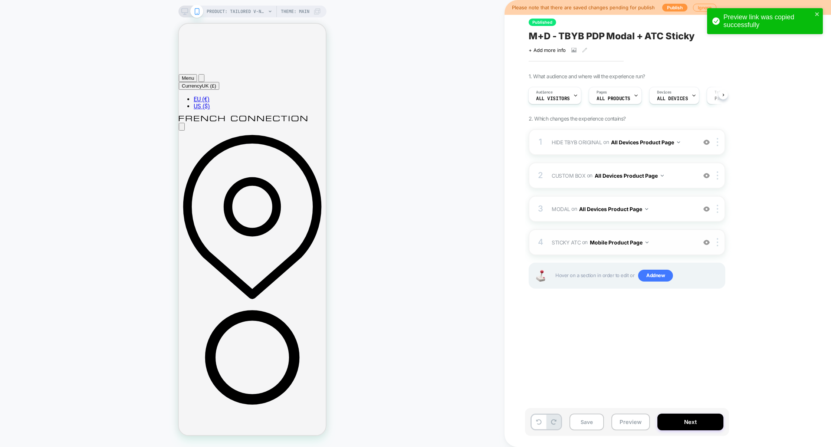
click at [670, 235] on div "4 STICKY ATC Adding Code Block AFTER #product-button-wrapper on Mobile Product …" at bounding box center [627, 242] width 197 height 26
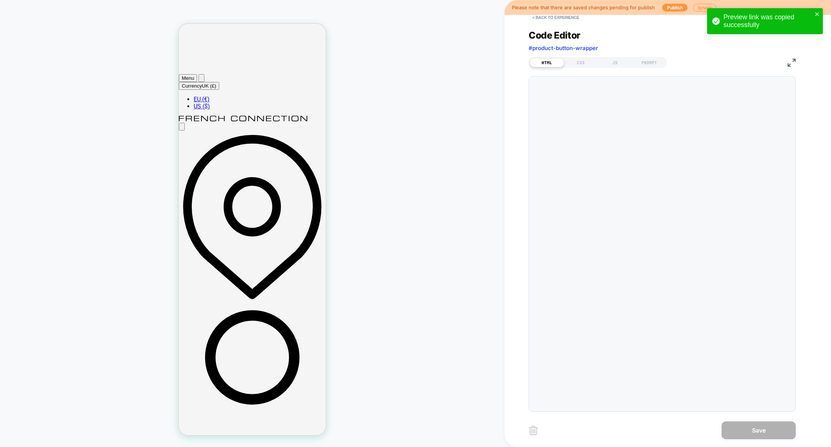
scroll to position [10, 0]
click at [619, 67] on div "HTML CSS JS PROMPT" at bounding box center [598, 62] width 138 height 11
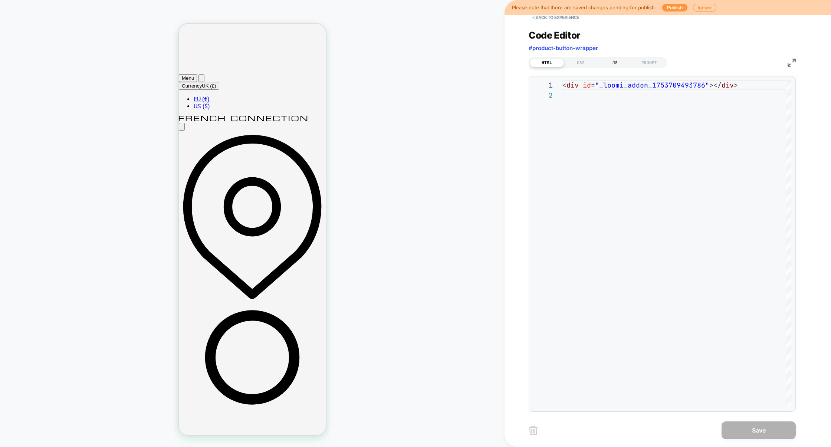
click at [618, 64] on div "JS" at bounding box center [615, 62] width 34 height 9
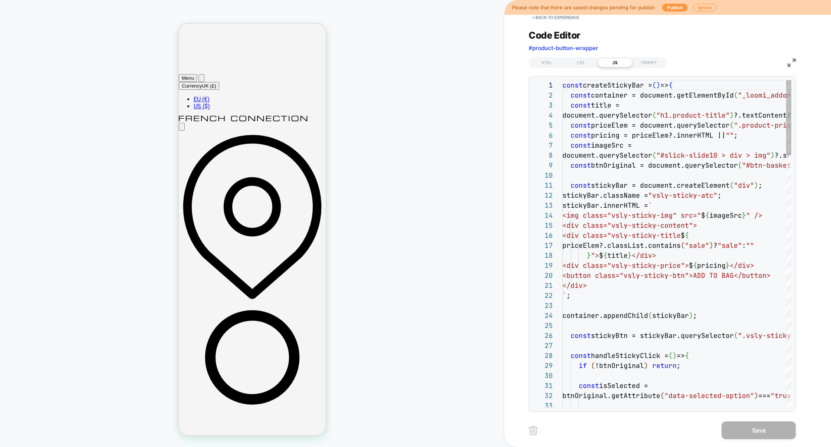
scroll to position [100, 0]
click at [790, 67] on div "HTML CSS JS PROMPT" at bounding box center [662, 61] width 267 height 13
click at [792, 61] on img at bounding box center [792, 63] width 8 height 8
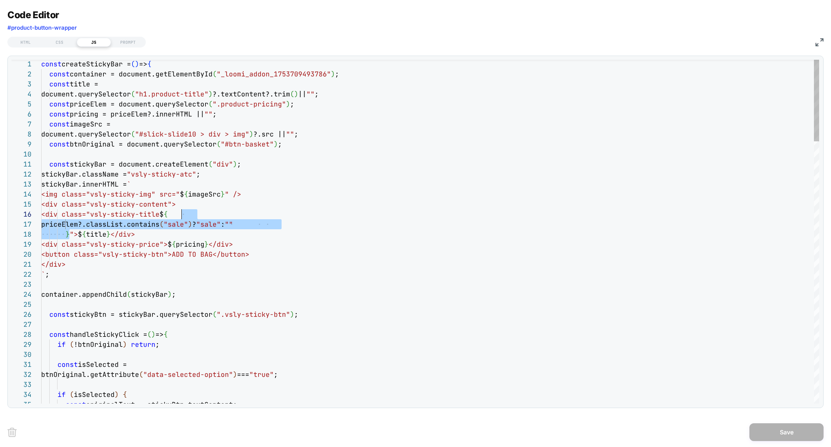
scroll to position [50, 144]
drag, startPoint x: 69, startPoint y: 235, endPoint x: 184, endPoint y: 216, distance: 115.9
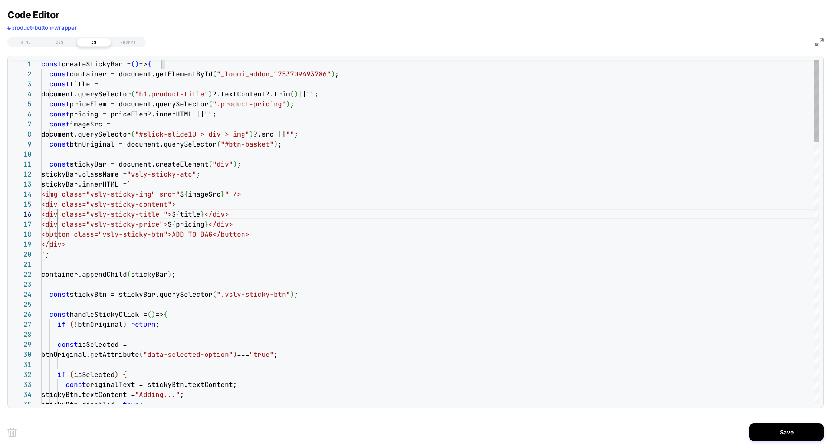
scroll to position [50, 140]
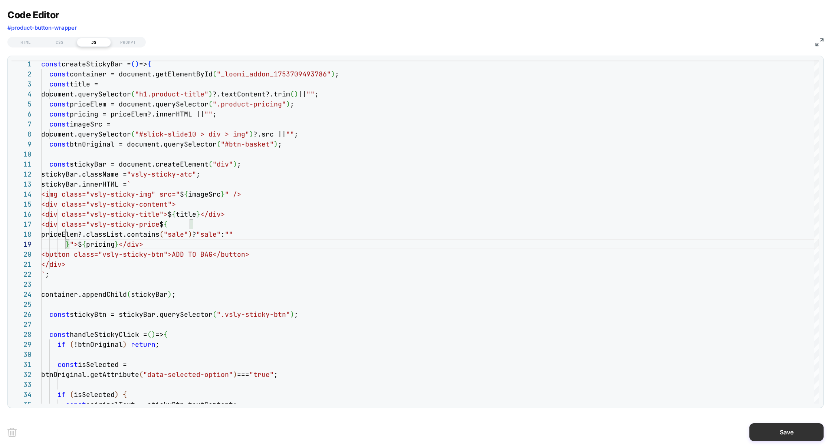
type textarea "**********"
click at [801, 437] on button "Save" at bounding box center [787, 433] width 74 height 18
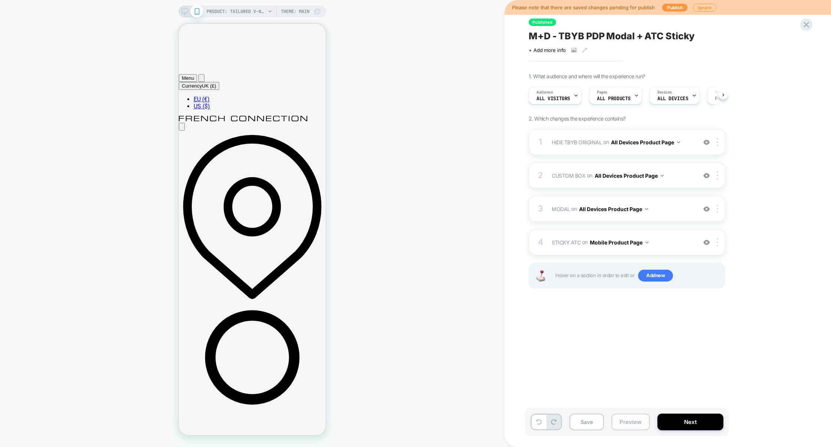
scroll to position [0, 0]
click at [620, 422] on button "Preview" at bounding box center [631, 422] width 39 height 17
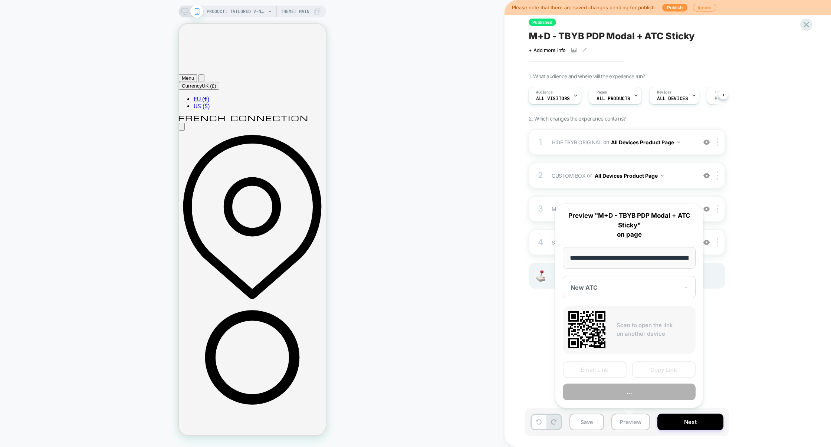
scroll to position [0, 214]
click at [653, 369] on button "Copy Link" at bounding box center [665, 370] width 64 height 17
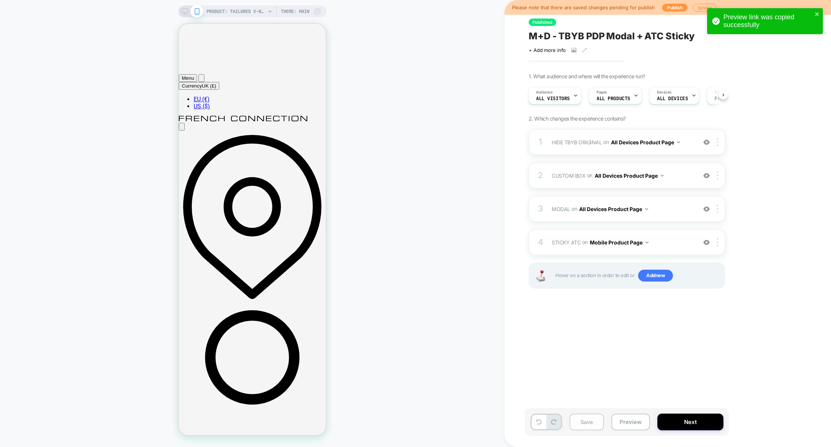
click at [596, 420] on button "Save" at bounding box center [587, 422] width 35 height 17
click at [624, 419] on button "Preview" at bounding box center [631, 422] width 39 height 17
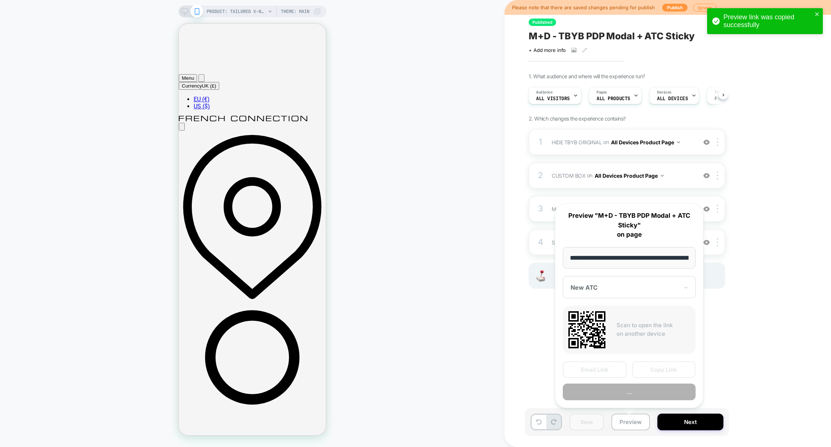
scroll to position [0, 214]
click at [656, 370] on button "Copy Link" at bounding box center [665, 370] width 64 height 17
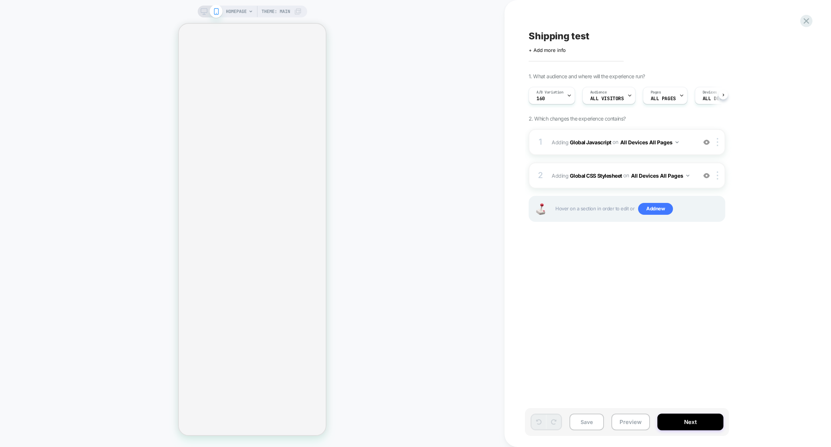
scroll to position [0, 0]
click at [578, 156] on div "1 Adding Global Javascript on All Devices All Pages Add Before Add After Target…" at bounding box center [627, 184] width 197 height 111
click at [579, 152] on div "1 Adding Global Javascript on All Devices All Pages Add Before Add After Target…" at bounding box center [627, 142] width 197 height 26
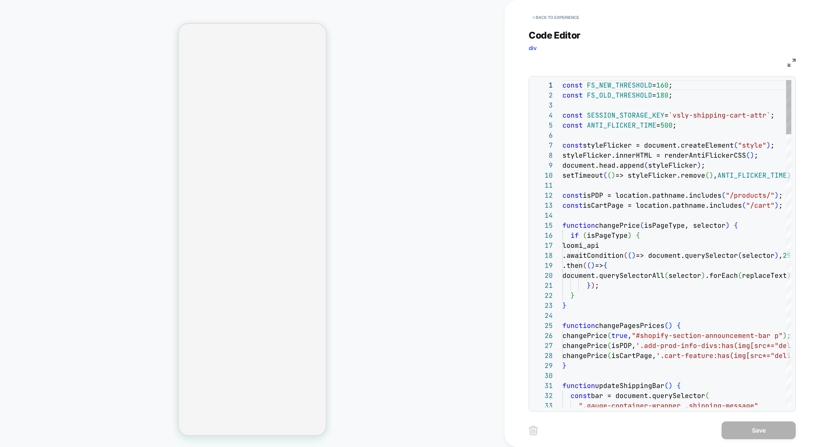
scroll to position [100, 0]
type textarea "**********"
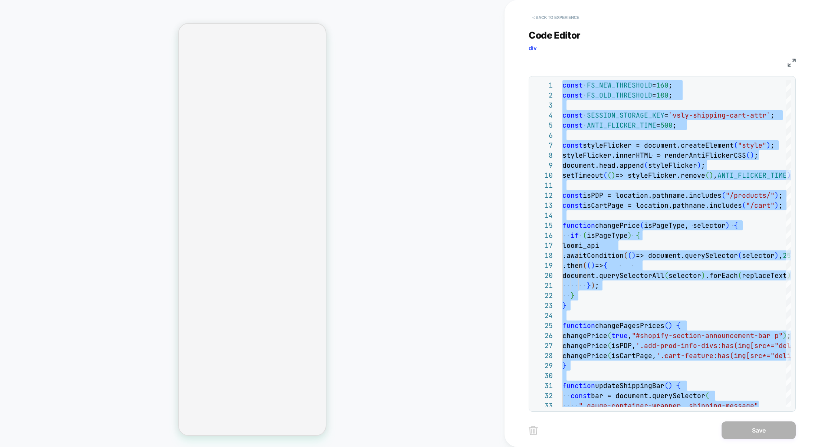
click at [556, 18] on button "< Back to experience" at bounding box center [556, 18] width 54 height 12
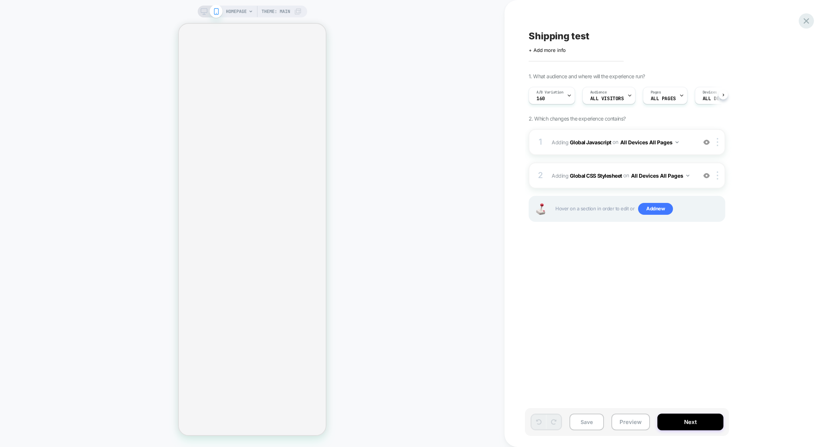
scroll to position [0, 0]
click at [803, 20] on icon at bounding box center [807, 21] width 10 height 10
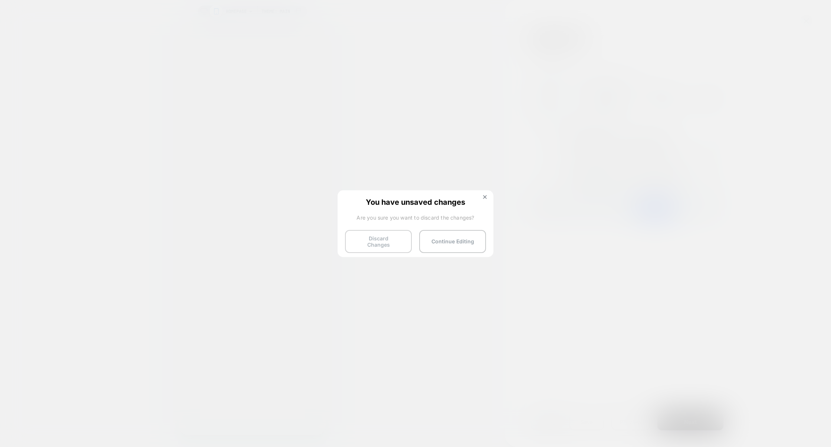
click at [375, 232] on button "Discard Changes" at bounding box center [378, 241] width 67 height 23
